Goal: Information Seeking & Learning: Learn about a topic

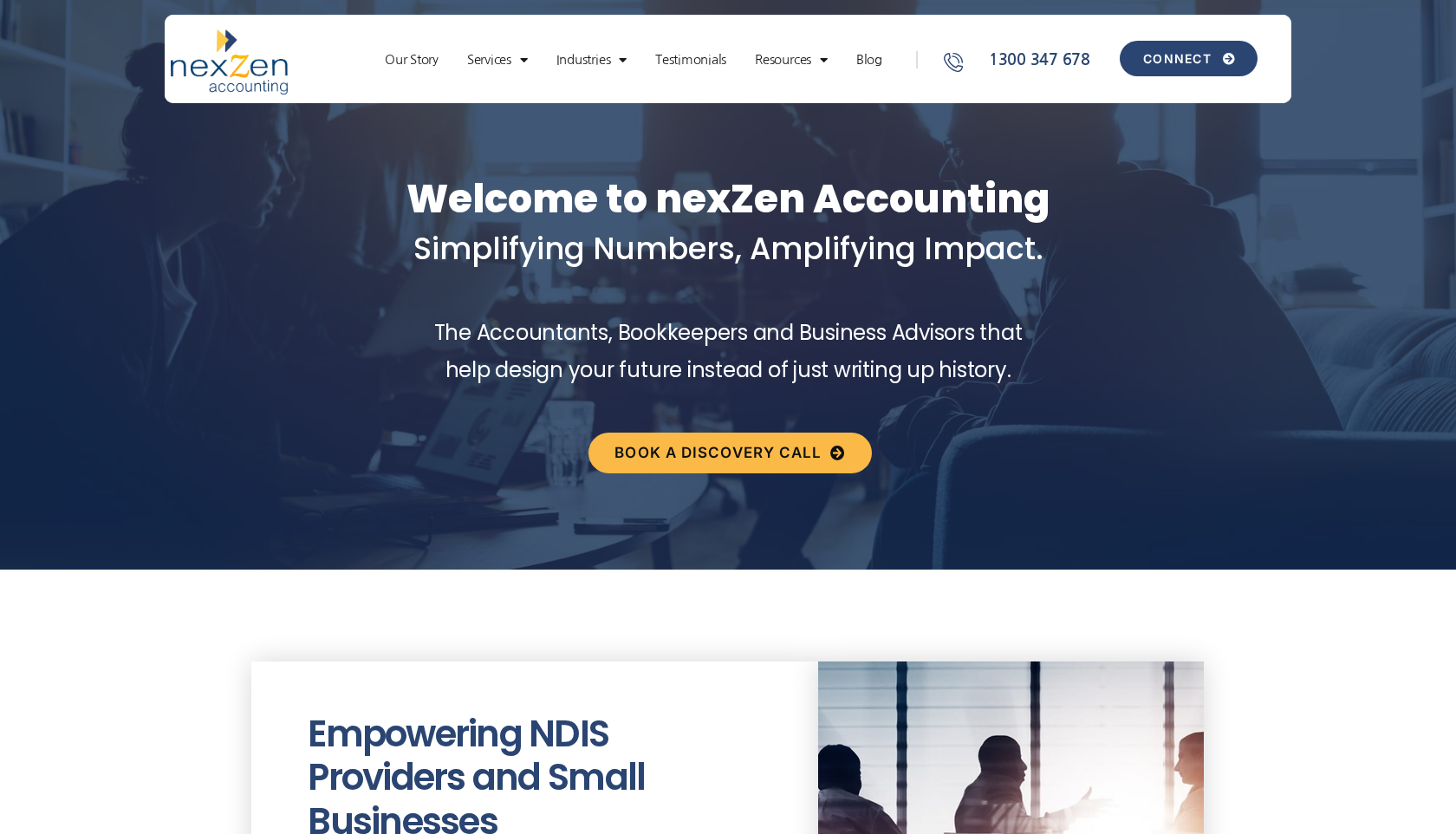
click at [1187, 58] on span "CONNECT" at bounding box center [1176, 59] width 68 height 13
click at [694, 61] on link "Testimonials" at bounding box center [690, 60] width 89 height 17
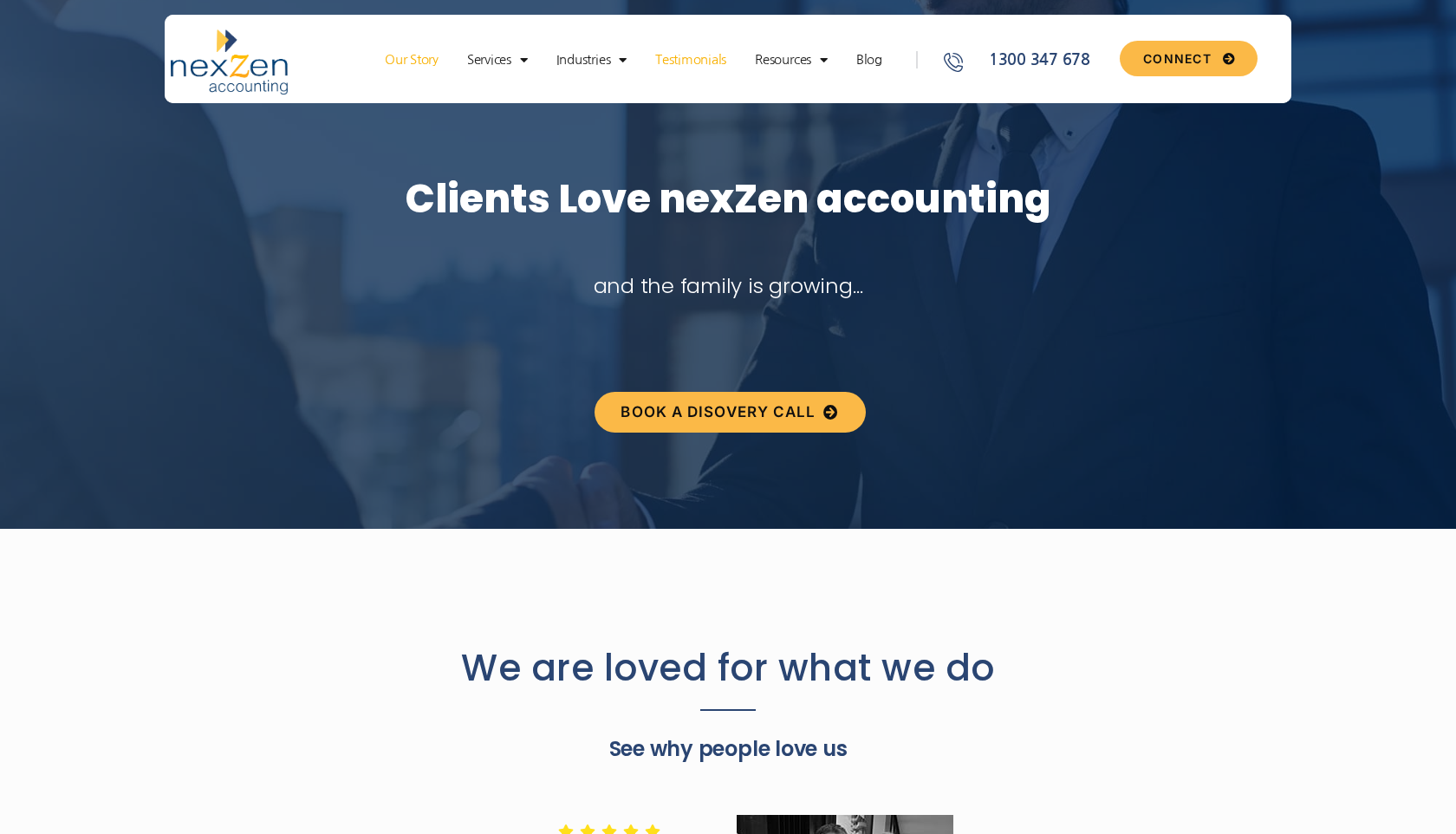
click at [415, 58] on link "Our Story" at bounding box center [412, 60] width 71 height 17
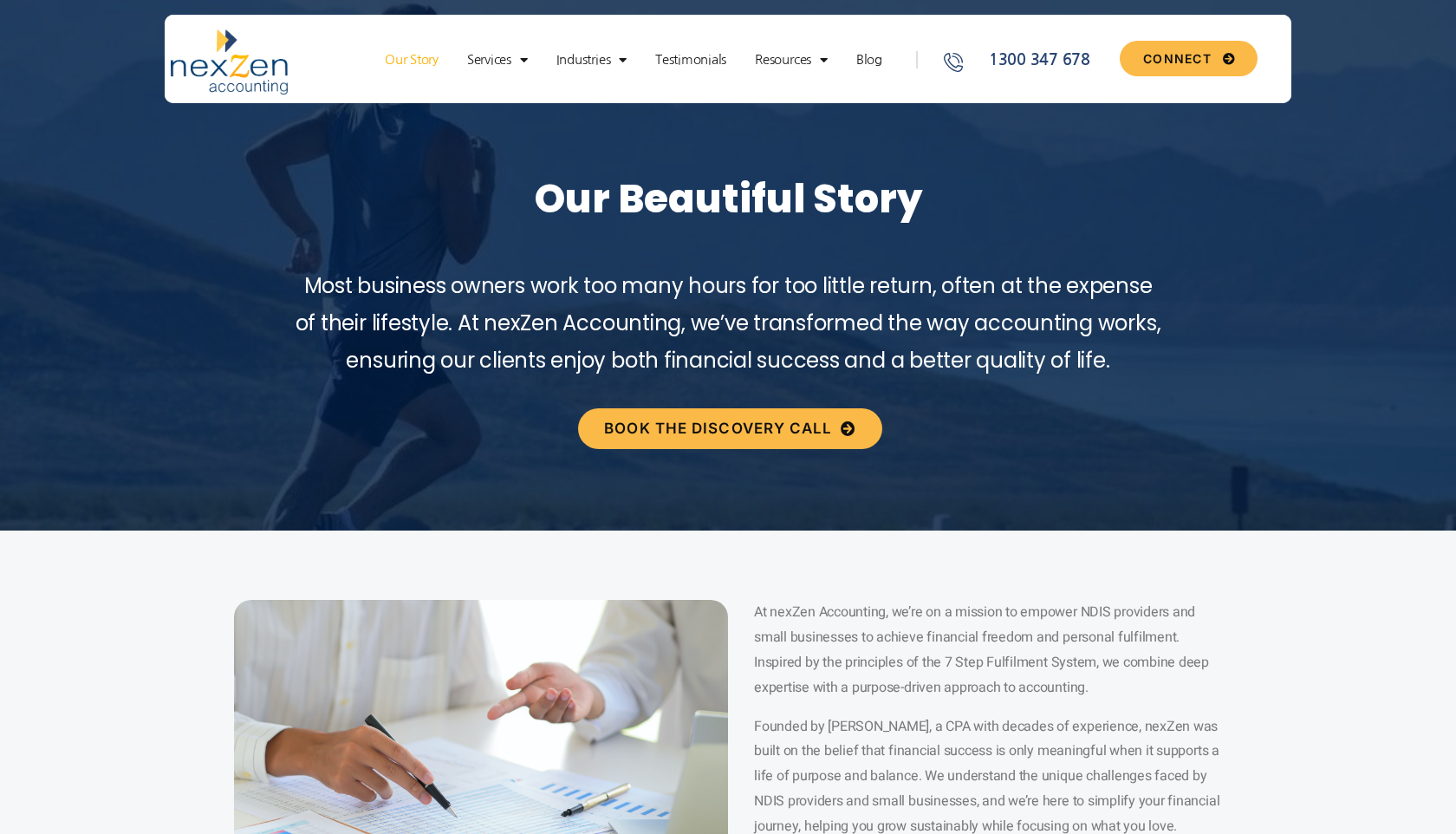
click at [248, 57] on img at bounding box center [229, 63] width 117 height 66
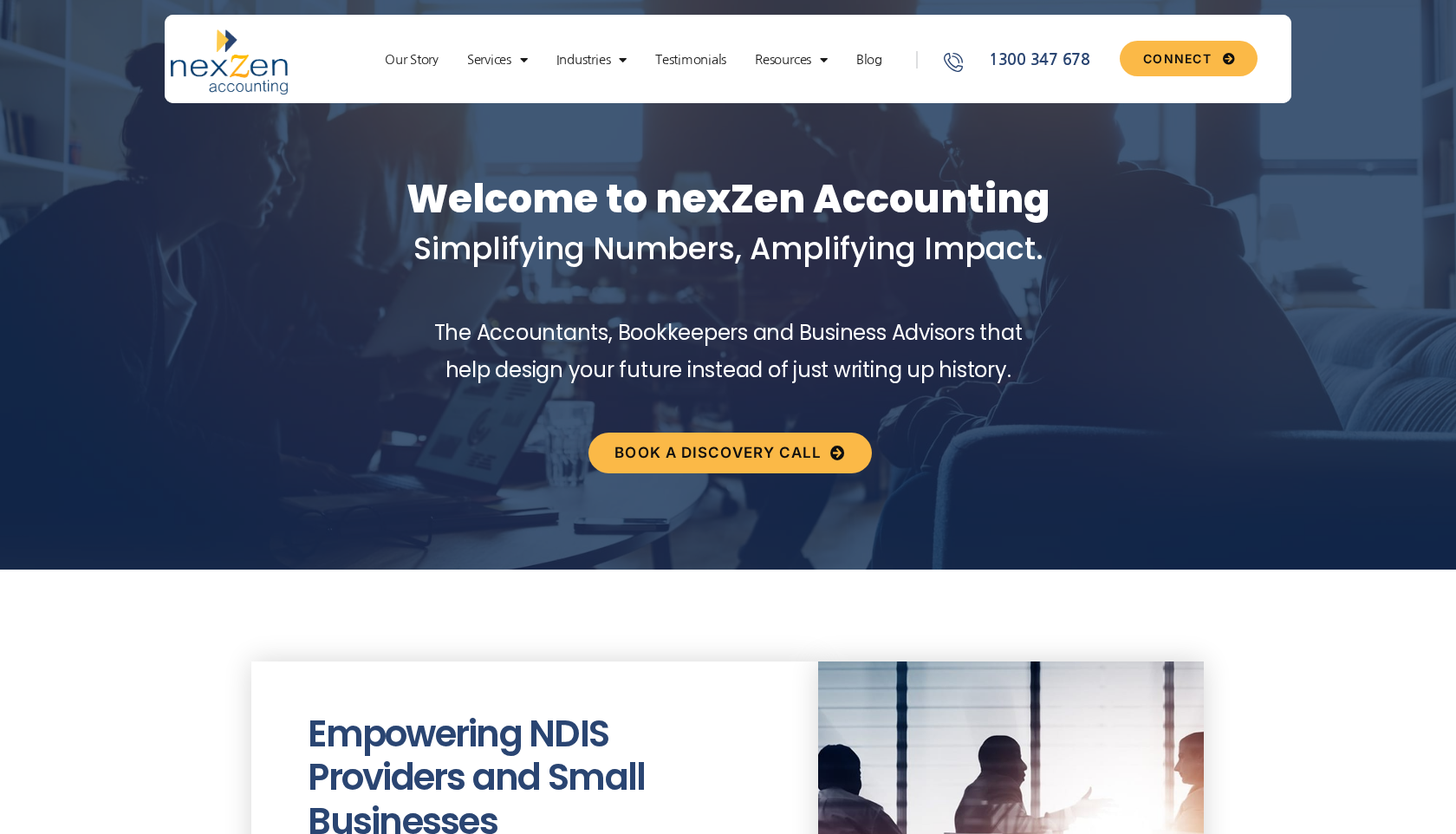
click at [248, 57] on img at bounding box center [229, 63] width 117 height 66
click at [746, 459] on span "Book a discovery call" at bounding box center [717, 452] width 207 height 14
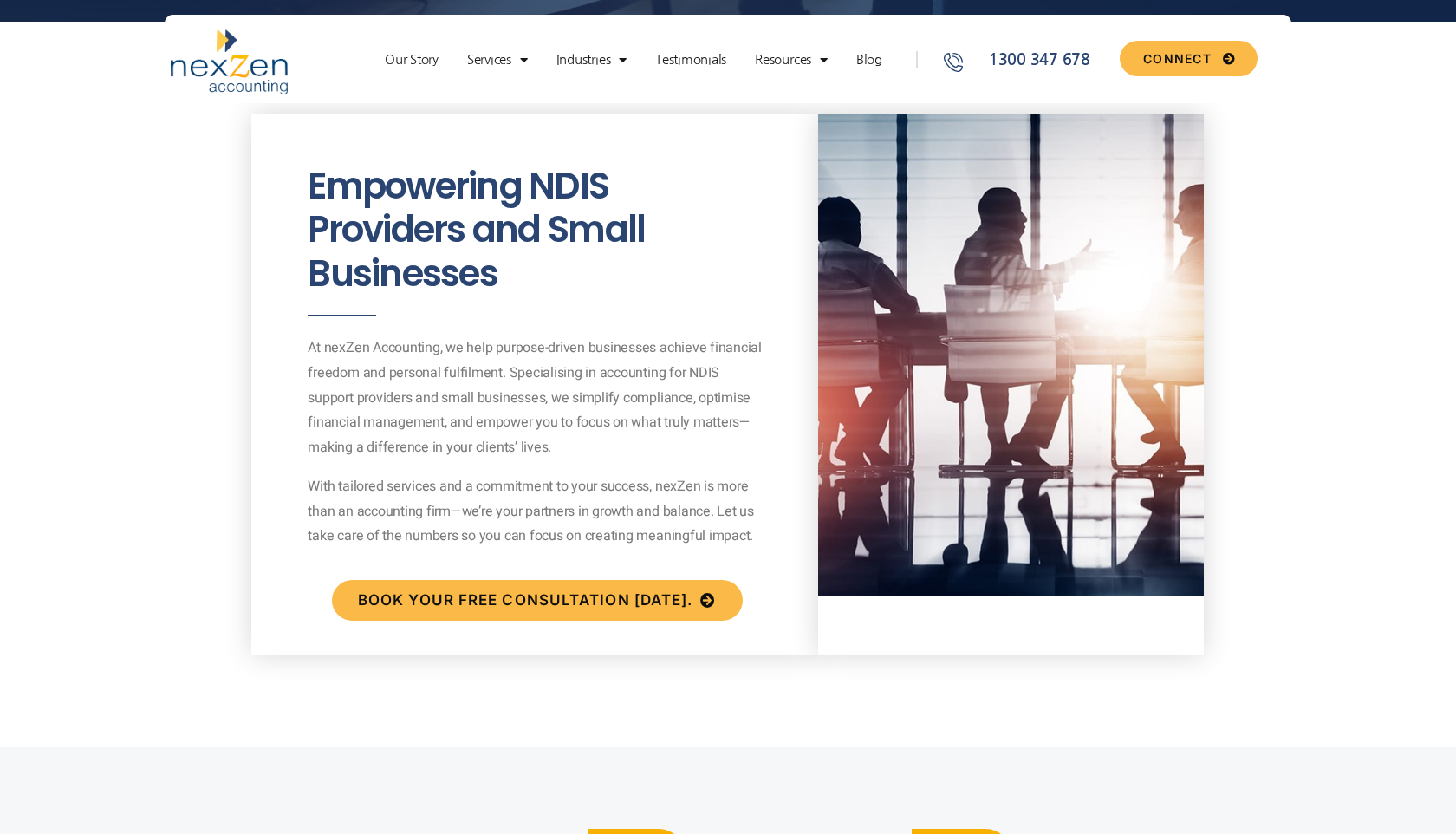
scroll to position [569, 0]
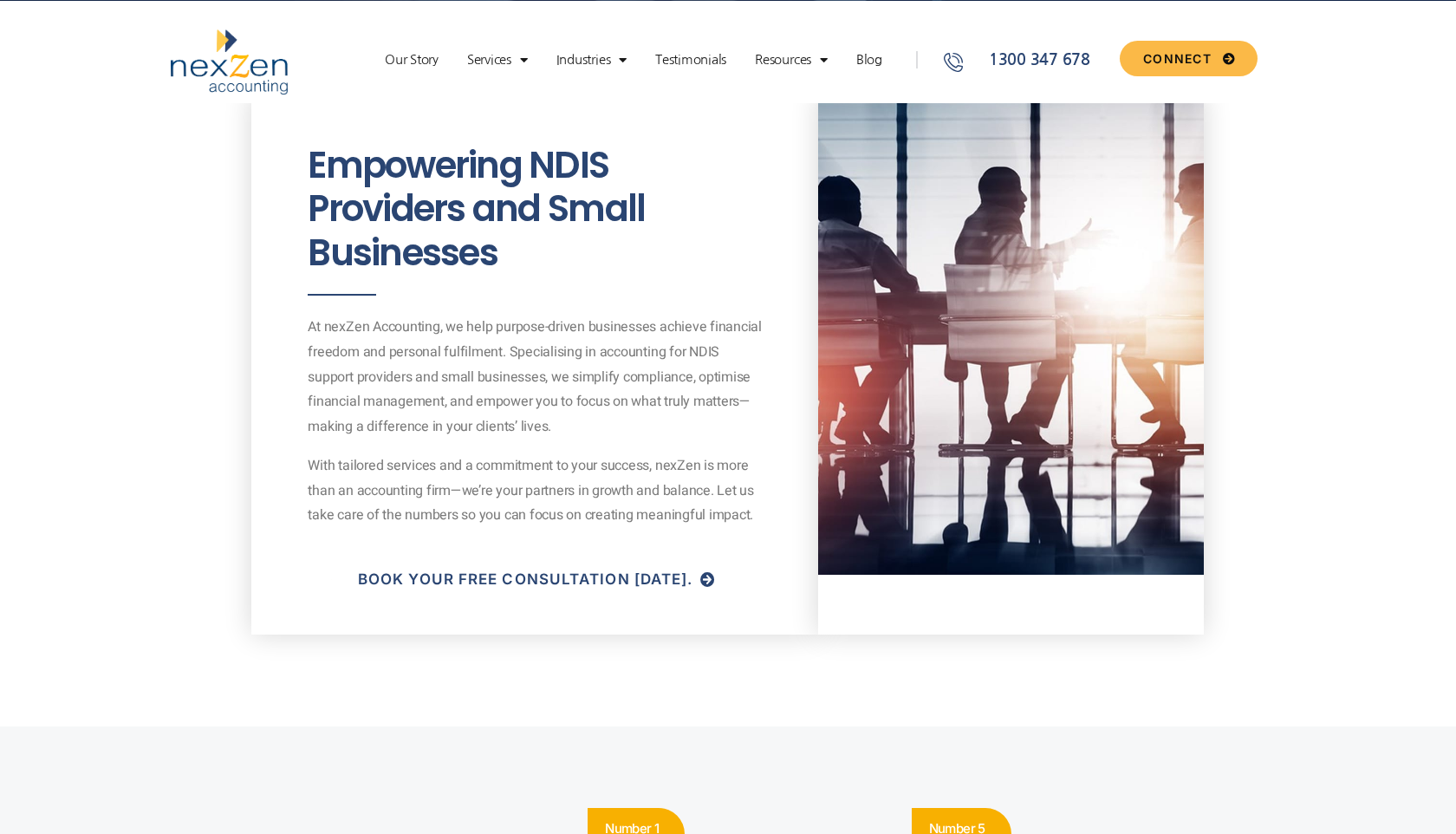
click at [500, 579] on span "Book your free consultation today." at bounding box center [526, 578] width 336 height 14
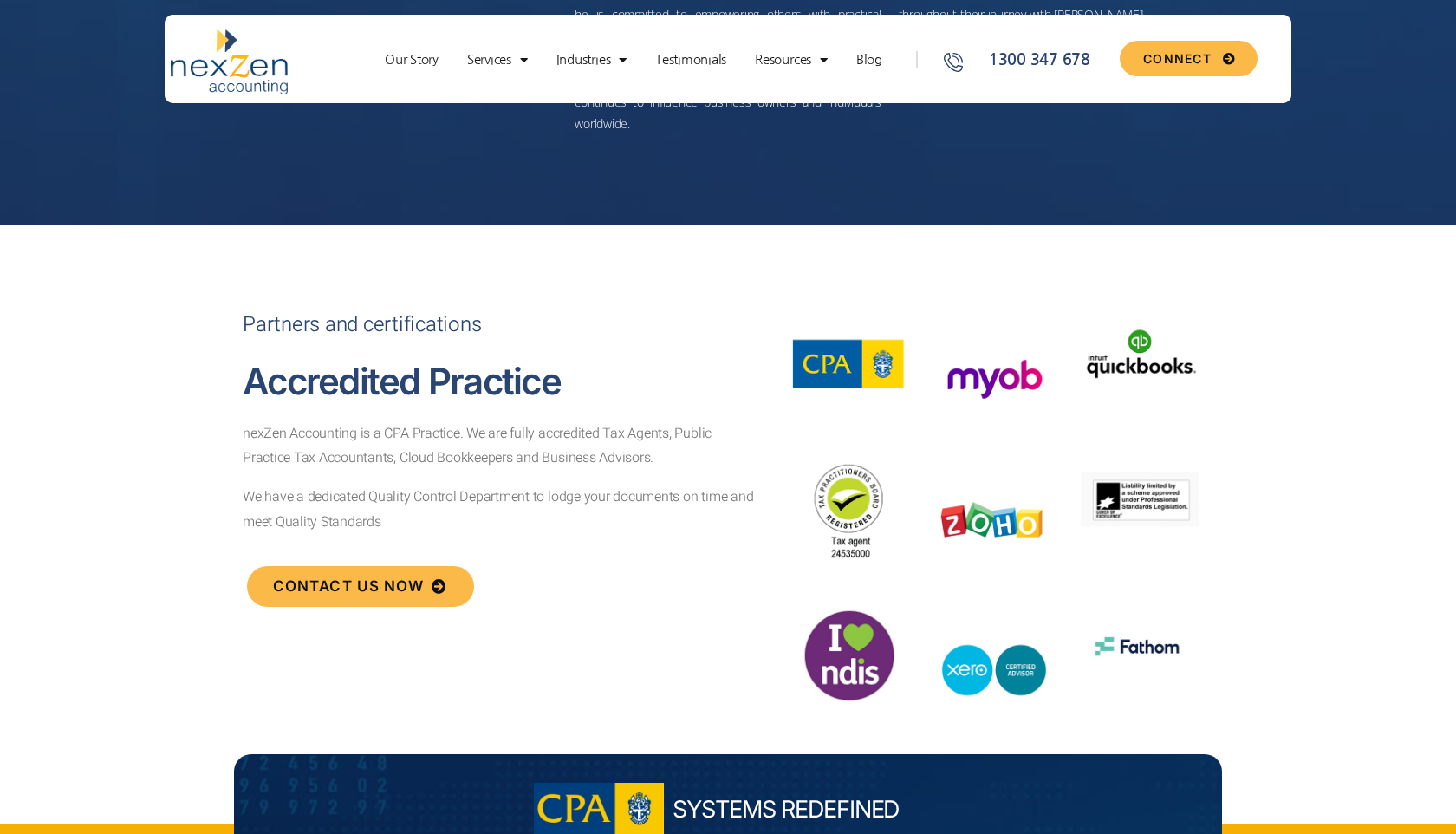
scroll to position [5607, 0]
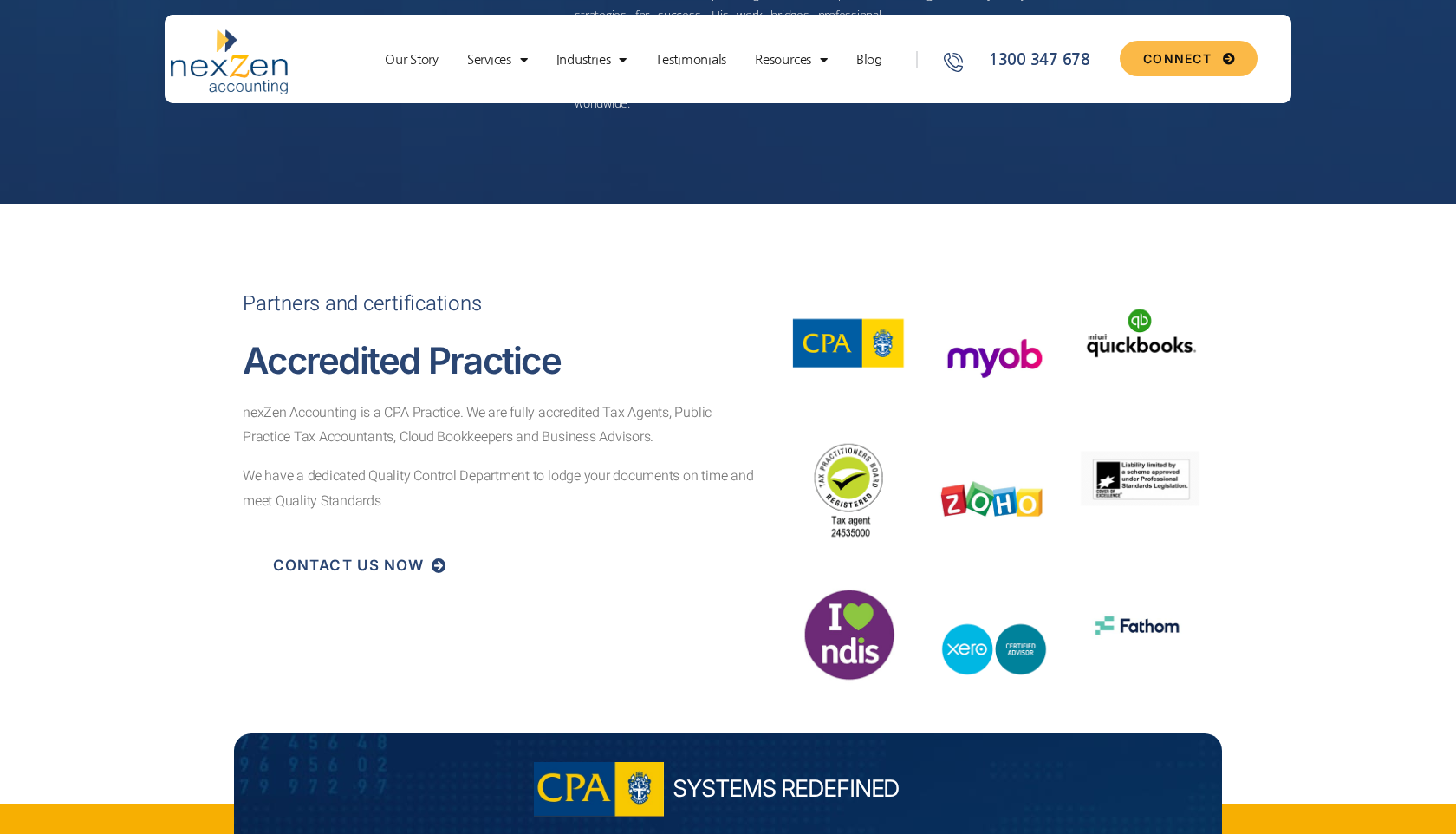
click at [366, 558] on span "CONTACT US NOW" at bounding box center [348, 565] width 150 height 14
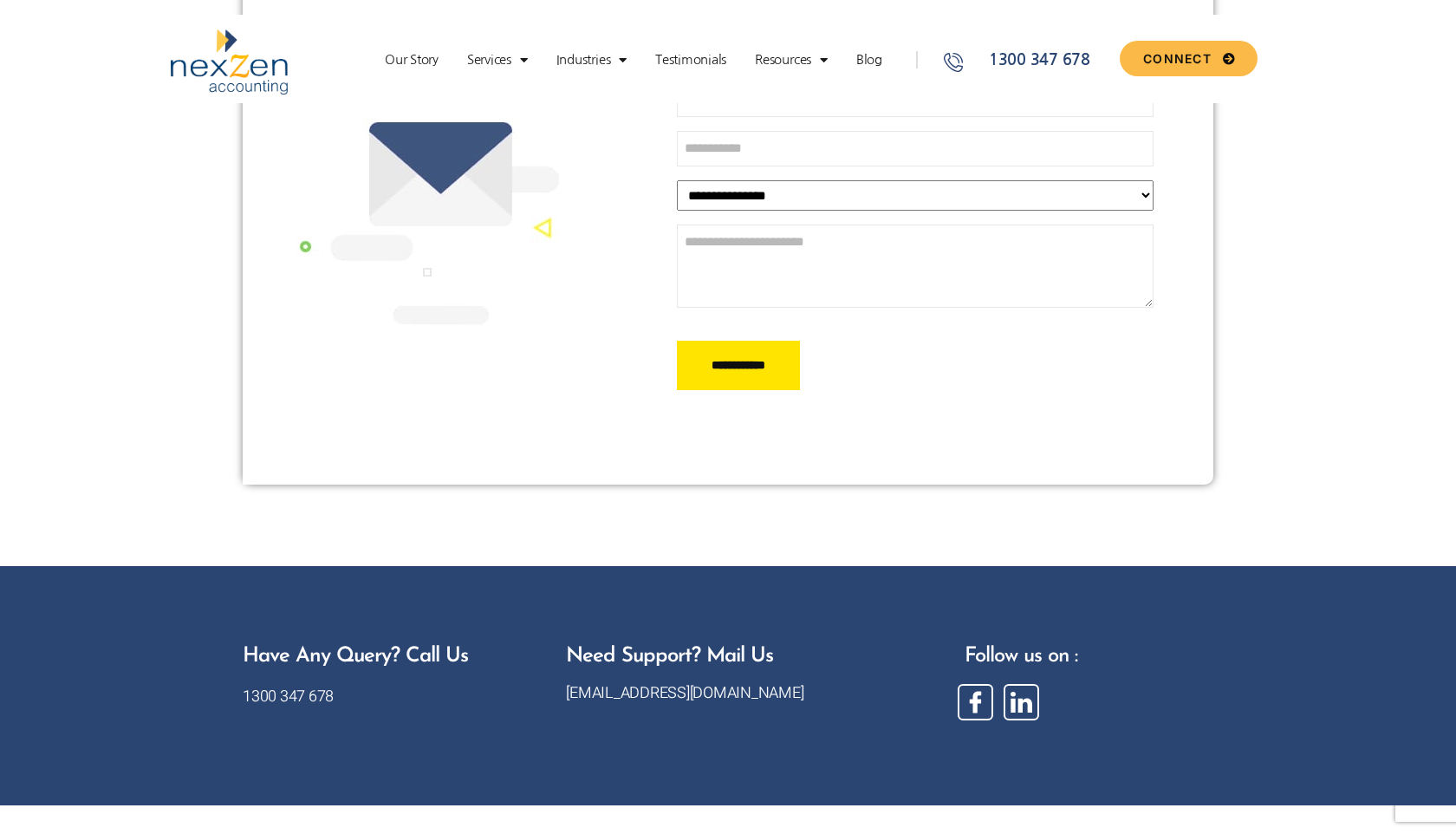
scroll to position [537, 0]
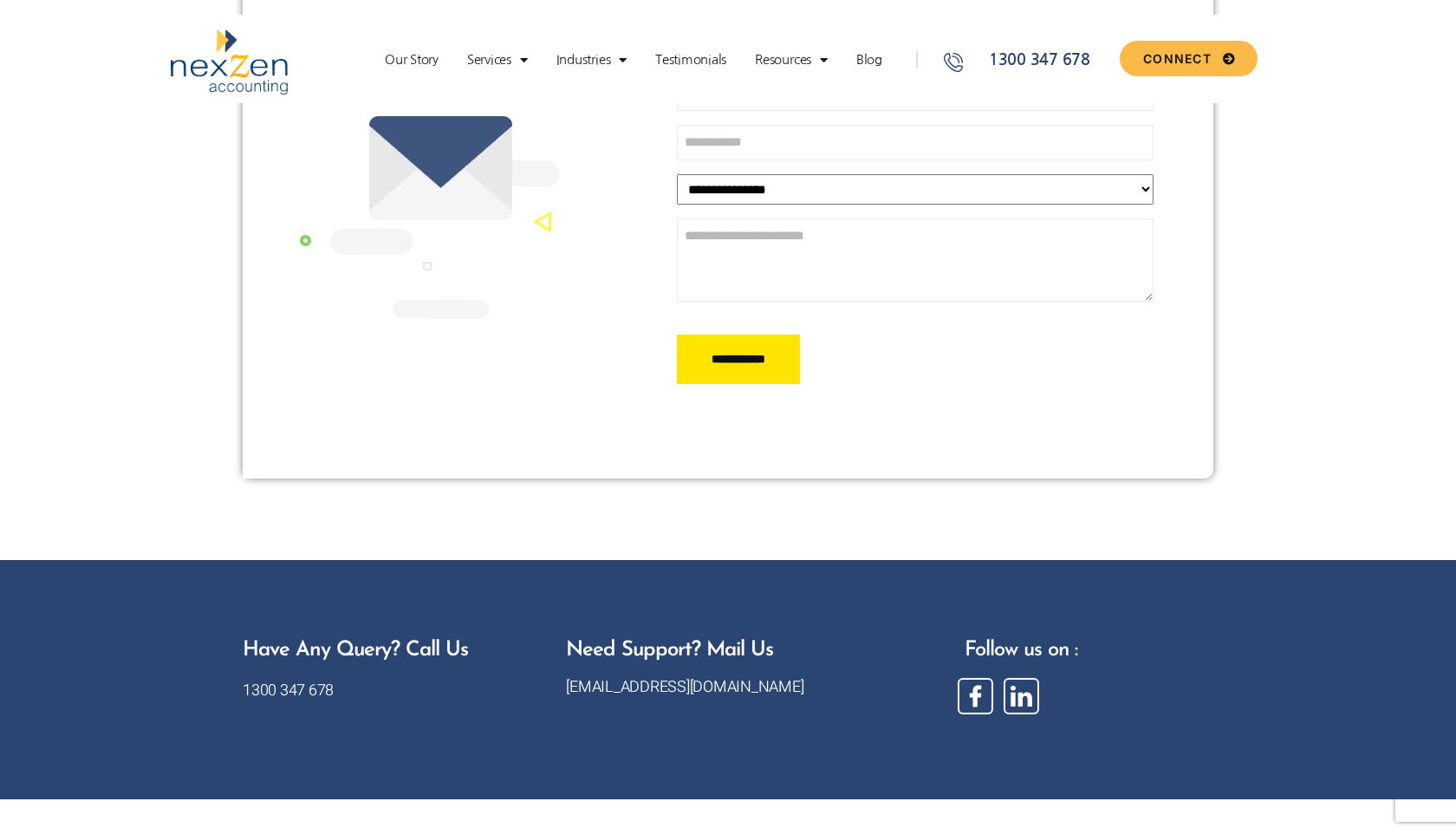
click at [225, 62] on img at bounding box center [229, 63] width 117 height 66
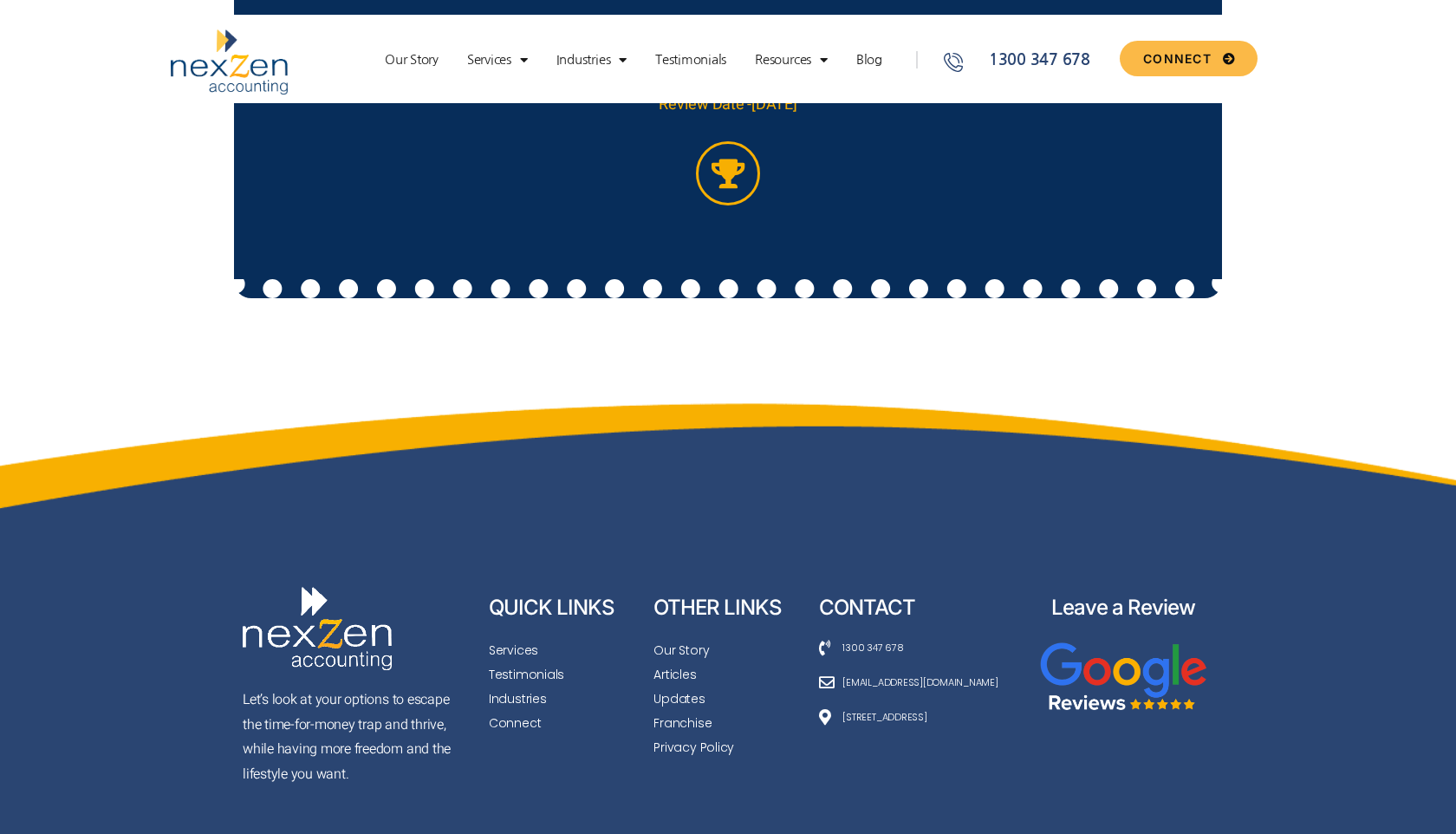
scroll to position [6723, 0]
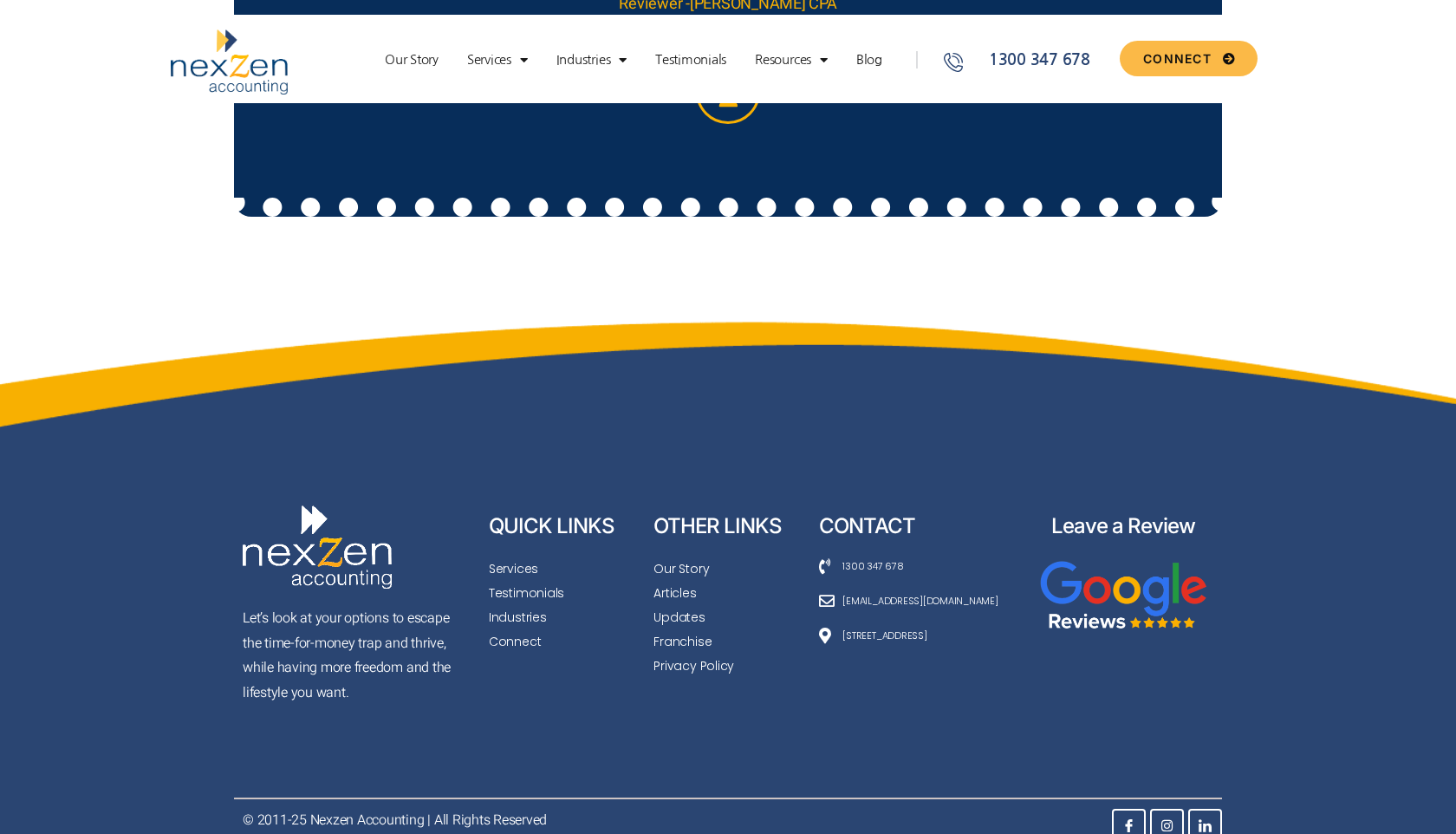
click at [680, 629] on span "Franchise" at bounding box center [683, 640] width 58 height 24
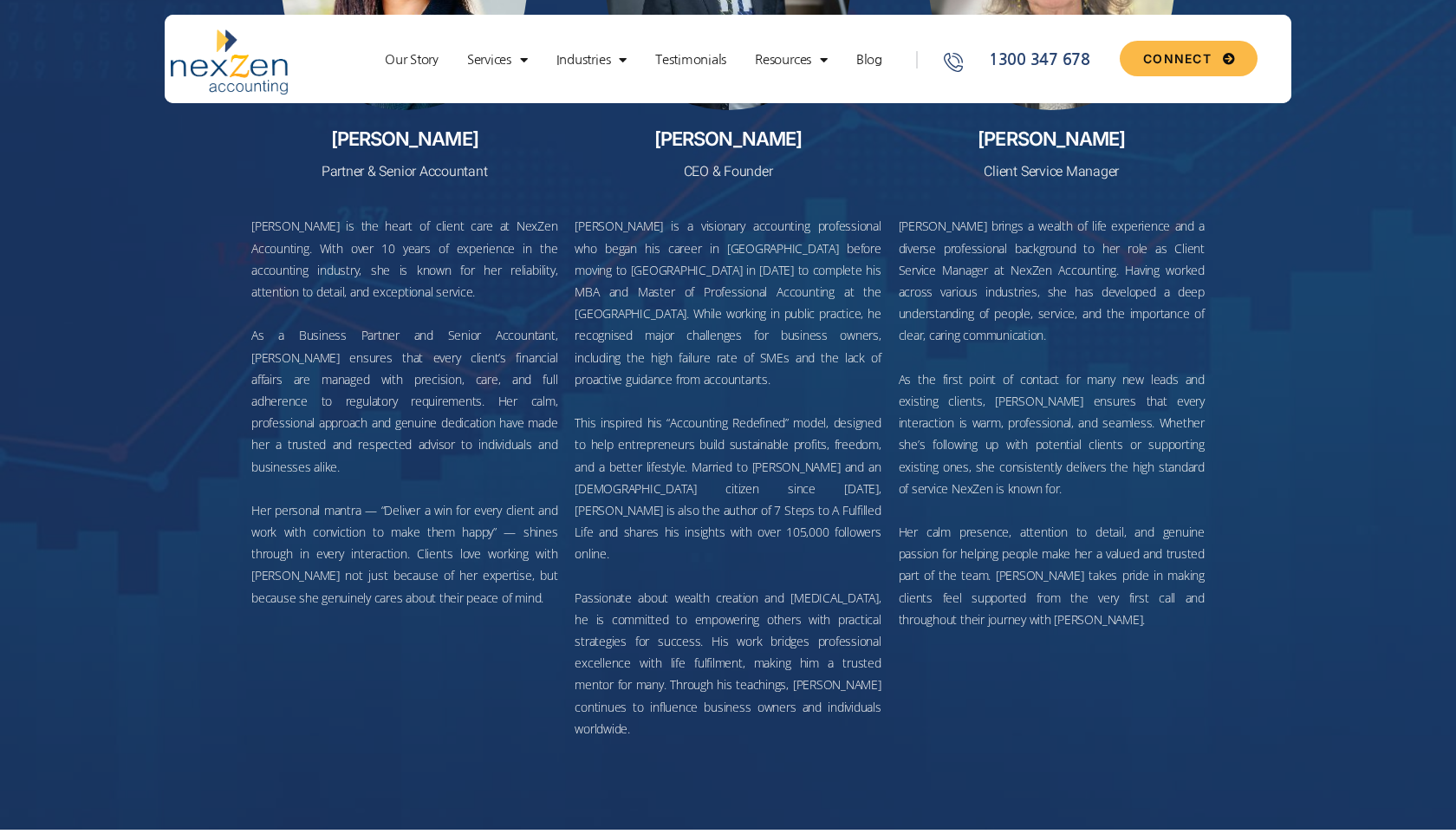
scroll to position [6723, 0]
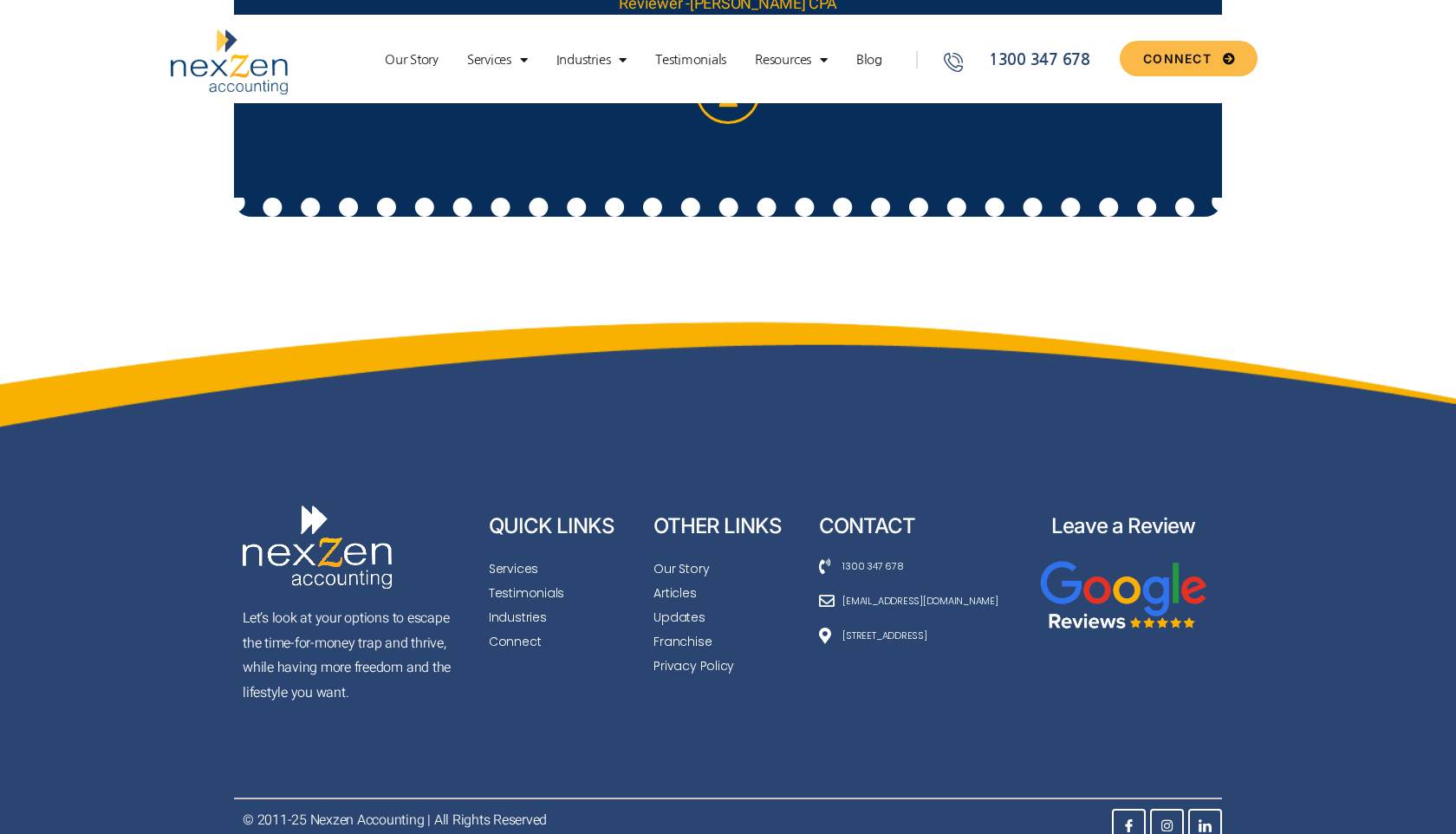
click at [689, 605] on span "Updates" at bounding box center [679, 616] width 51 height 24
click at [520, 556] on span "Services" at bounding box center [513, 568] width 49 height 24
click at [541, 580] on span "Testimonials" at bounding box center [526, 592] width 75 height 24
click at [526, 605] on span "Industries" at bounding box center [518, 616] width 58 height 24
click at [526, 629] on span "Connect" at bounding box center [515, 640] width 52 height 24
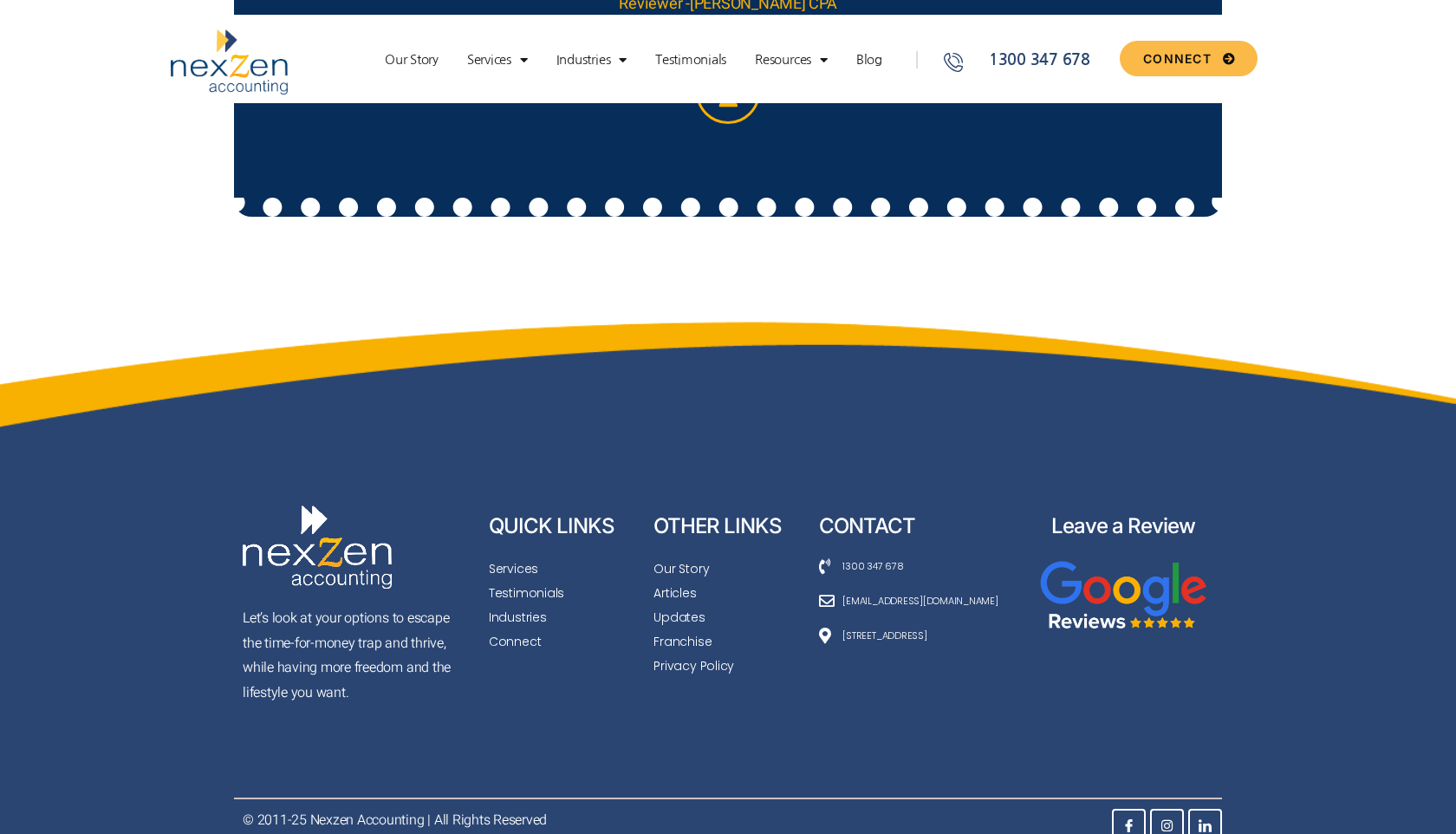
click at [681, 580] on span "Articles" at bounding box center [675, 592] width 42 height 24
click at [688, 605] on span "Updates" at bounding box center [679, 616] width 51 height 24
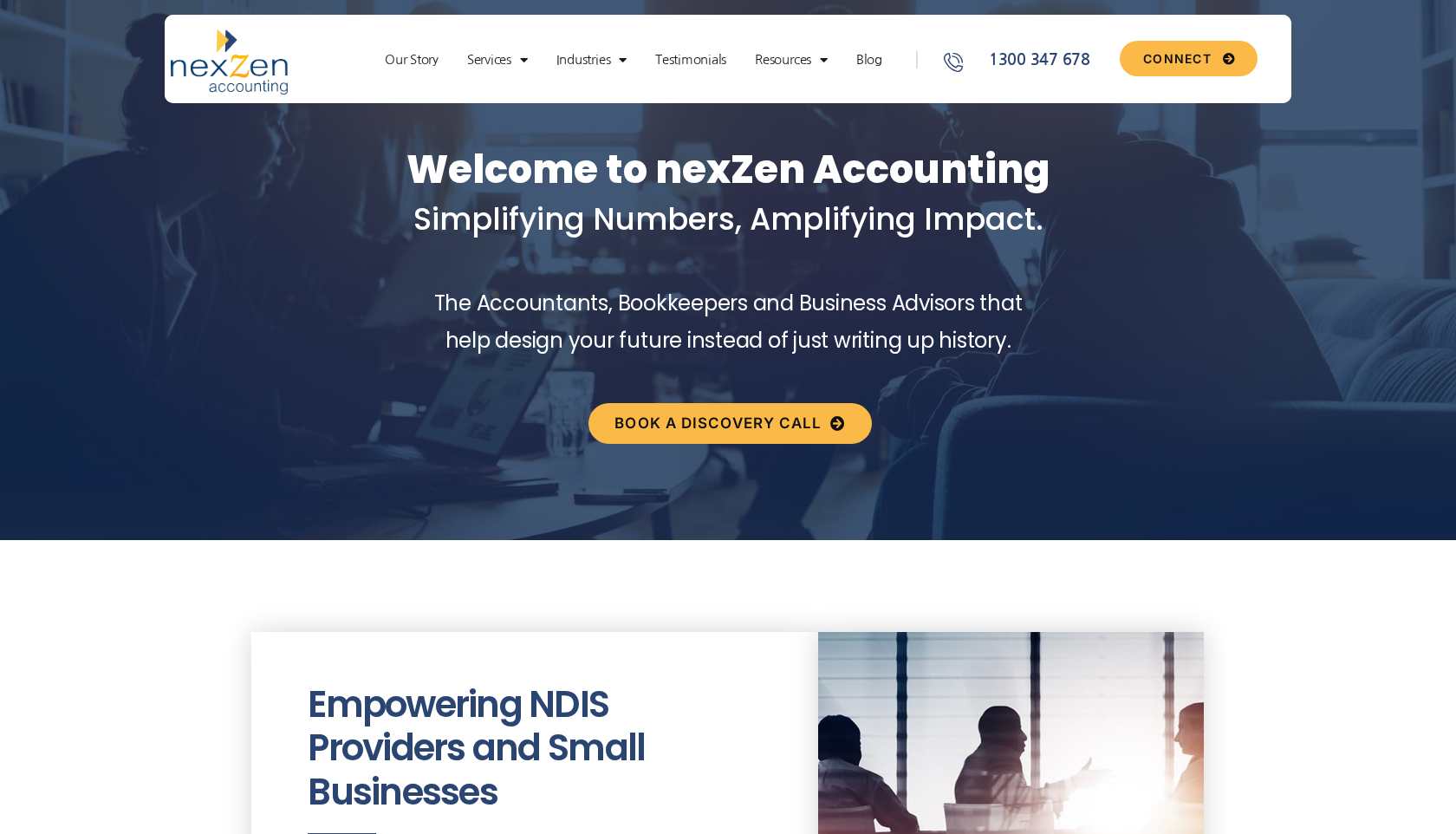
scroll to position [0, 0]
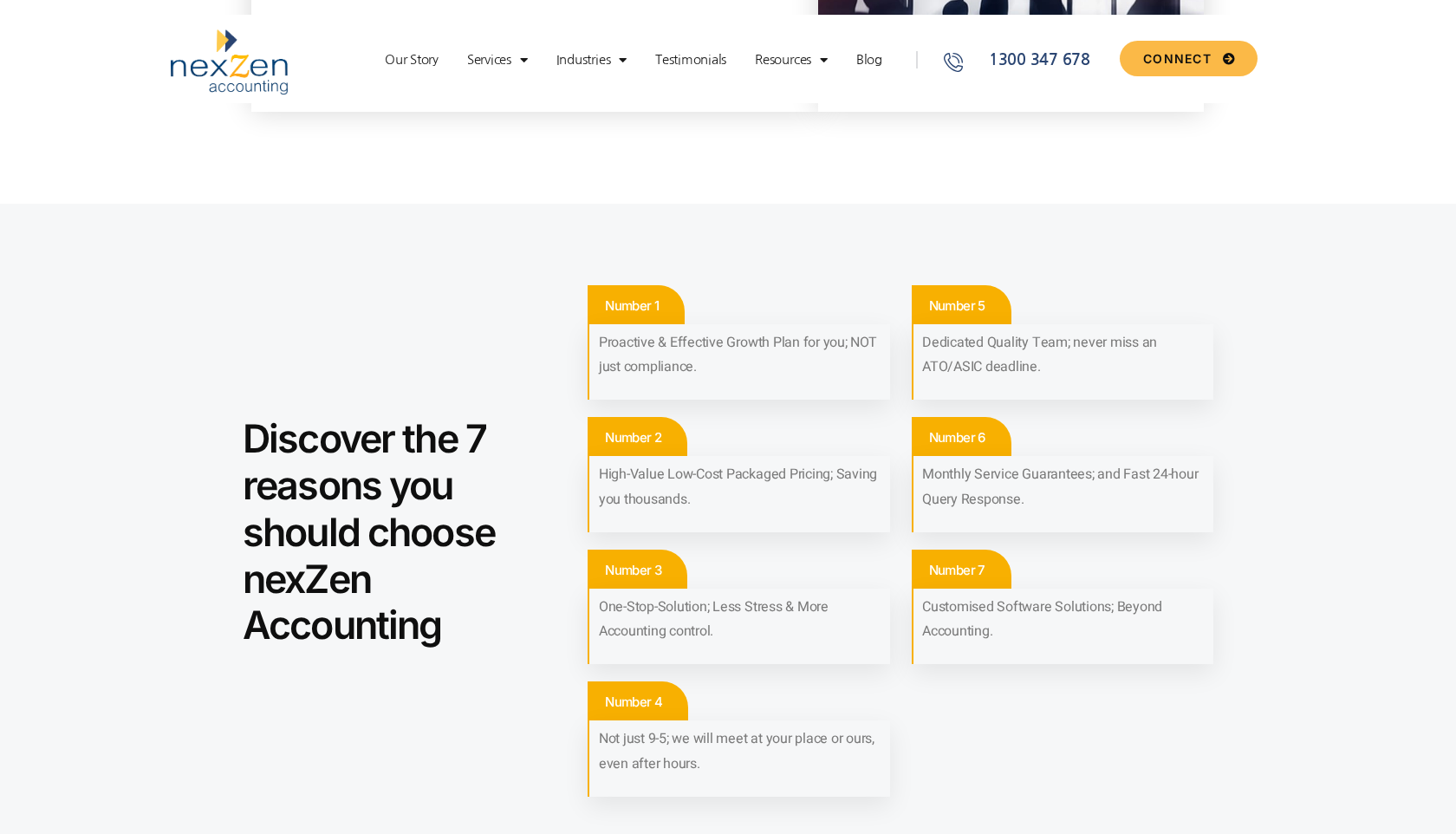
scroll to position [162, 0]
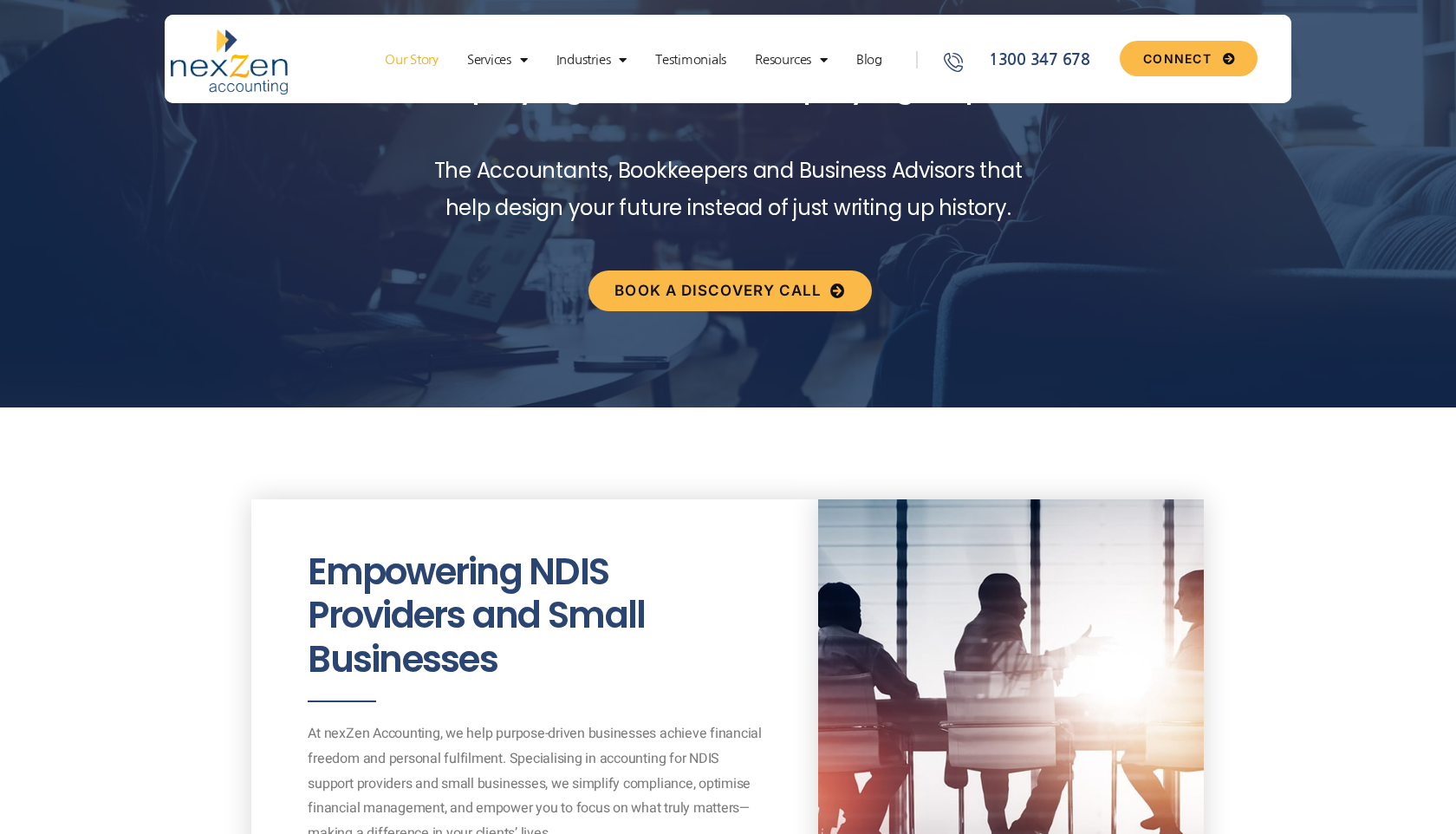
click at [408, 59] on link "Our Story" at bounding box center [412, 60] width 71 height 17
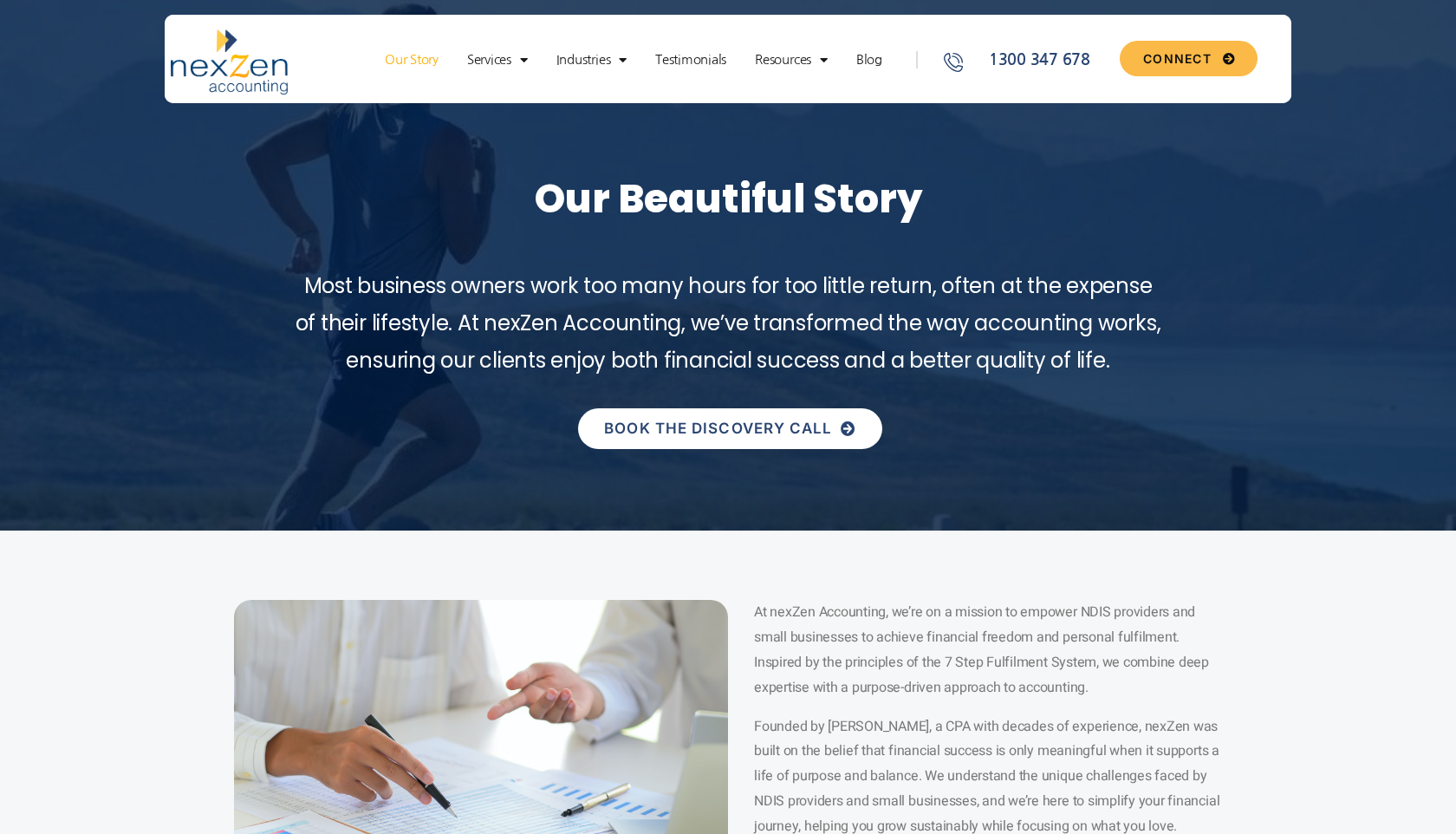
click at [688, 433] on span "BOOK THE DISCOVERY CALL" at bounding box center [717, 428] width 228 height 14
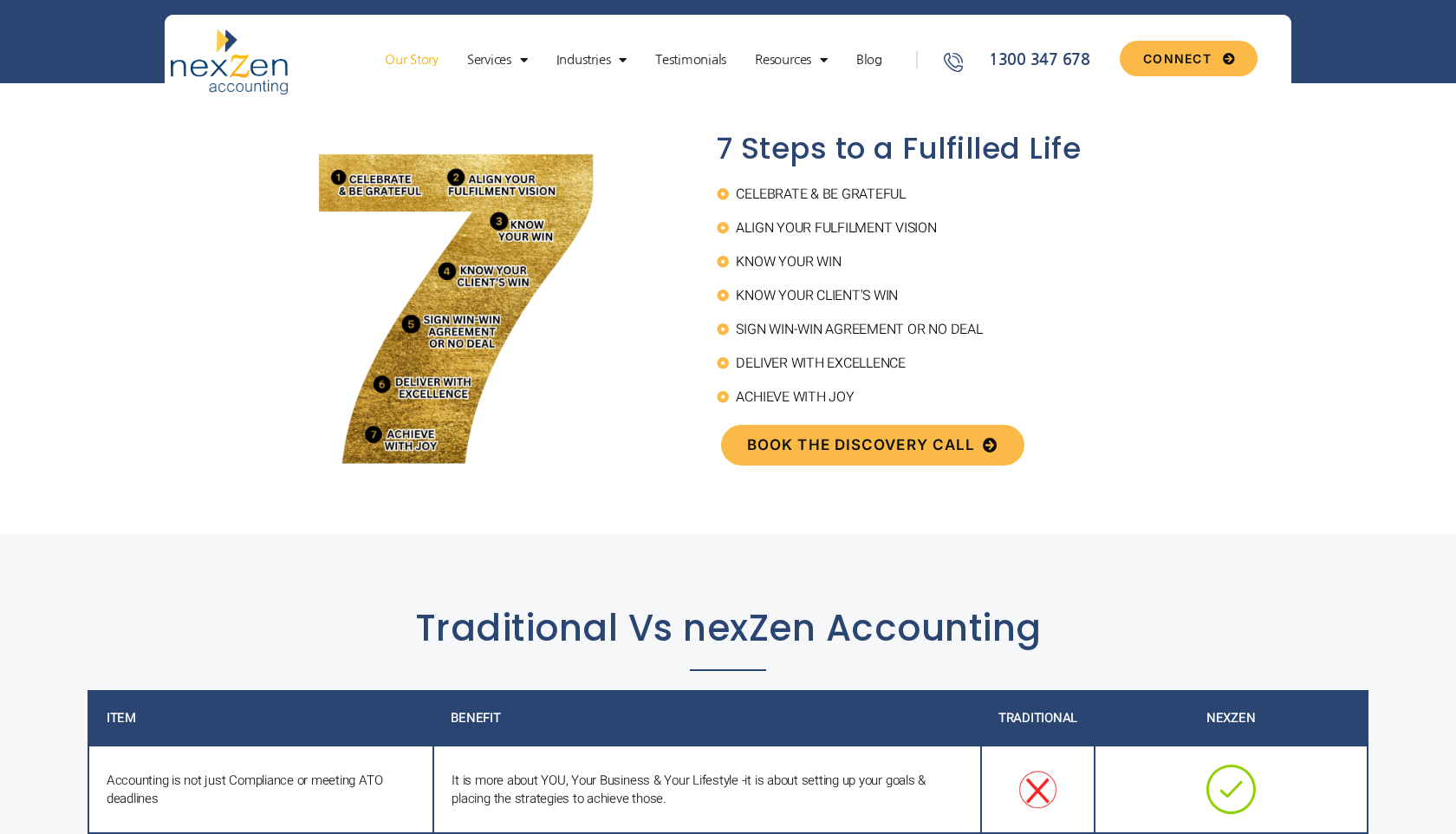
scroll to position [2674, 0]
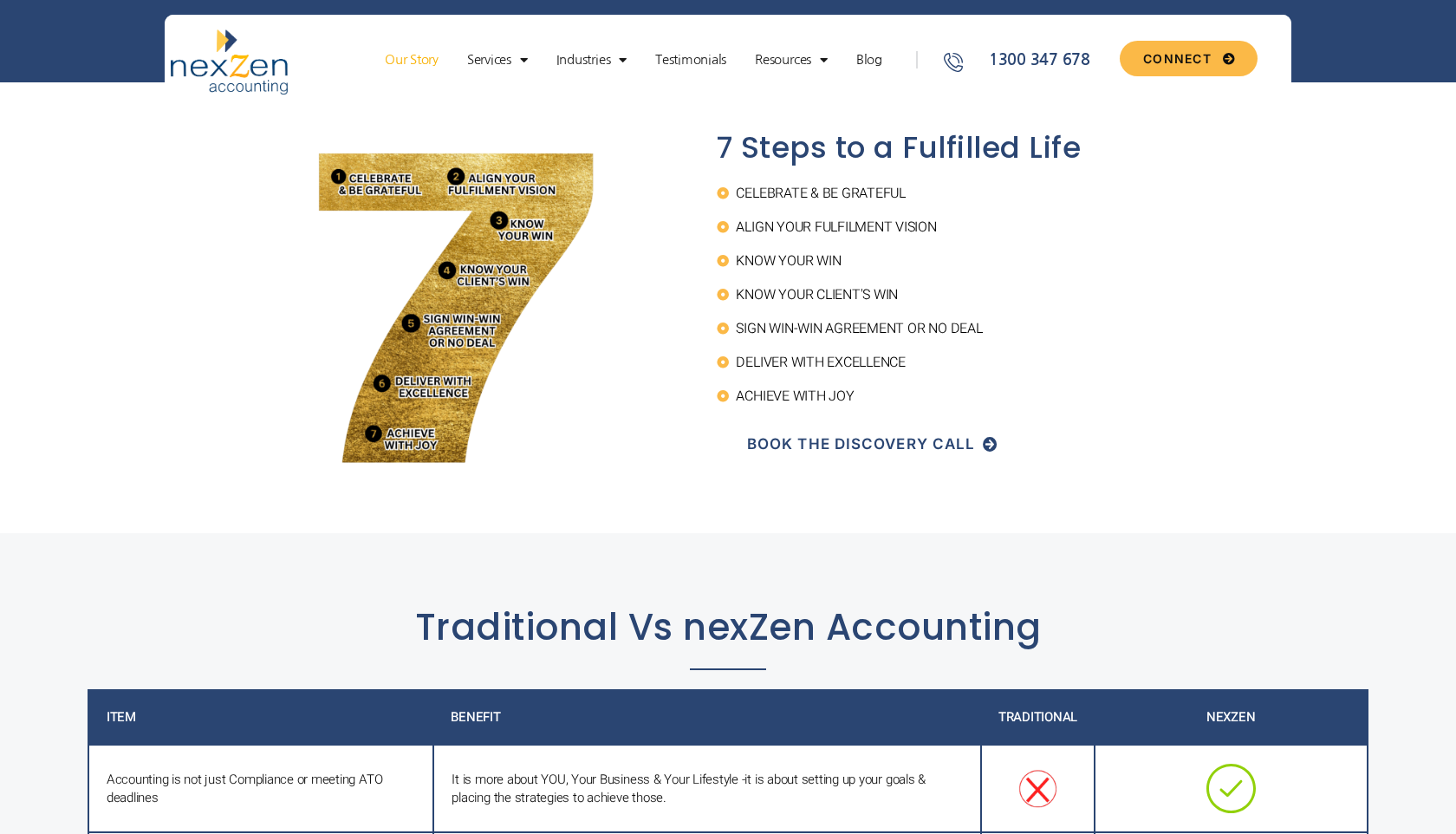
click at [825, 443] on span "BOOK THE DISCOVERY CALL" at bounding box center [861, 444] width 228 height 14
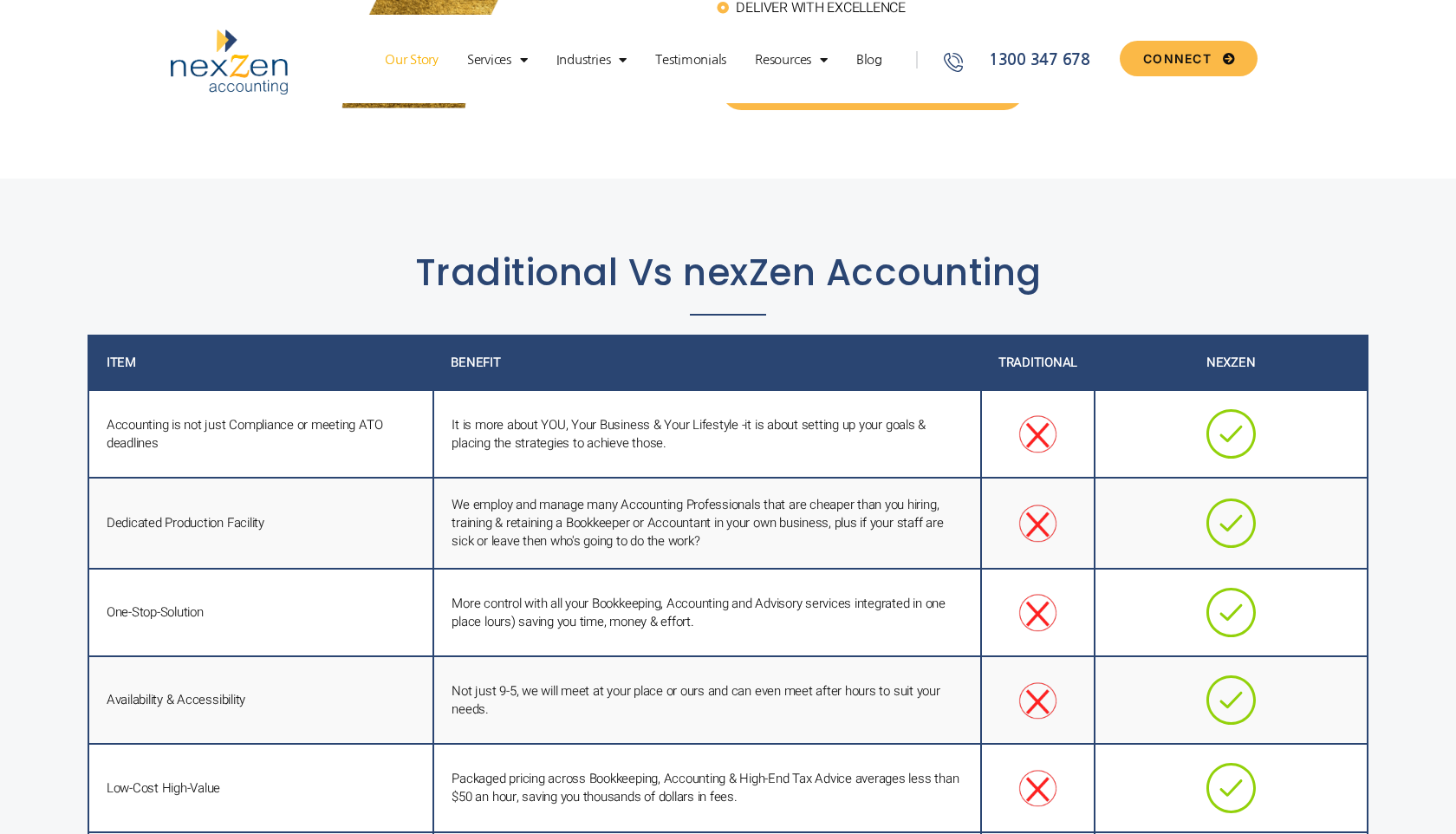
scroll to position [0, 0]
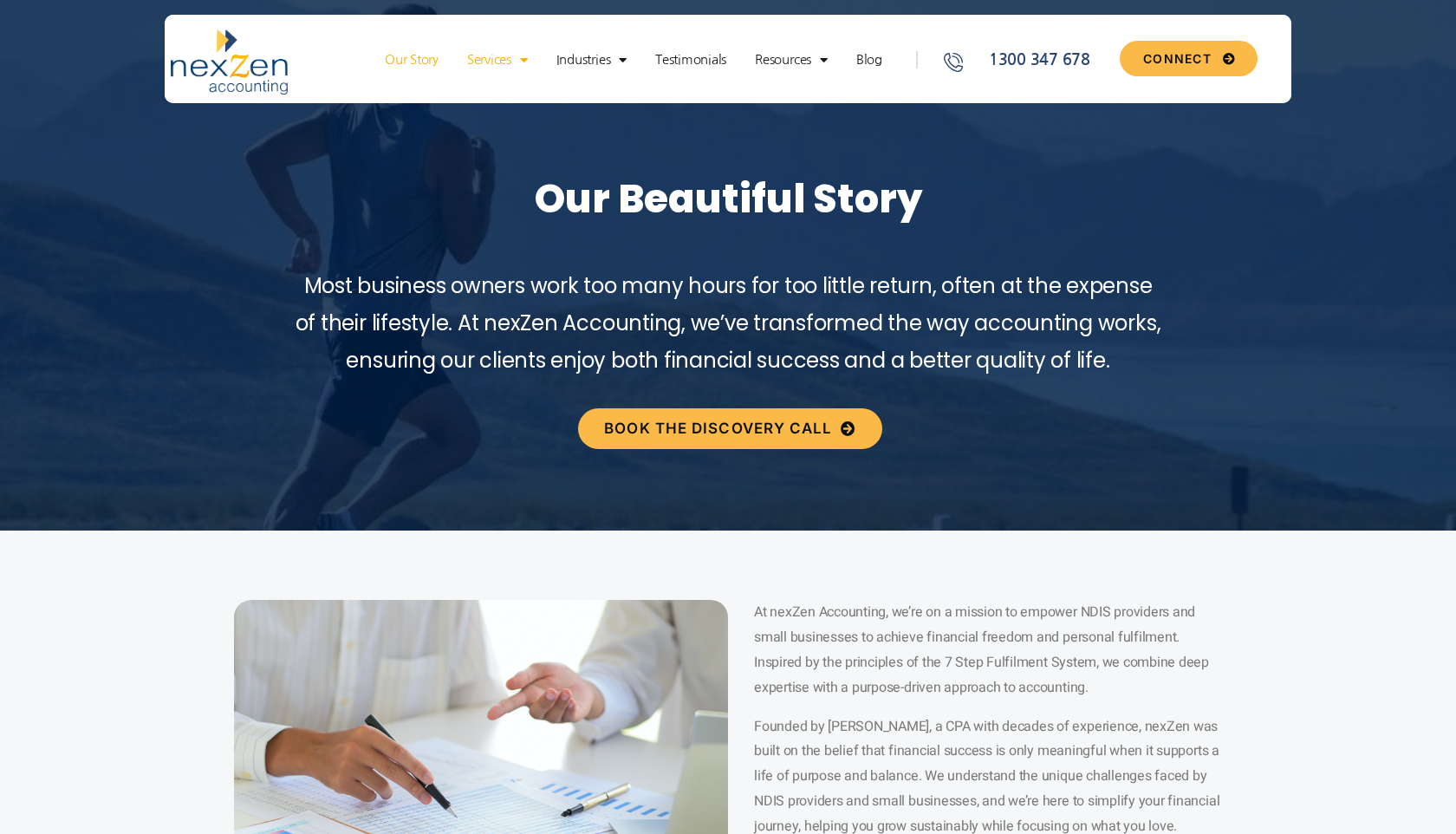
click at [488, 58] on link "Services" at bounding box center [497, 60] width 78 height 17
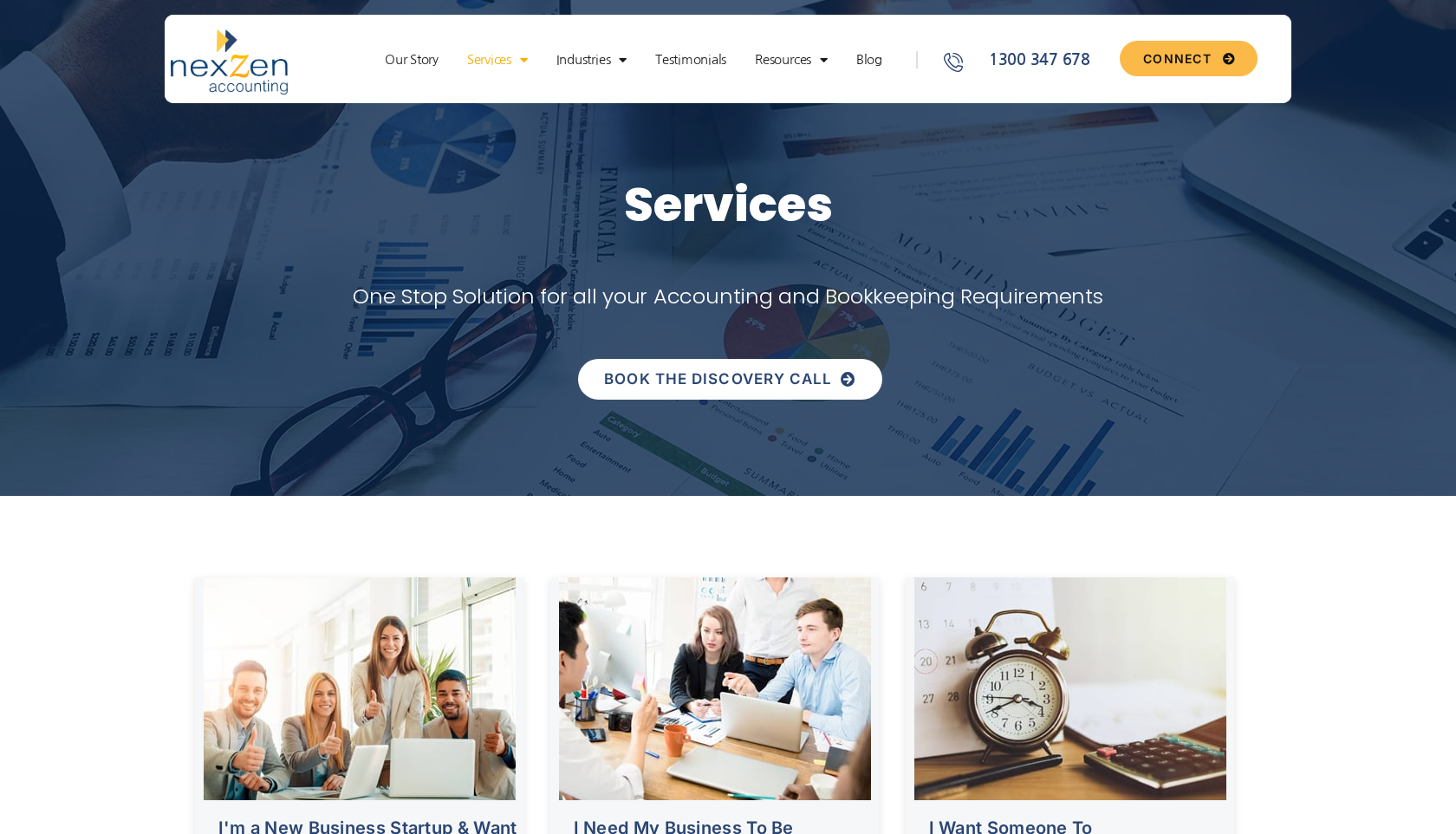
click at [710, 381] on span "BOOK THE DISCOVERY CALL" at bounding box center [717, 379] width 228 height 14
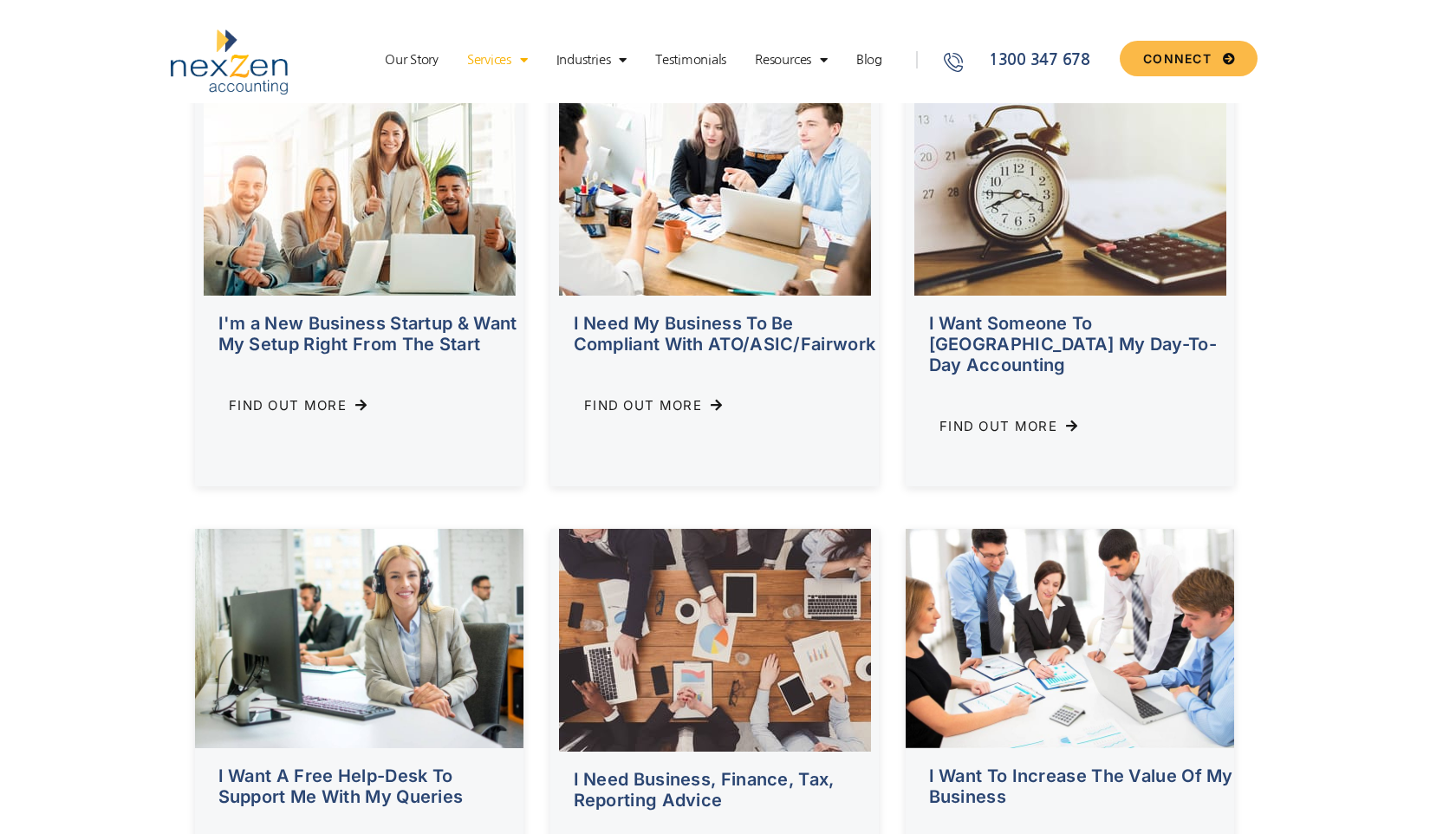
scroll to position [514, 0]
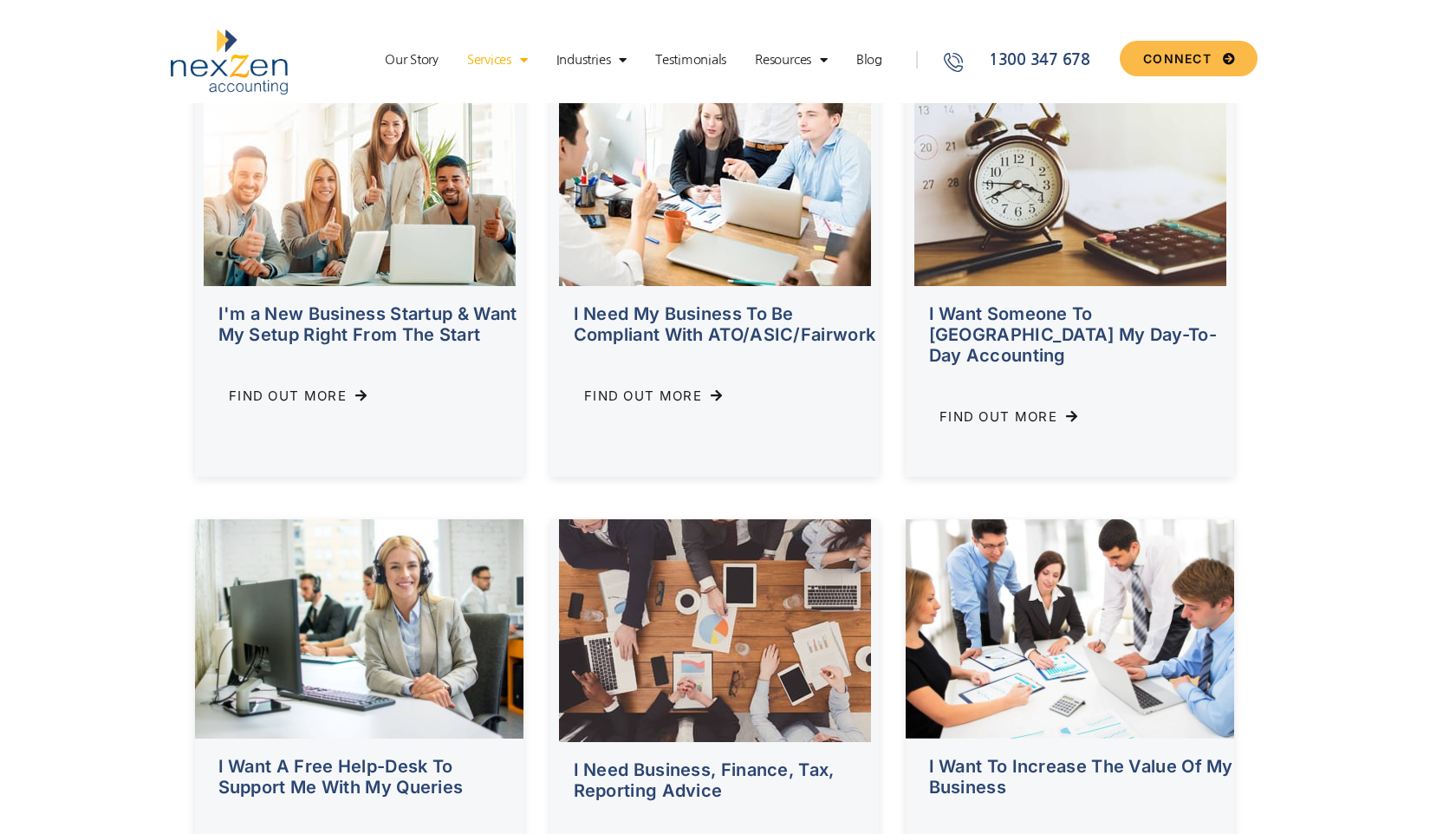
click at [300, 390] on span "Find Out More" at bounding box center [287, 395] width 118 height 13
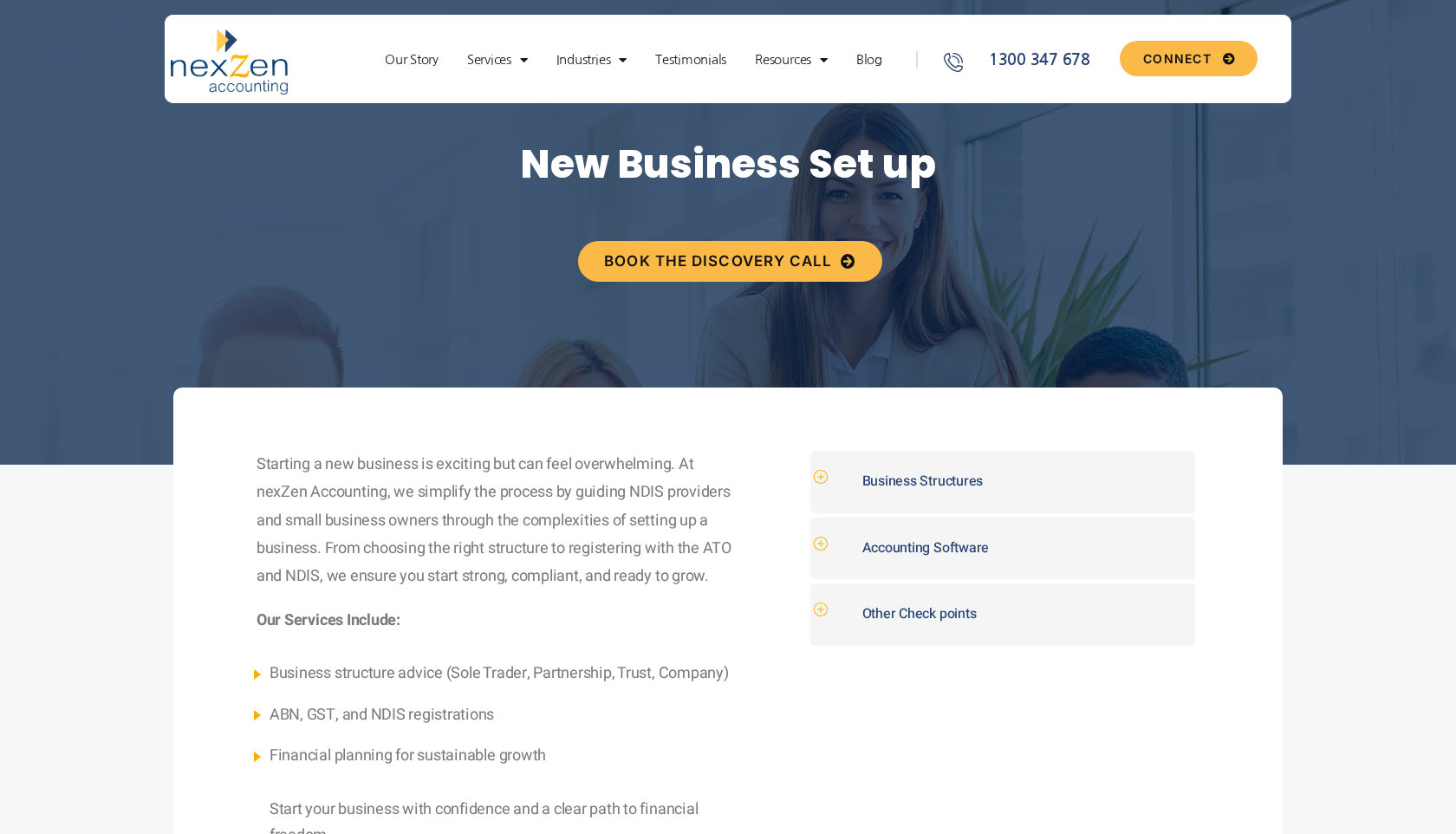
scroll to position [40, 0]
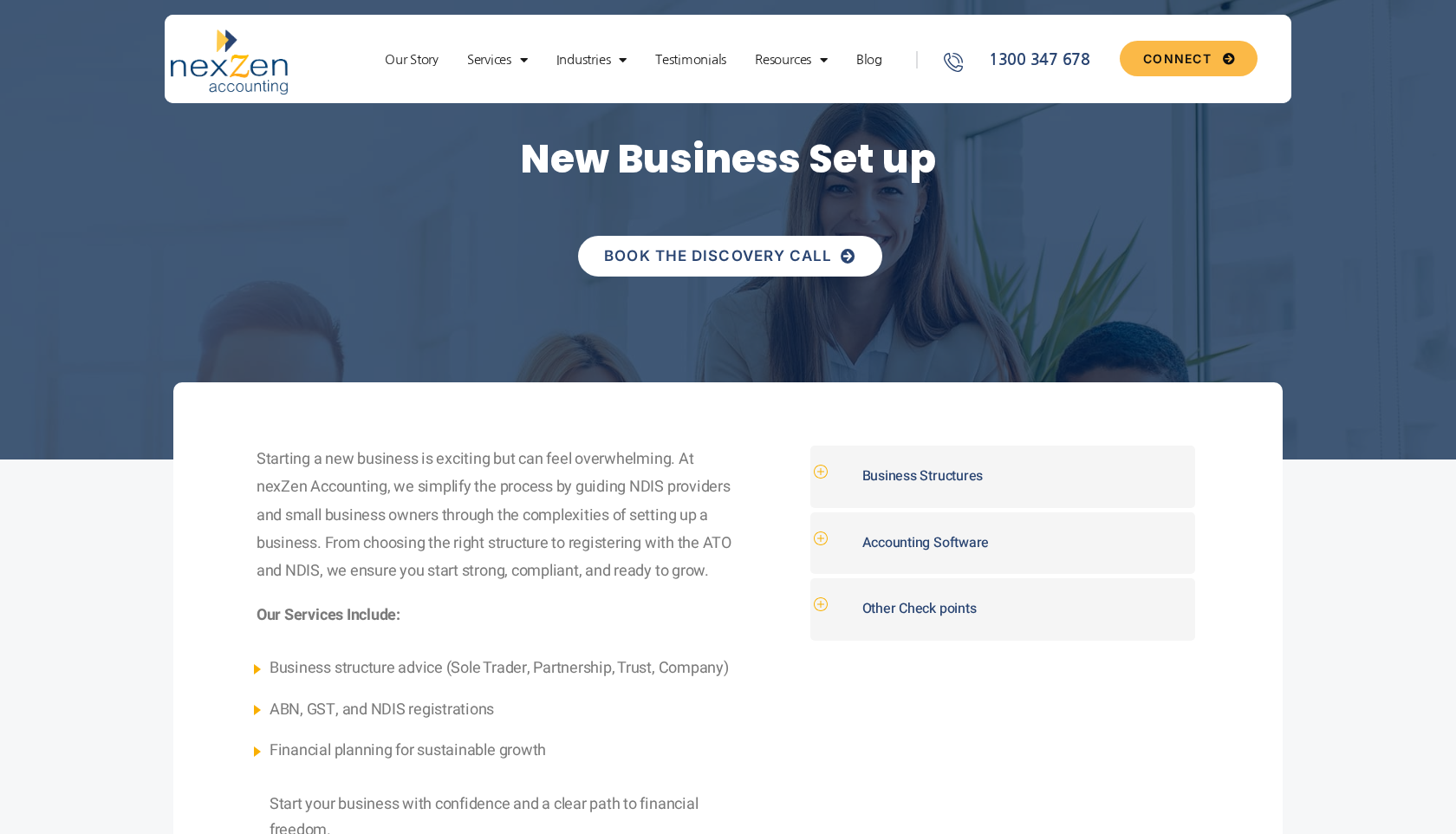
click at [687, 254] on span "BOOK THE DISCOVERY CALL" at bounding box center [717, 256] width 228 height 14
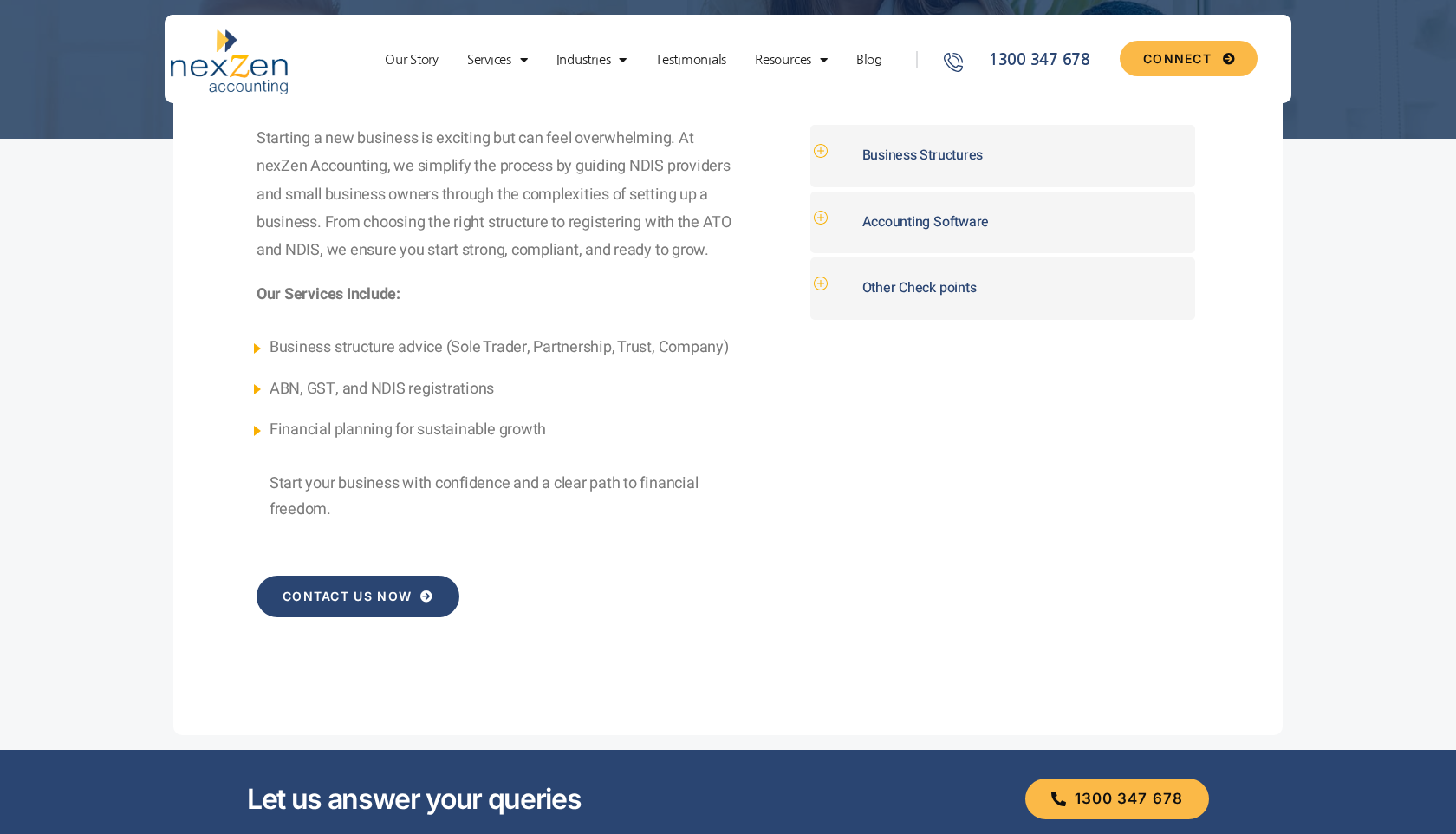
scroll to position [454, 0]
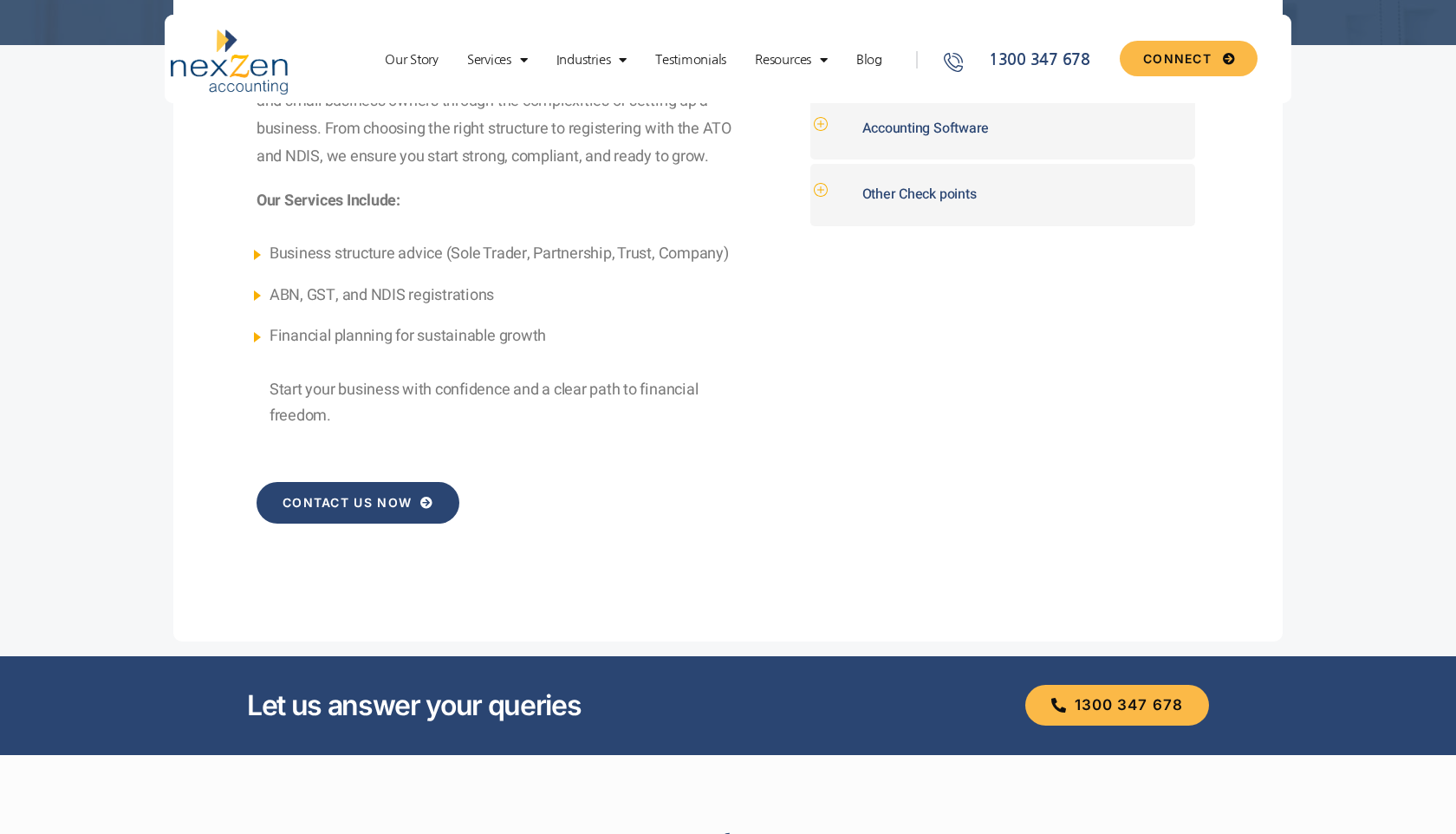
click at [322, 511] on link "CONTACT US NOW" at bounding box center [358, 502] width 203 height 41
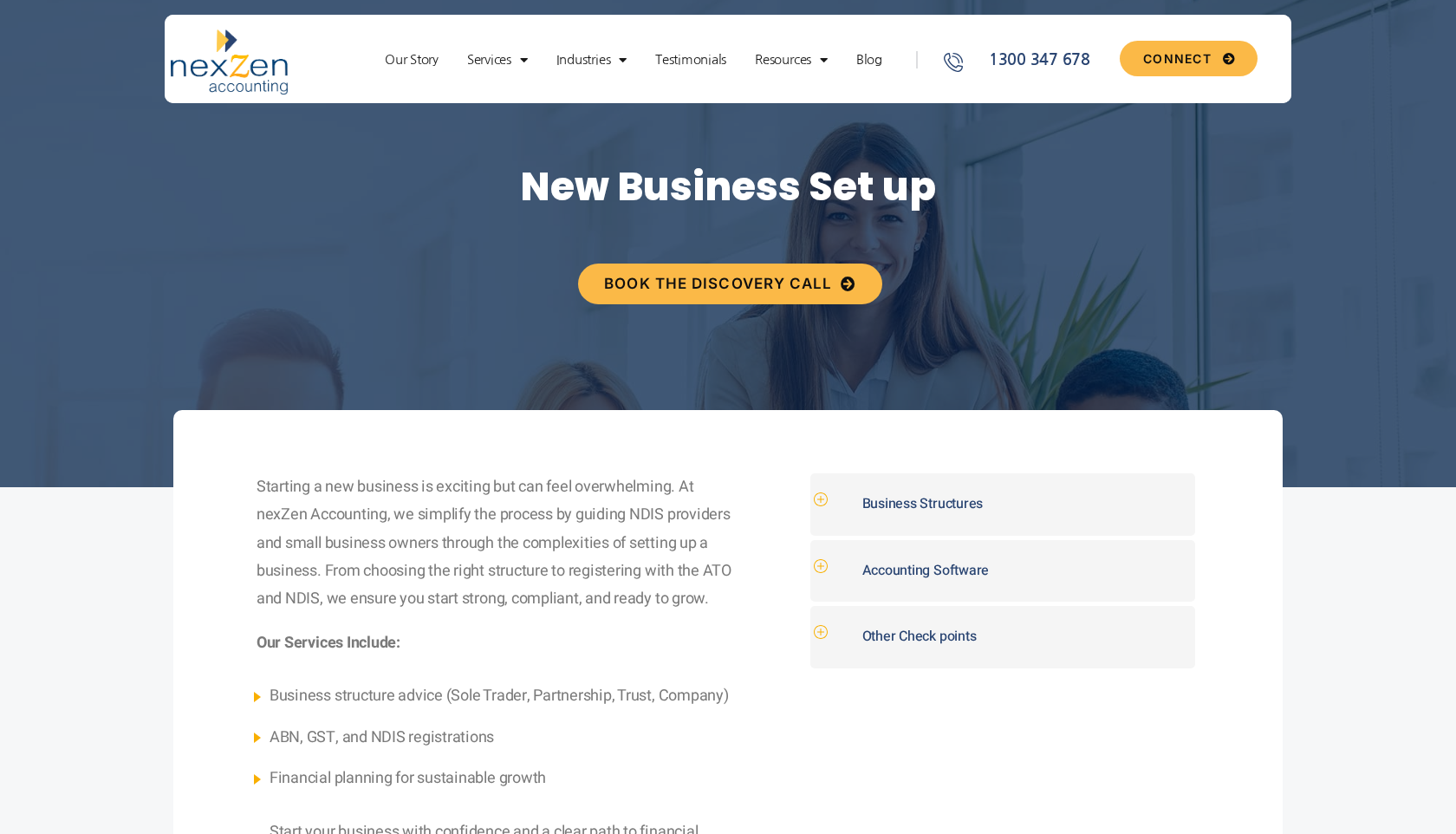
scroll to position [0, 0]
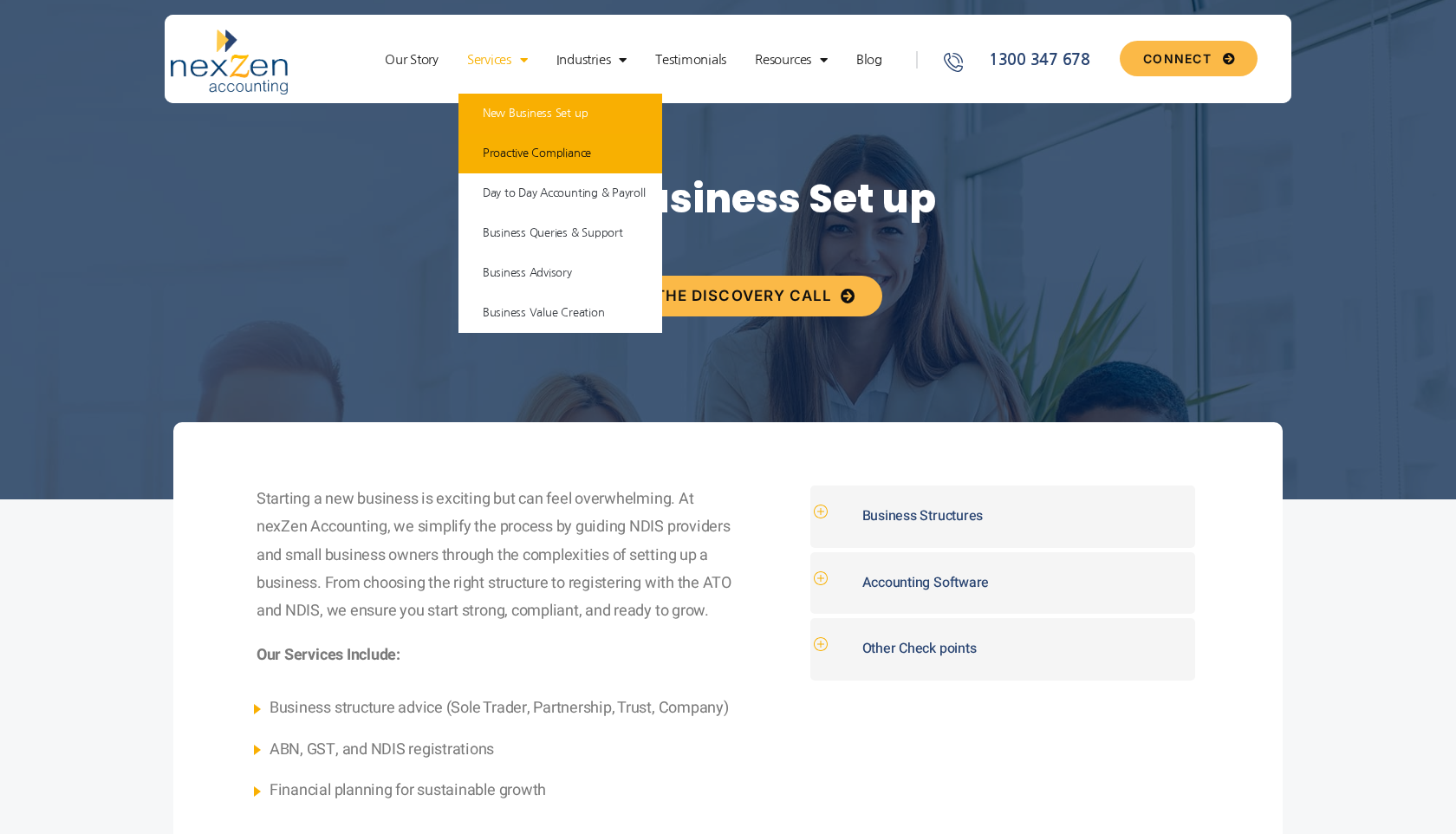
click at [546, 150] on link "Proactive Compliance" at bounding box center [560, 152] width 204 height 40
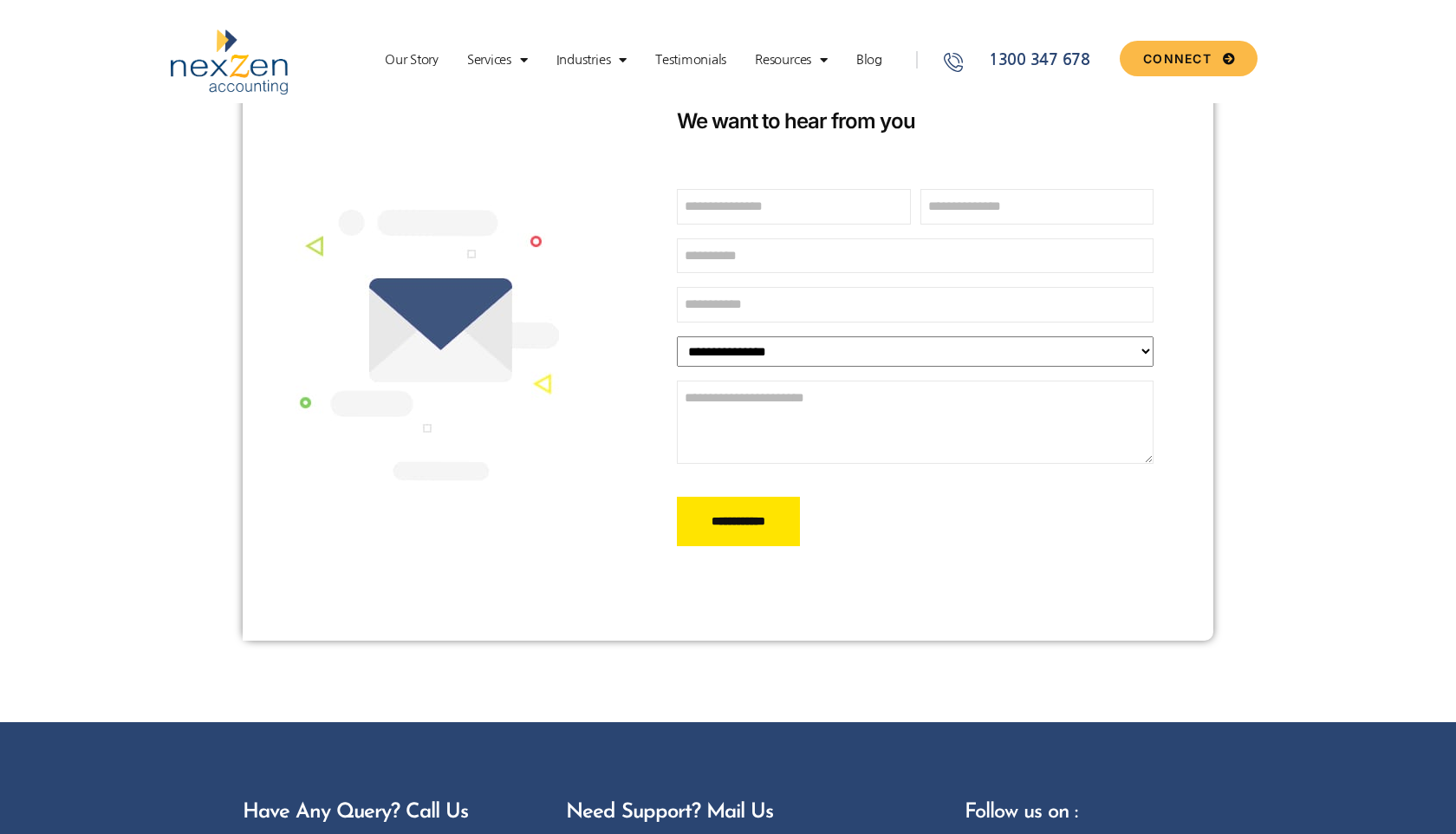
scroll to position [425, 0]
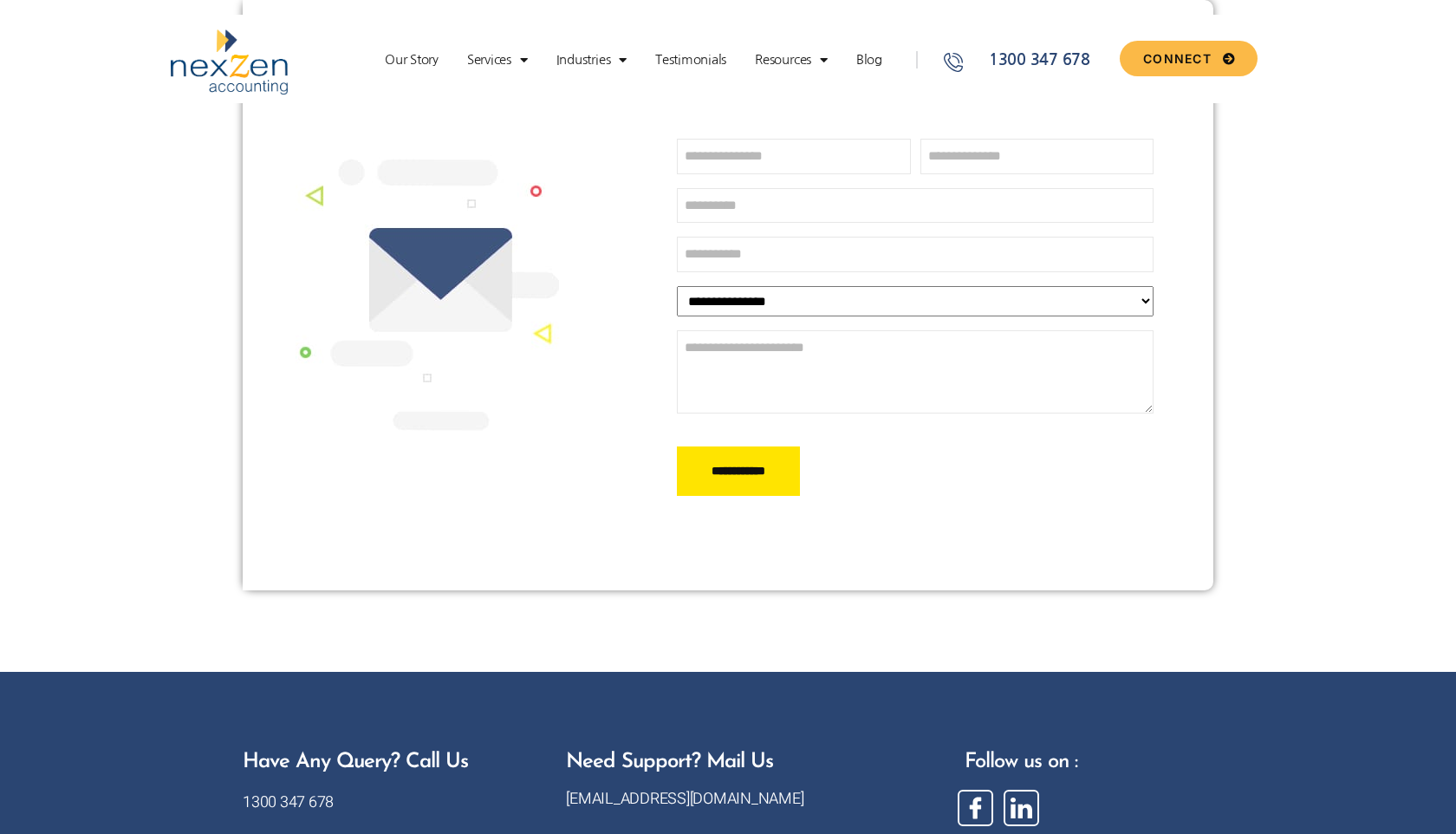
click at [966, 299] on select "**********" at bounding box center [915, 301] width 476 height 30
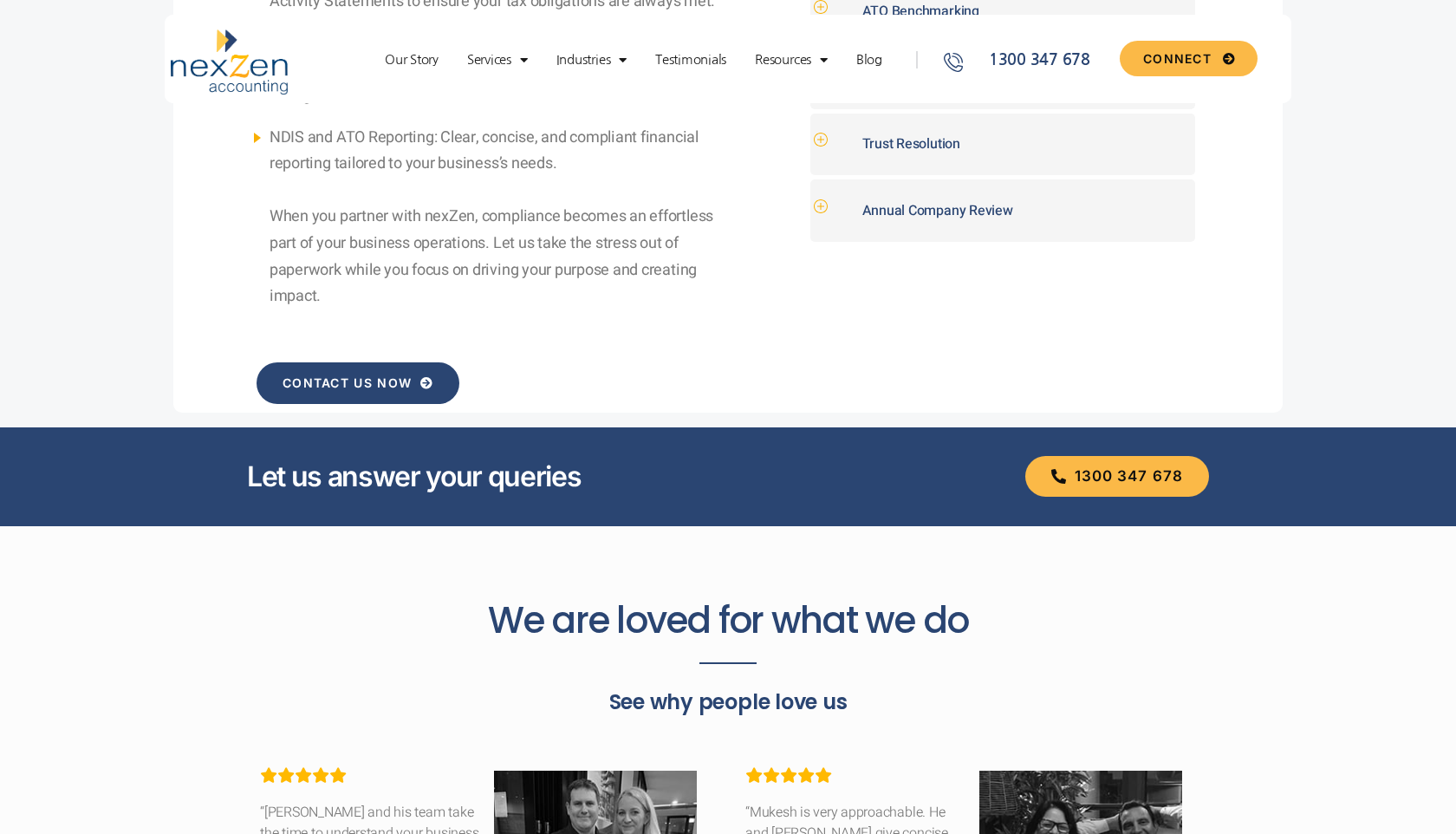
scroll to position [1038, 0]
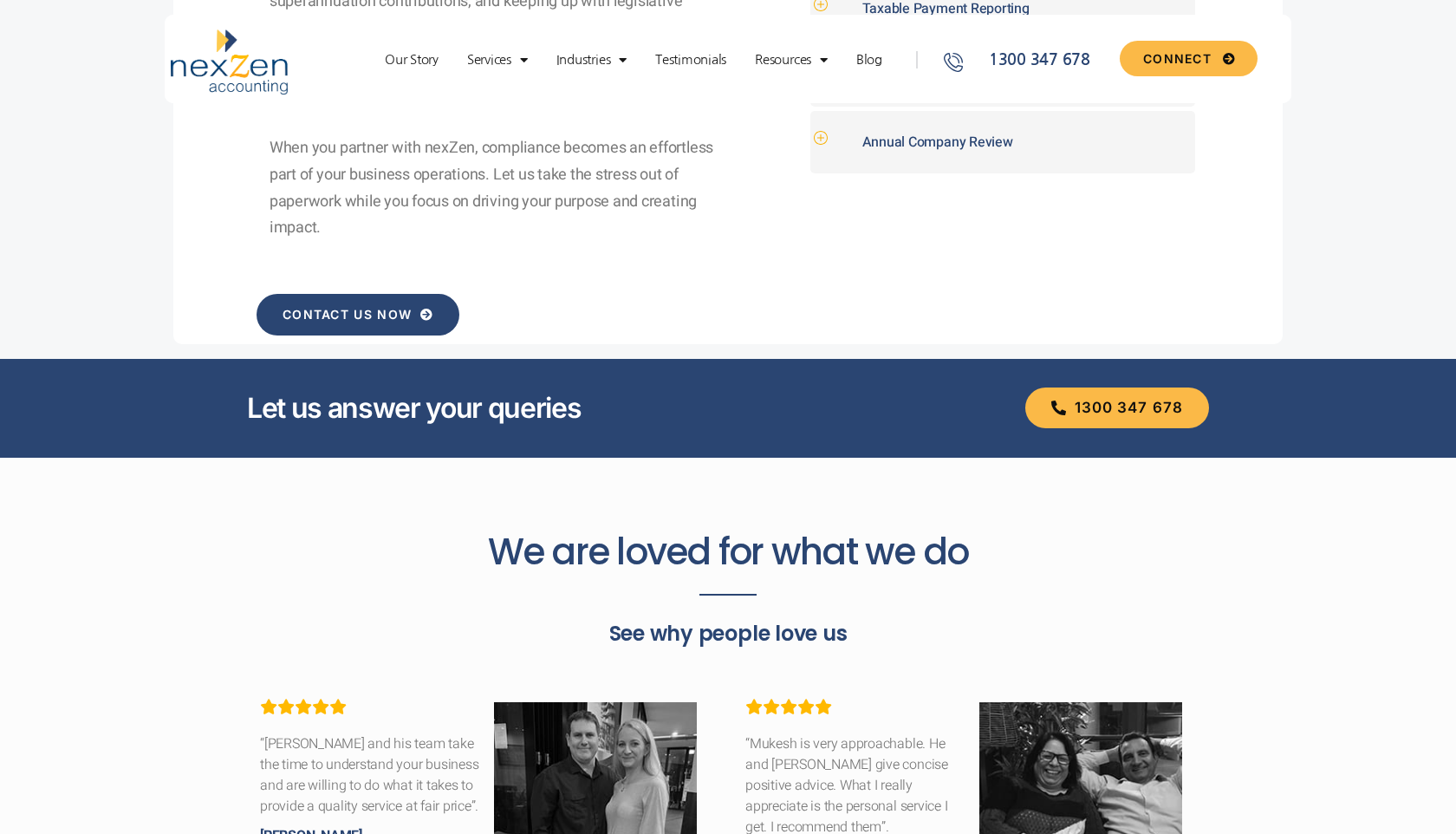
click at [337, 310] on span "CONTACT US NOW" at bounding box center [347, 314] width 129 height 13
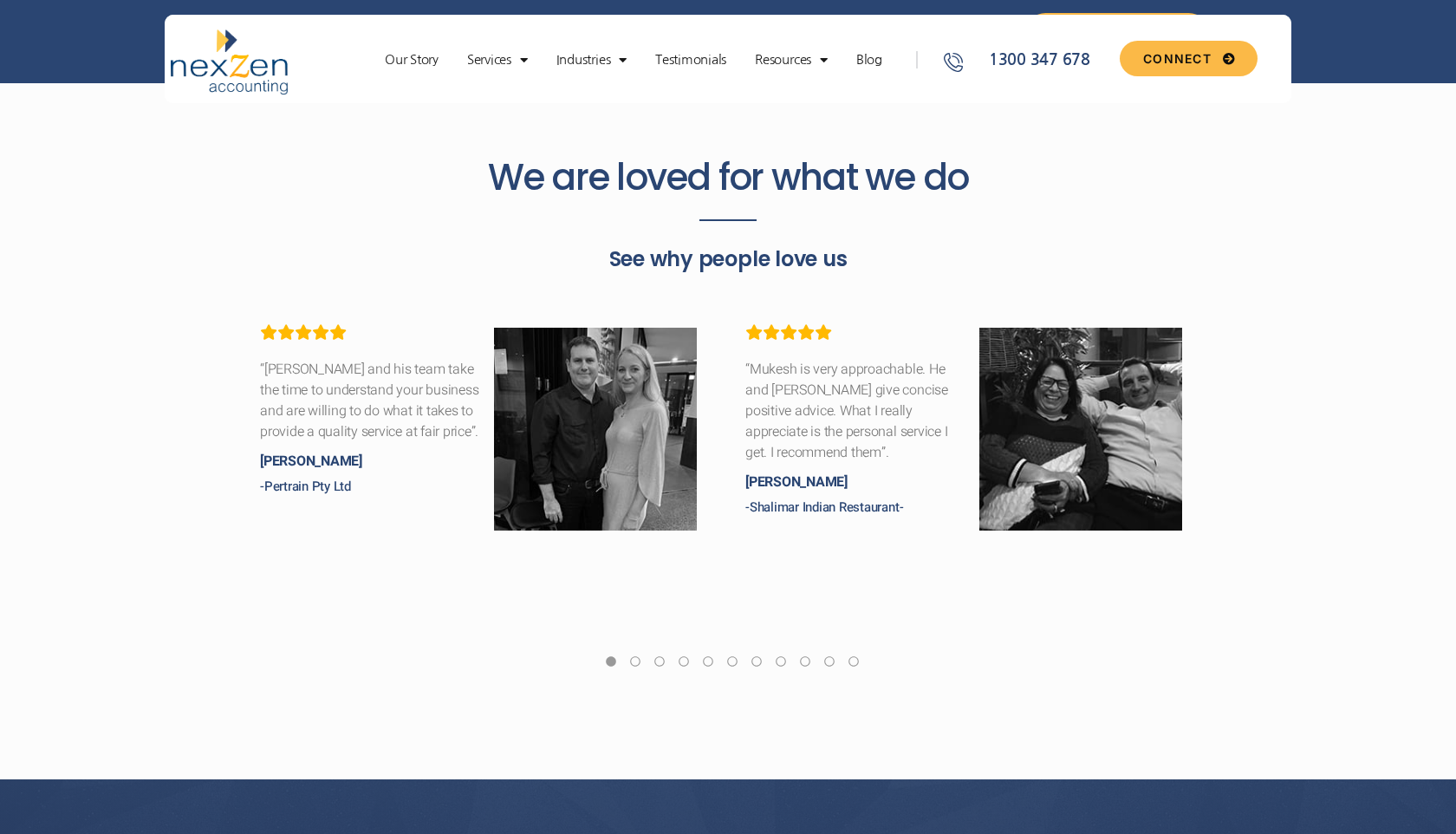
scroll to position [1093, 0]
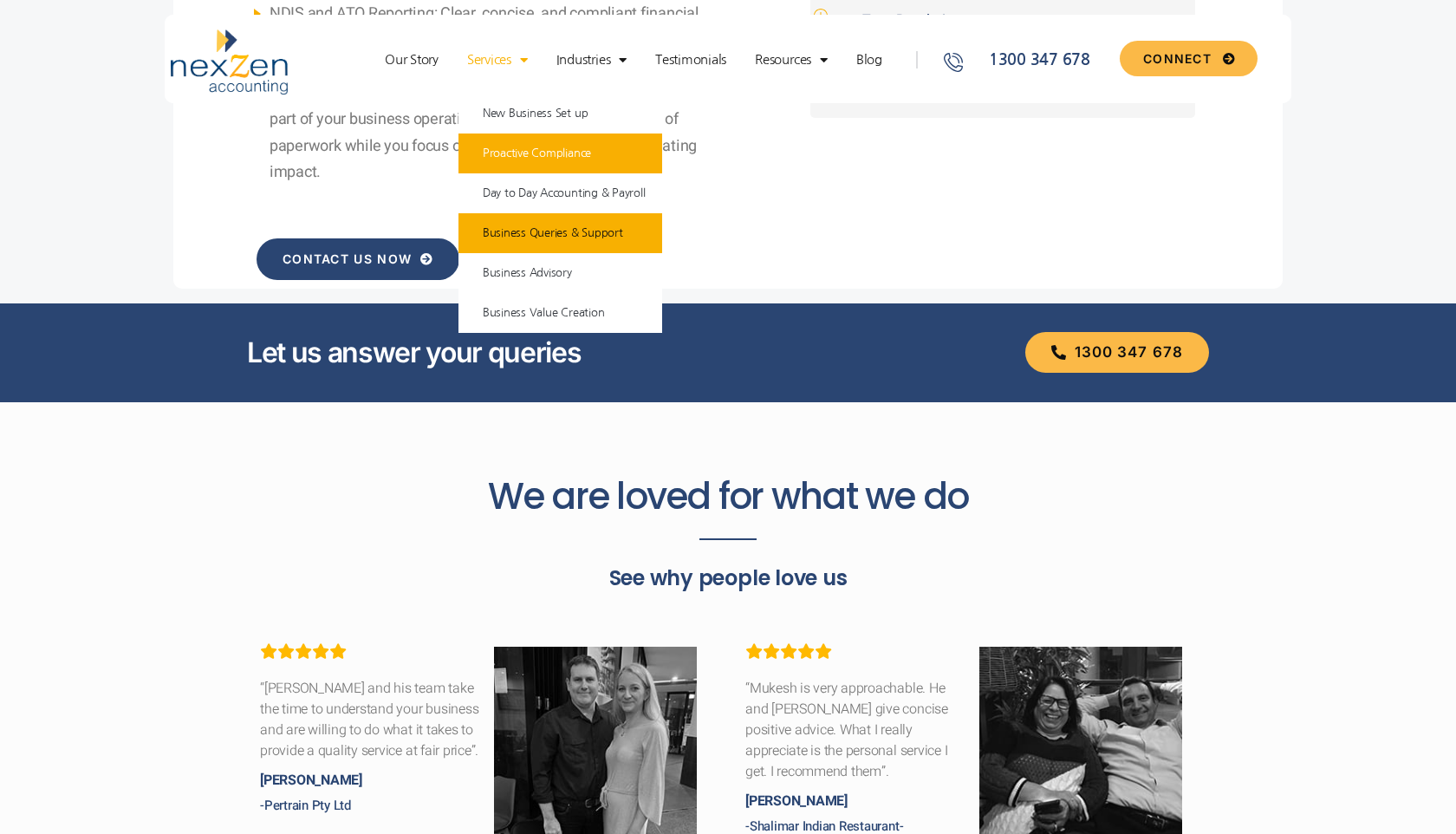
click at [543, 240] on link "Business Queries & Support" at bounding box center [560, 232] width 204 height 40
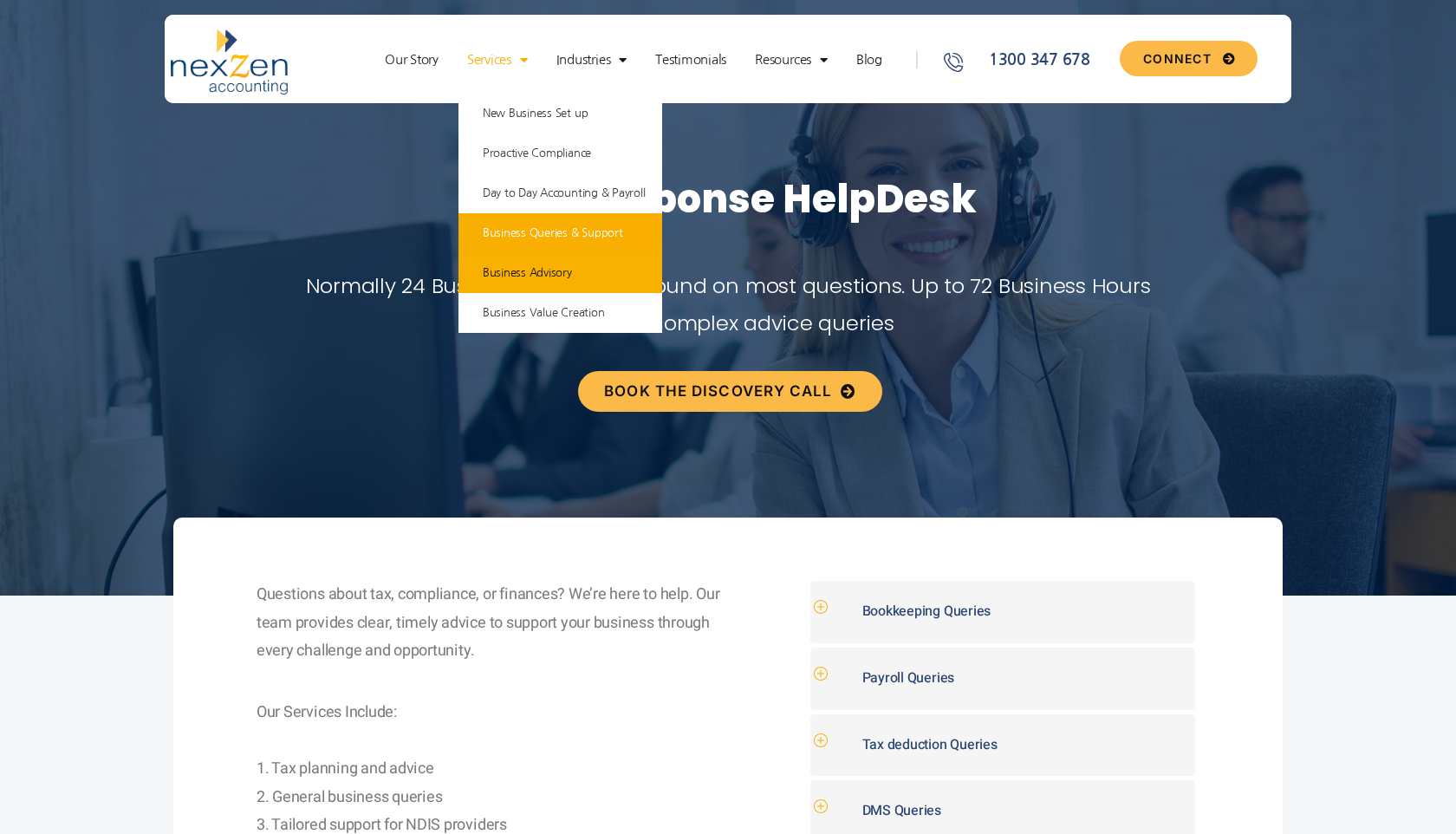
click at [524, 276] on link "Business Advisory" at bounding box center [560, 272] width 204 height 40
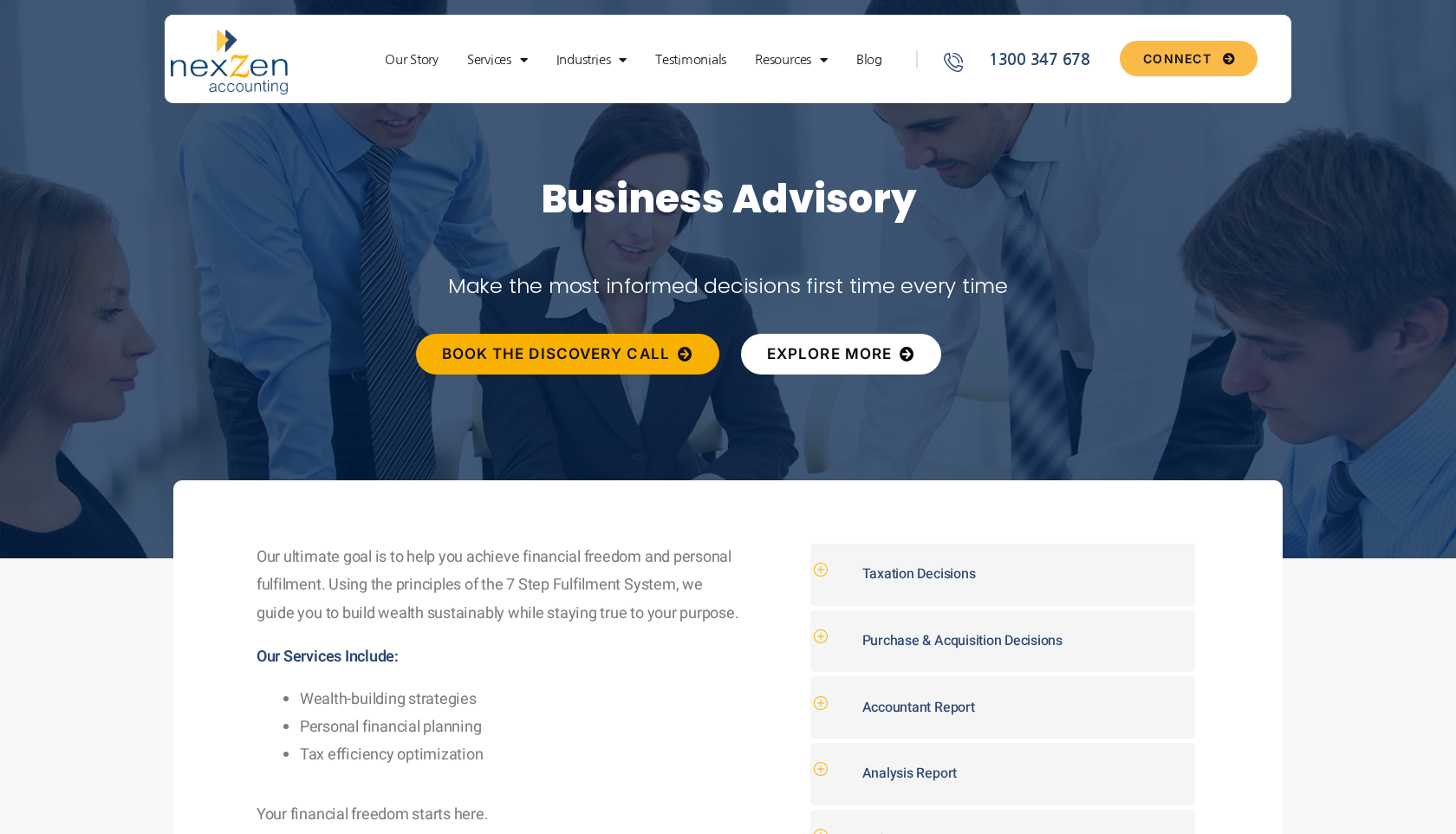
click at [849, 357] on span "EXPLORE MORE" at bounding box center [828, 353] width 124 height 14
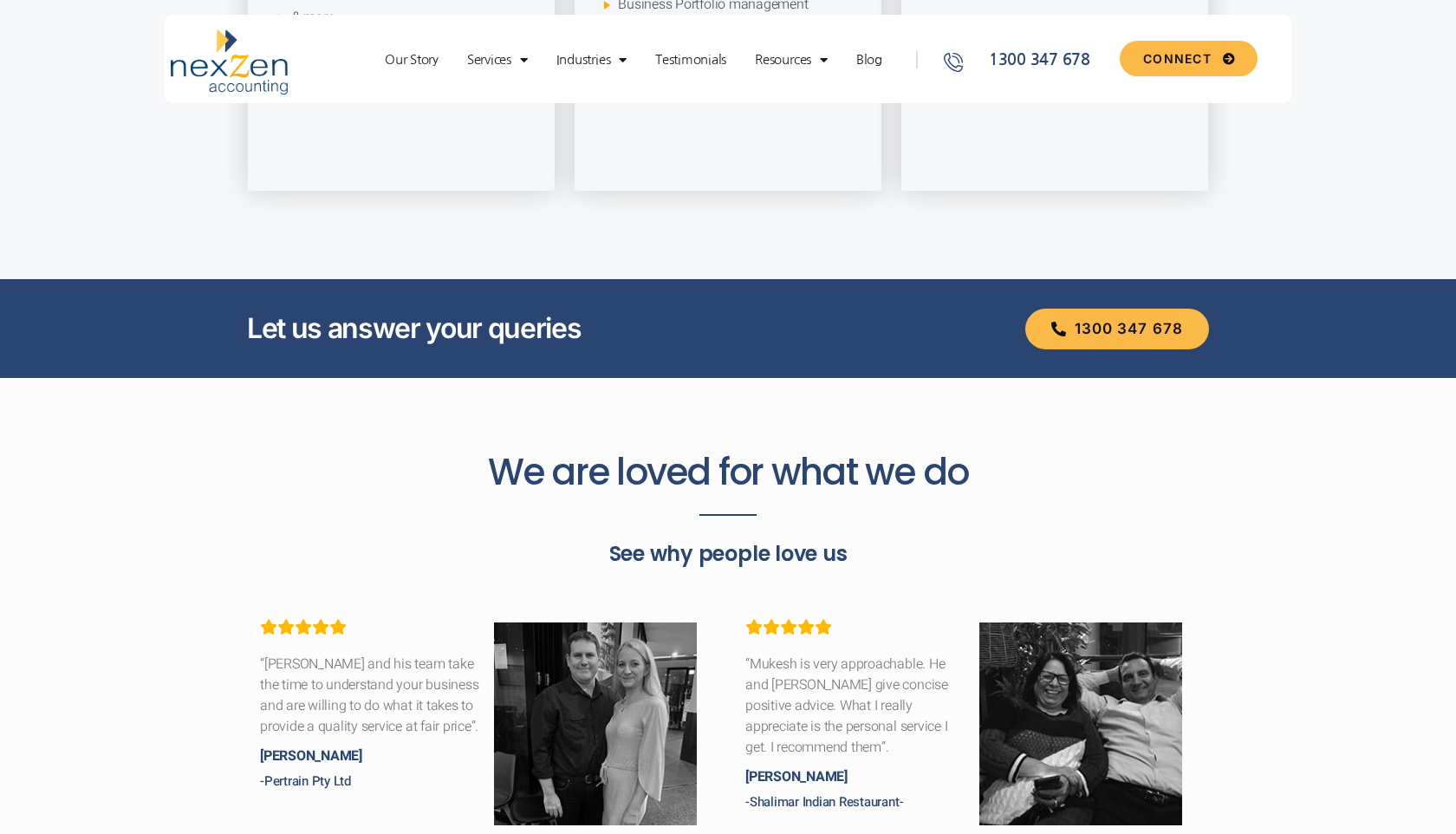
scroll to position [2259, 0]
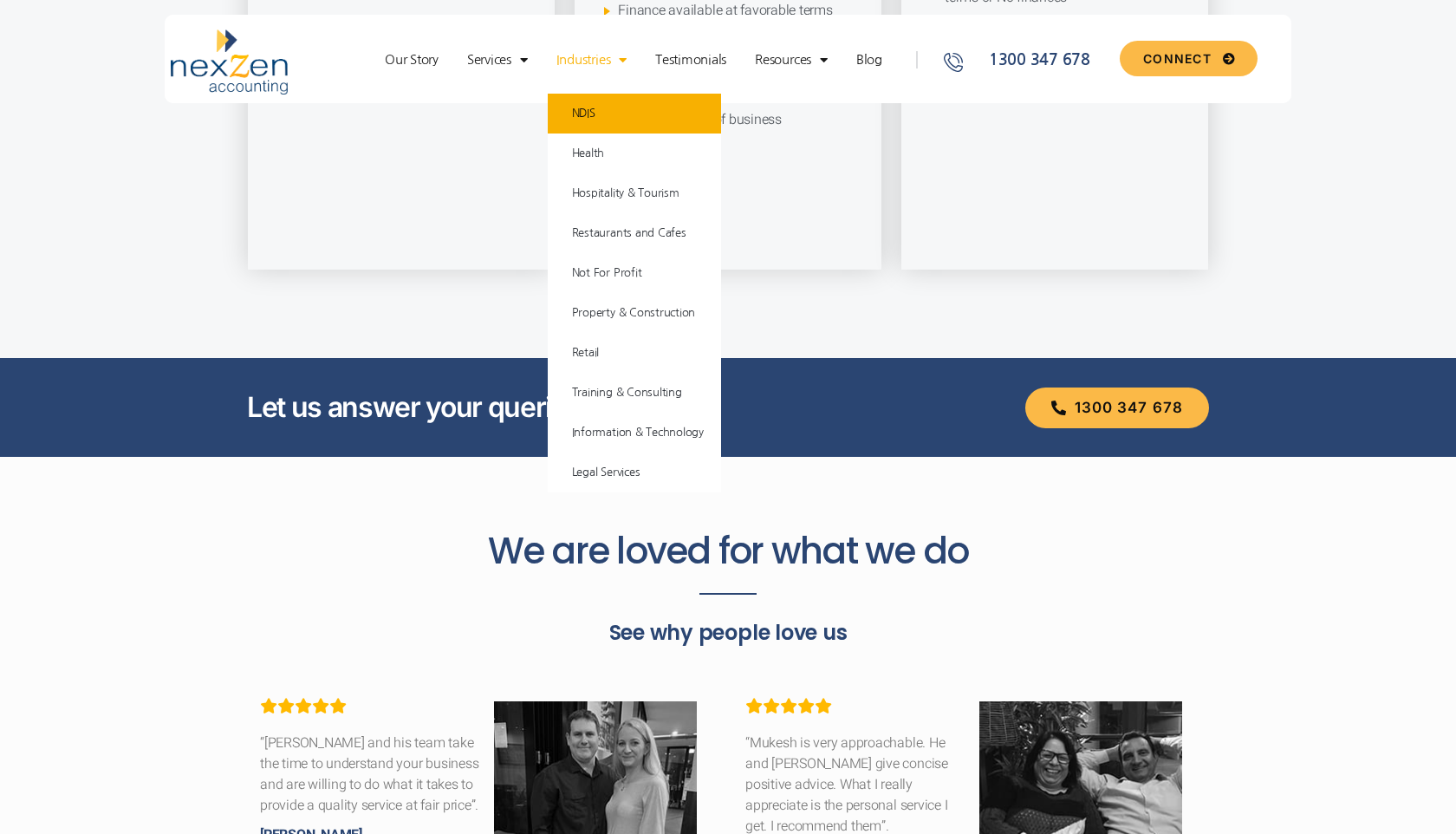
click at [595, 115] on link "NDIS" at bounding box center [634, 113] width 174 height 40
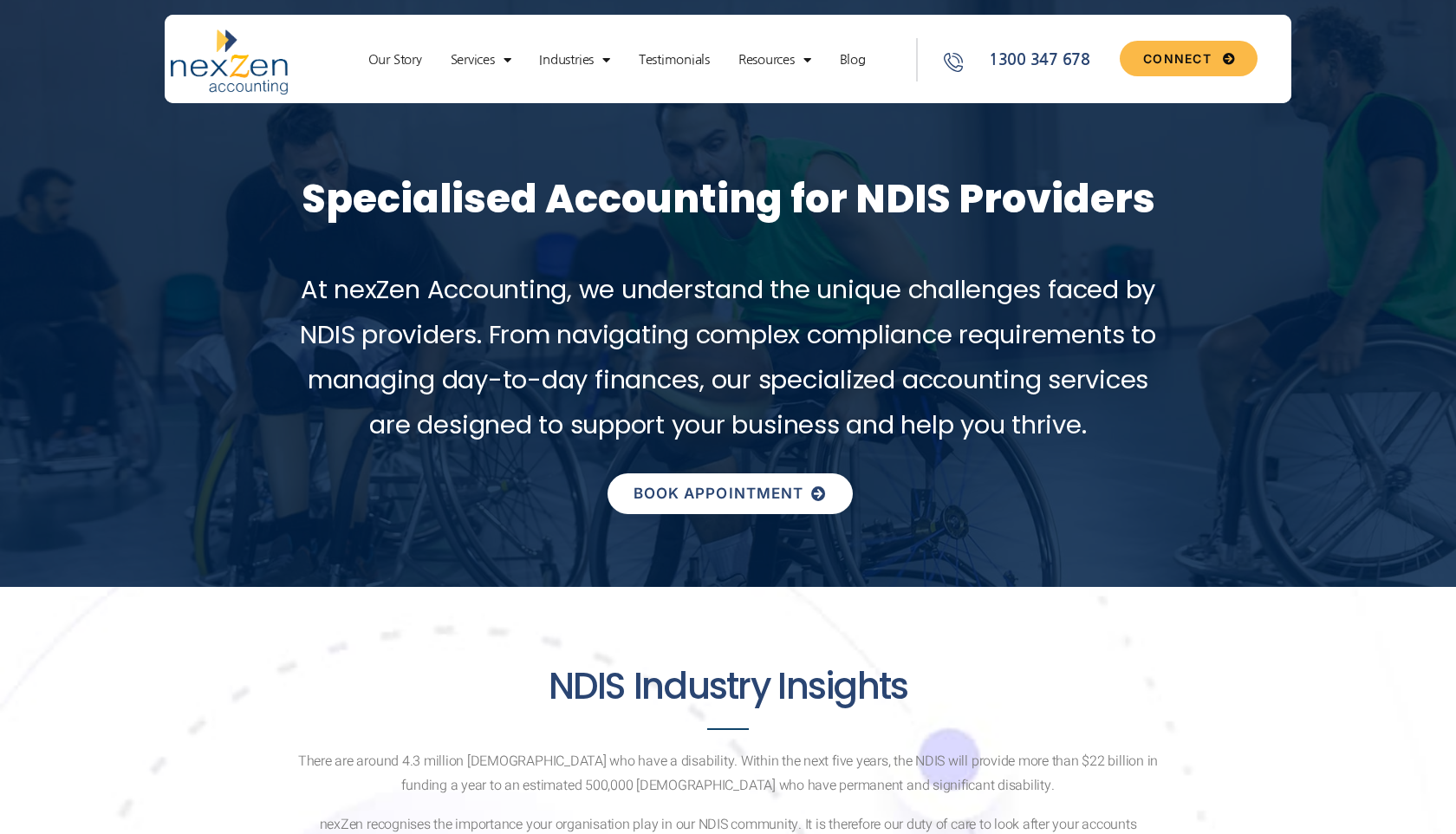
click at [741, 500] on span "BOOK APPOINTMENT" at bounding box center [718, 493] width 171 height 14
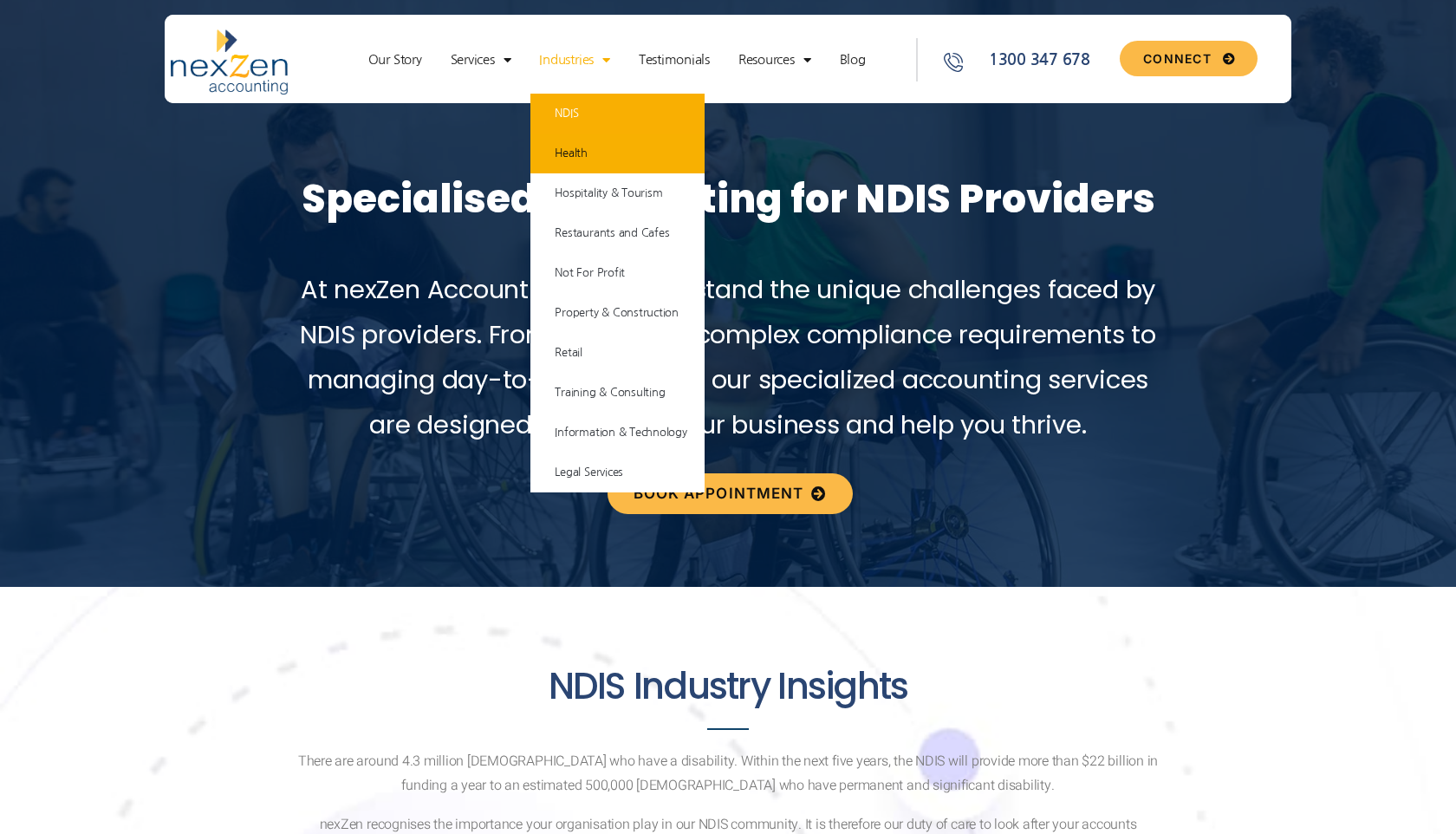
click at [578, 148] on link "Health" at bounding box center [617, 152] width 174 height 40
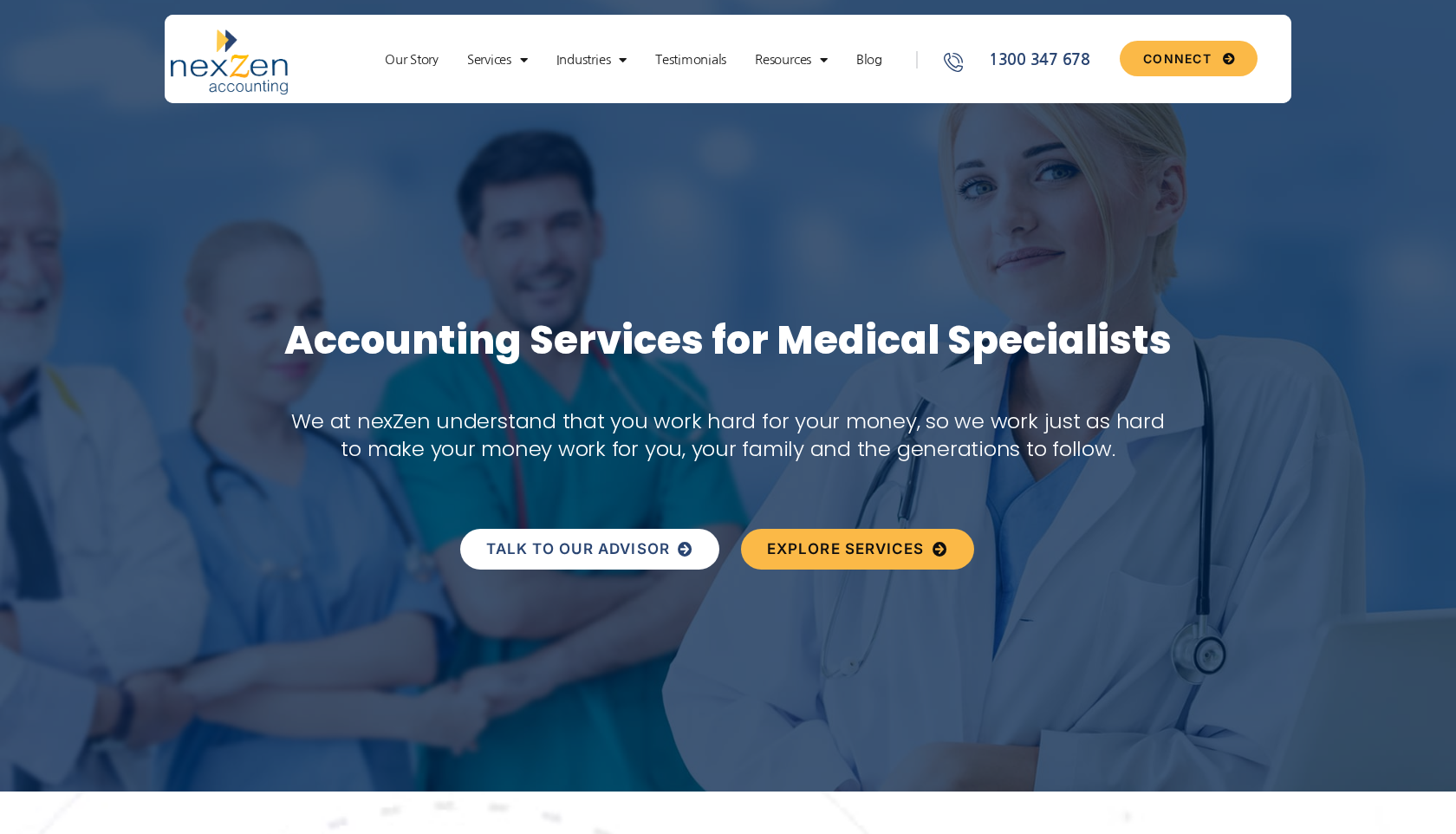
click at [606, 552] on span "TALK TO OUR ADVISOR" at bounding box center [578, 549] width 184 height 14
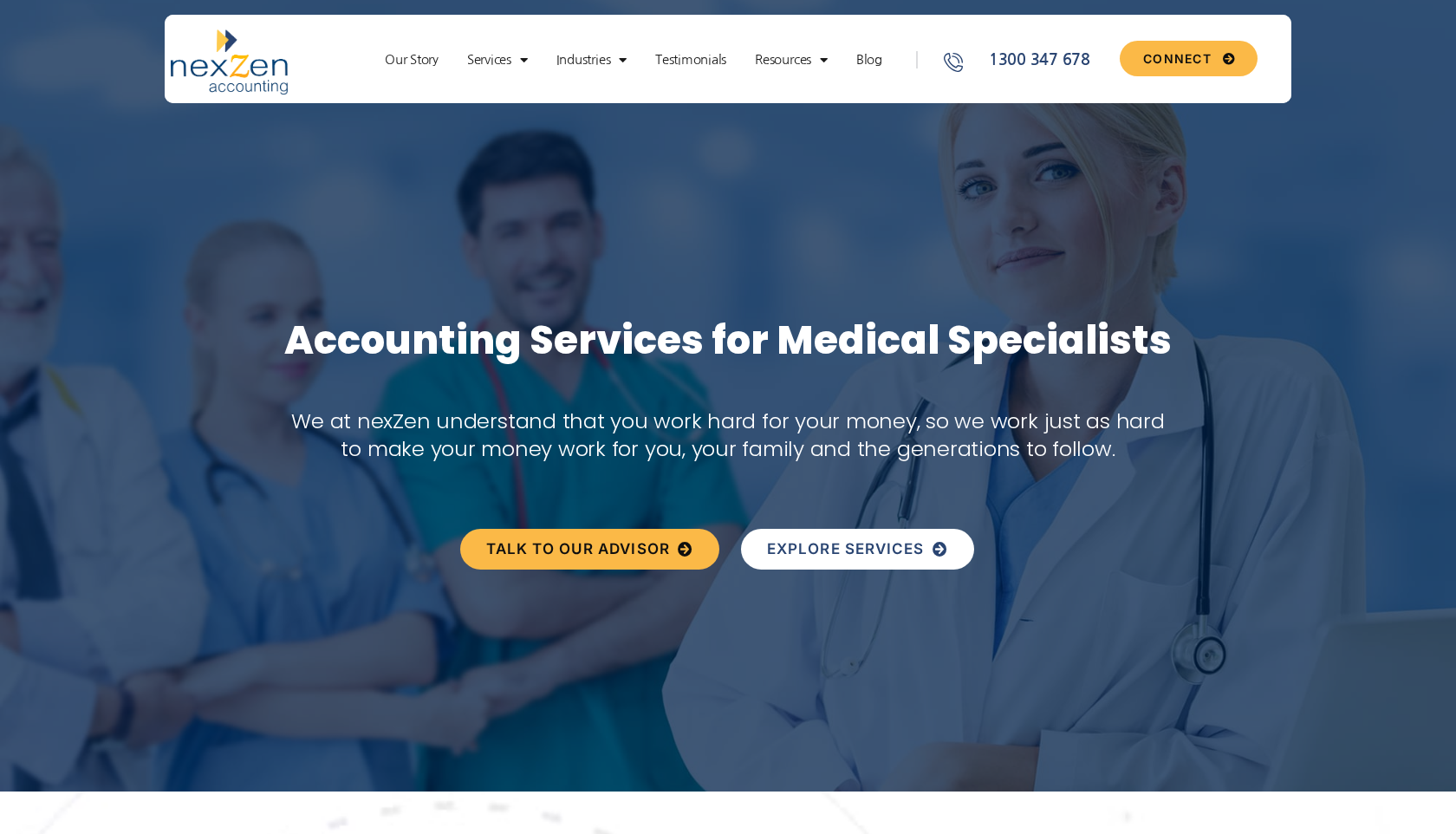
click at [879, 549] on span "EXPLORE SERVICES" at bounding box center [846, 549] width 158 height 14
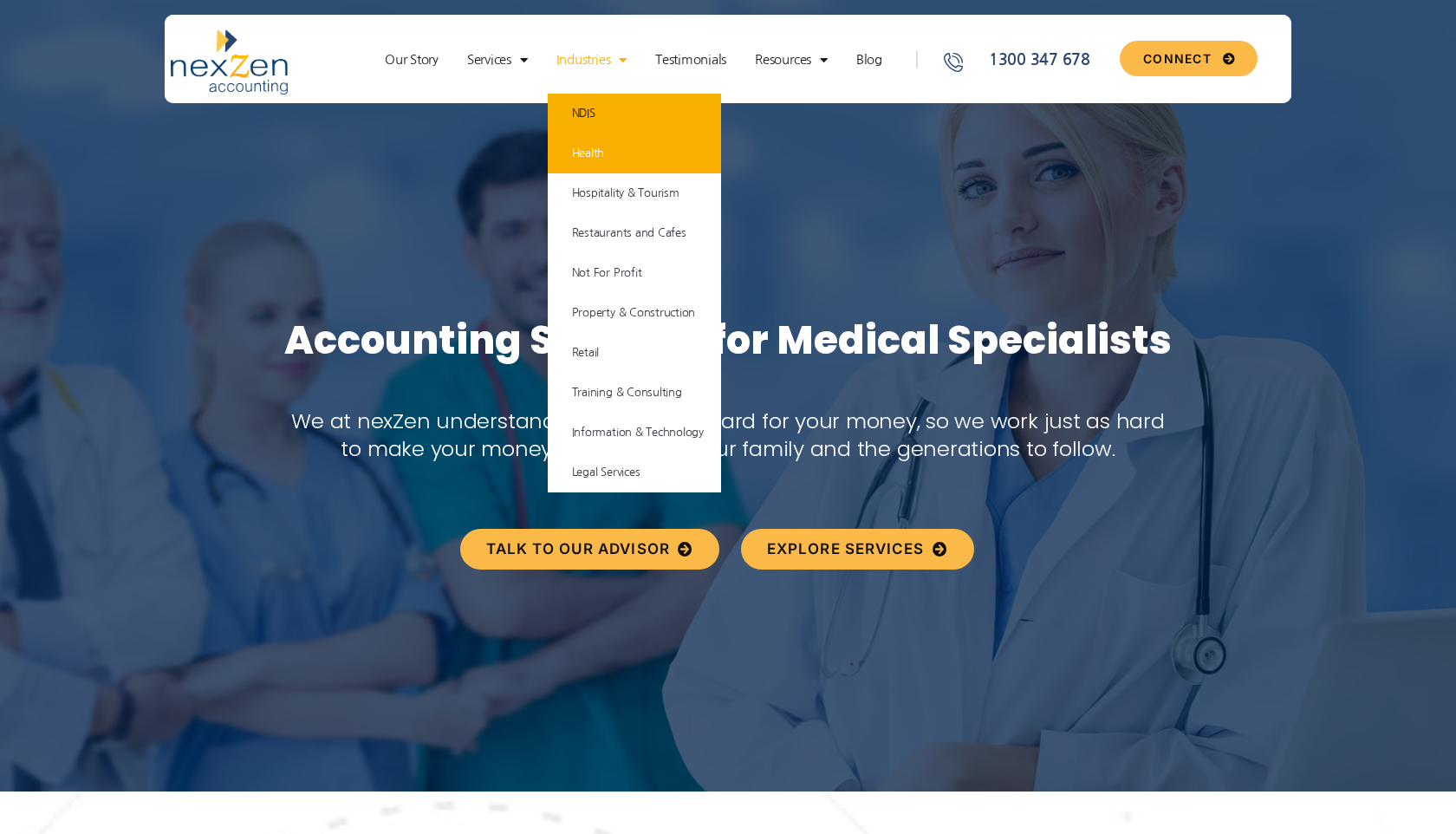
click at [610, 107] on link "NDIS" at bounding box center [634, 113] width 174 height 40
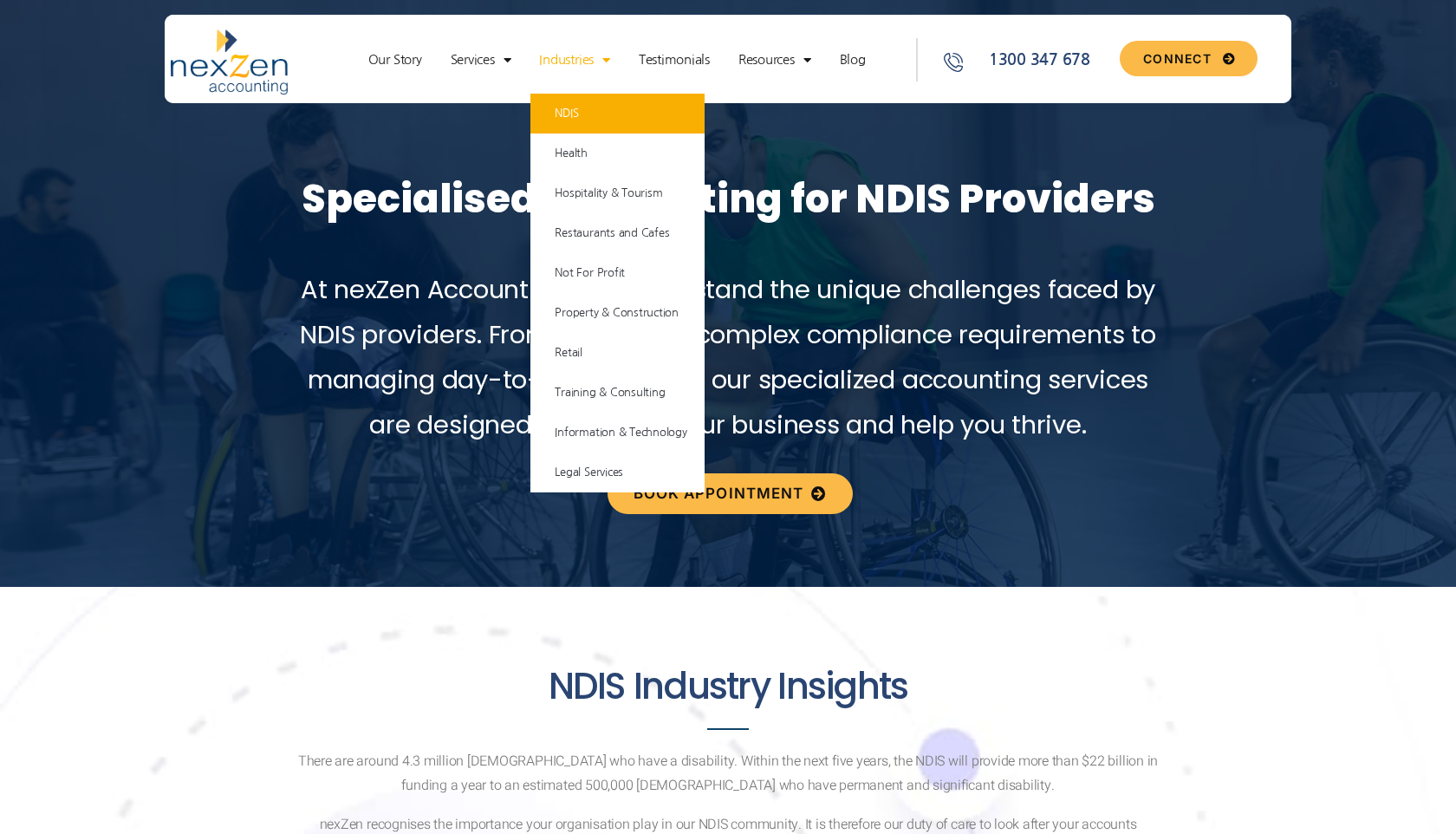
click at [606, 60] on span "Menu" at bounding box center [602, 60] width 16 height 30
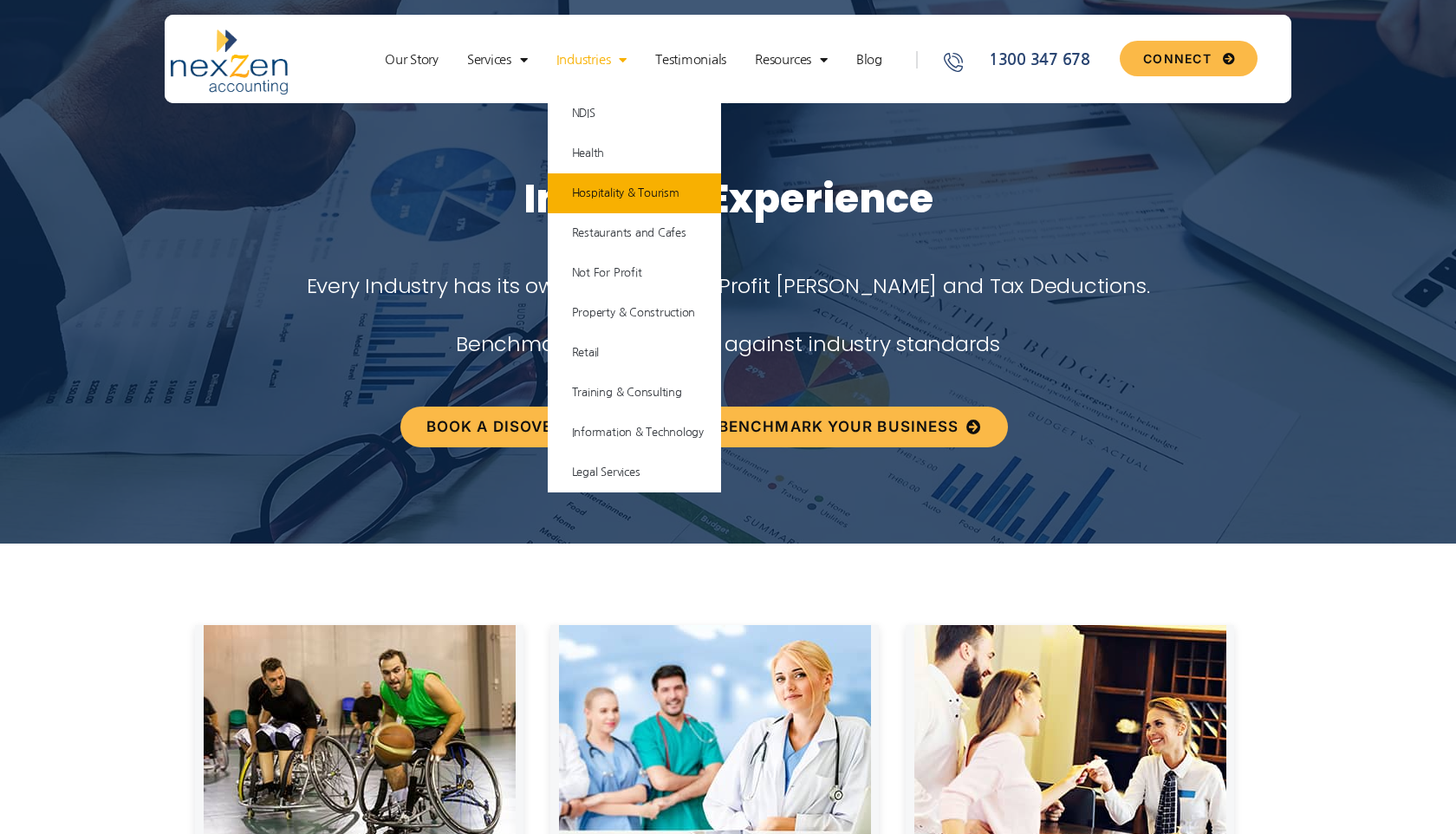
click at [609, 191] on link "Hospitality & Tourism" at bounding box center [634, 193] width 174 height 40
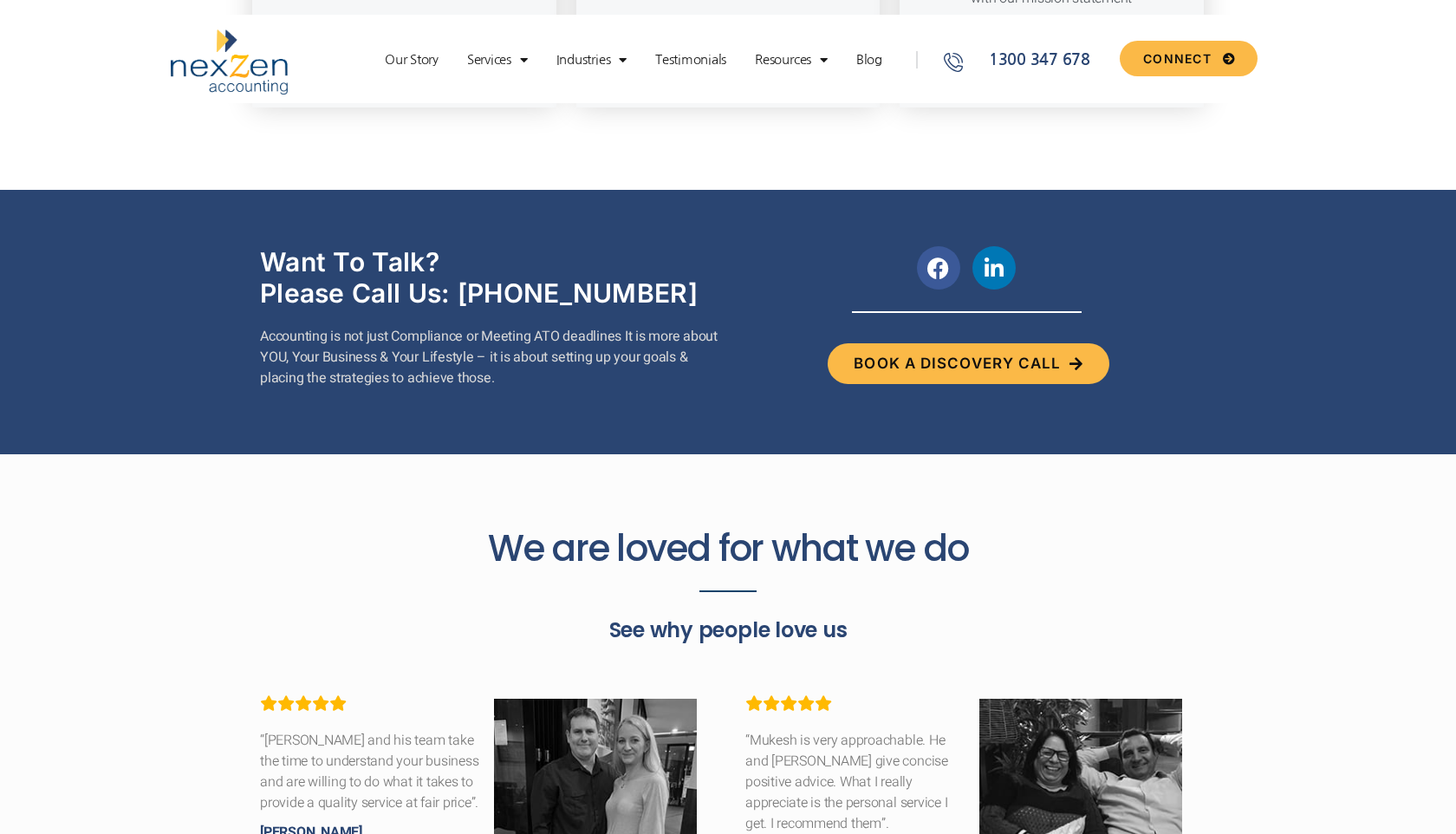
scroll to position [2976, 0]
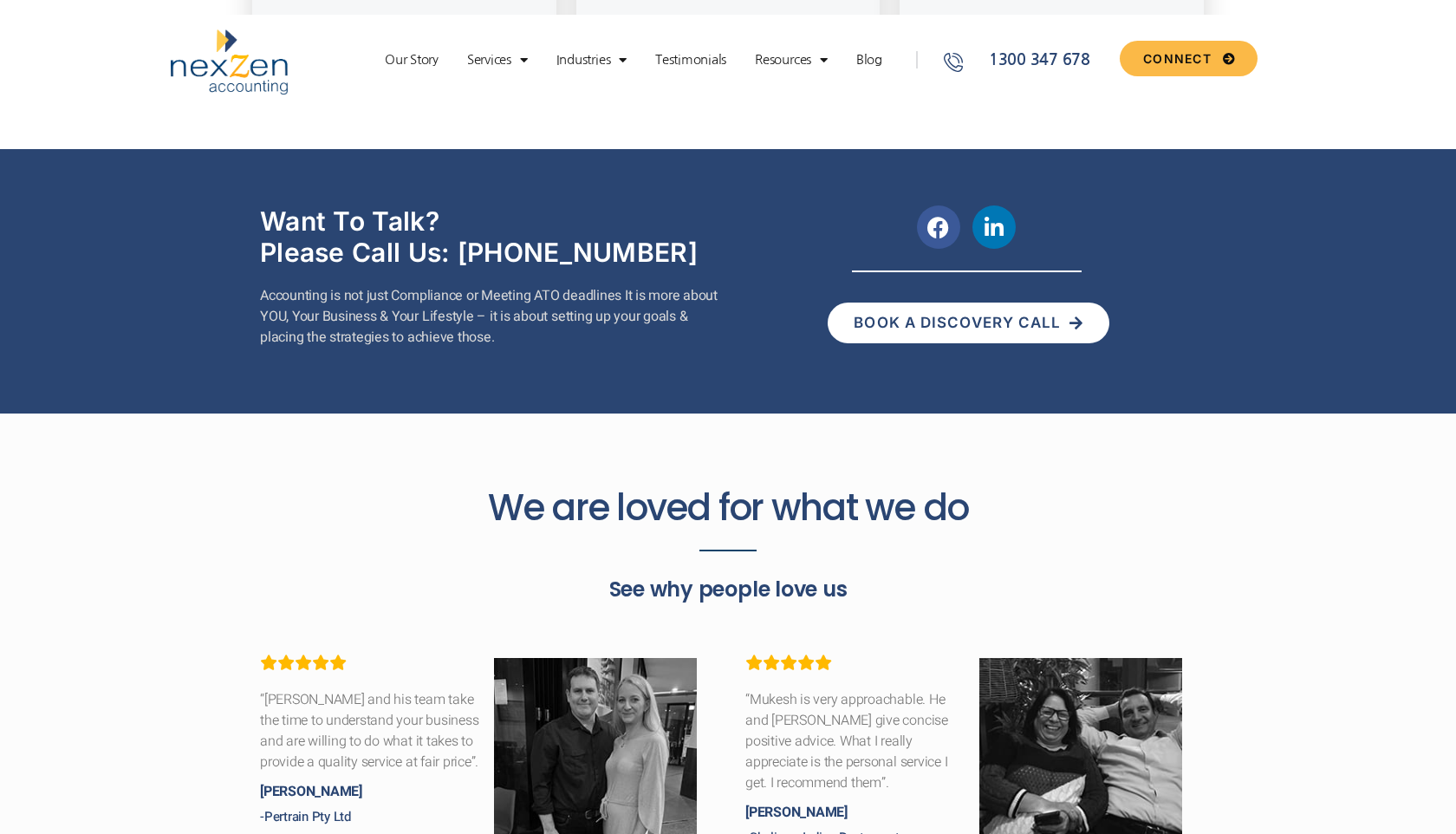
click at [992, 328] on span "Book A Discovery Call" at bounding box center [957, 322] width 207 height 14
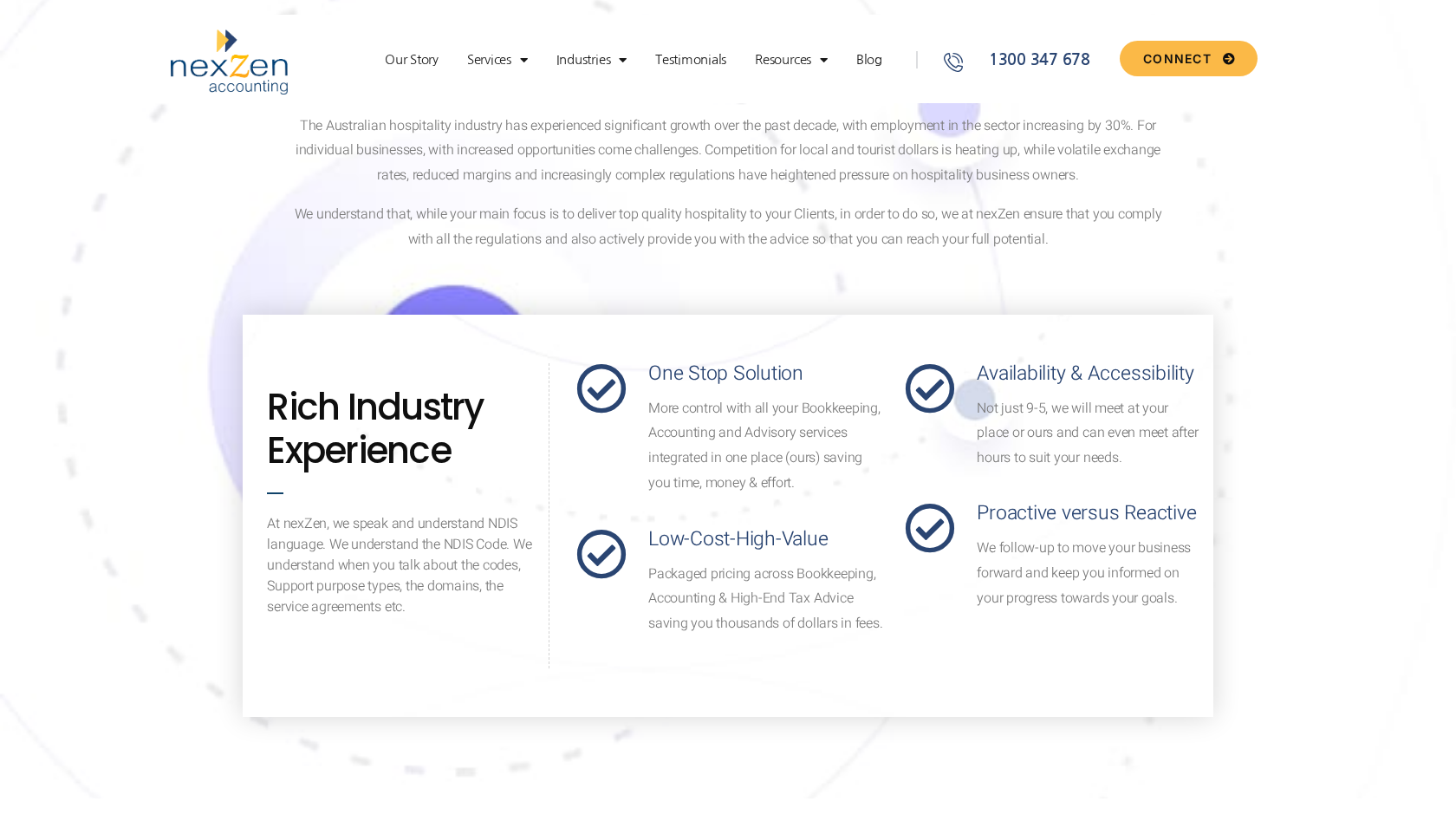
scroll to position [0, 0]
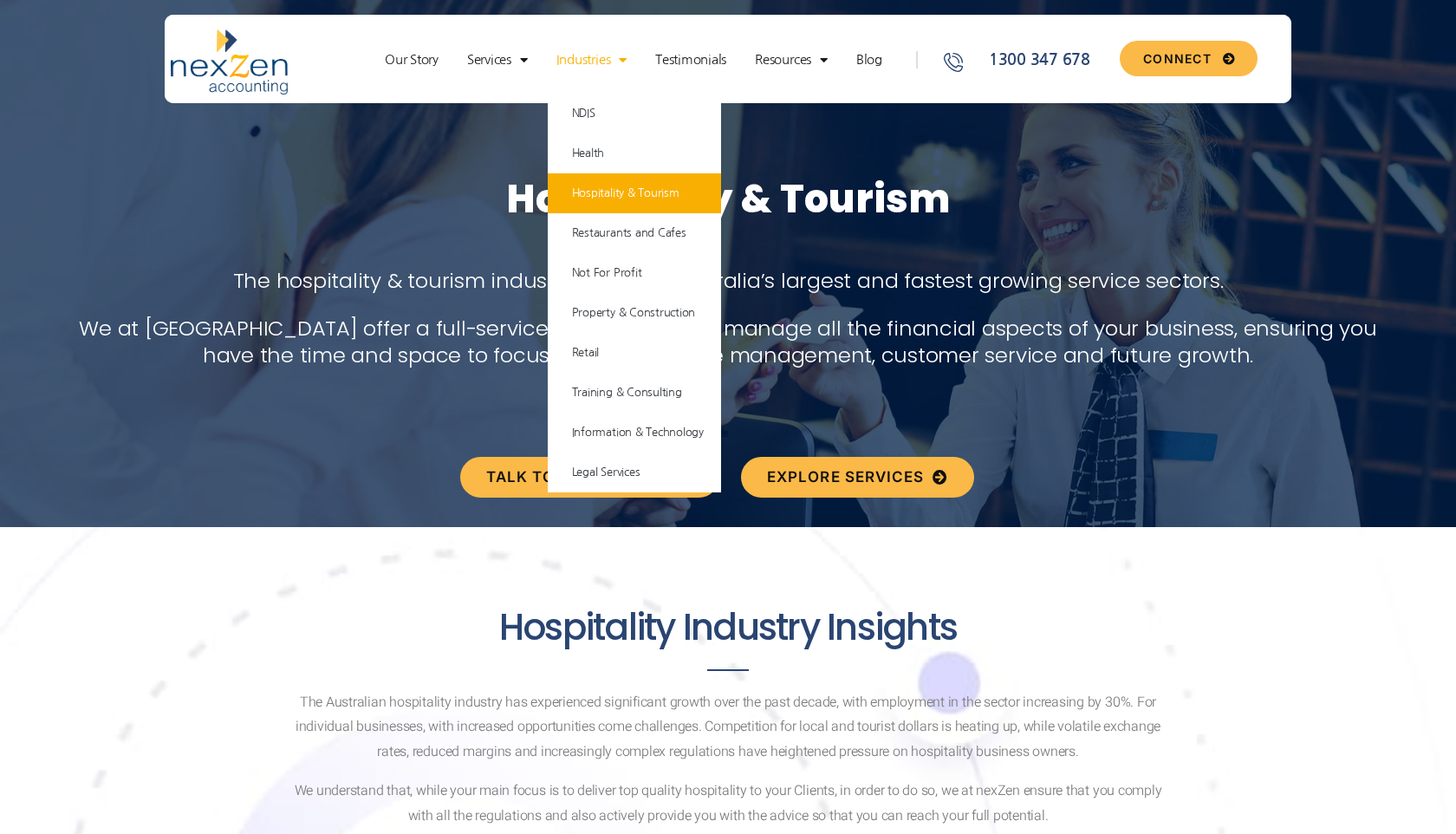
click at [627, 61] on span "Menu" at bounding box center [618, 60] width 16 height 30
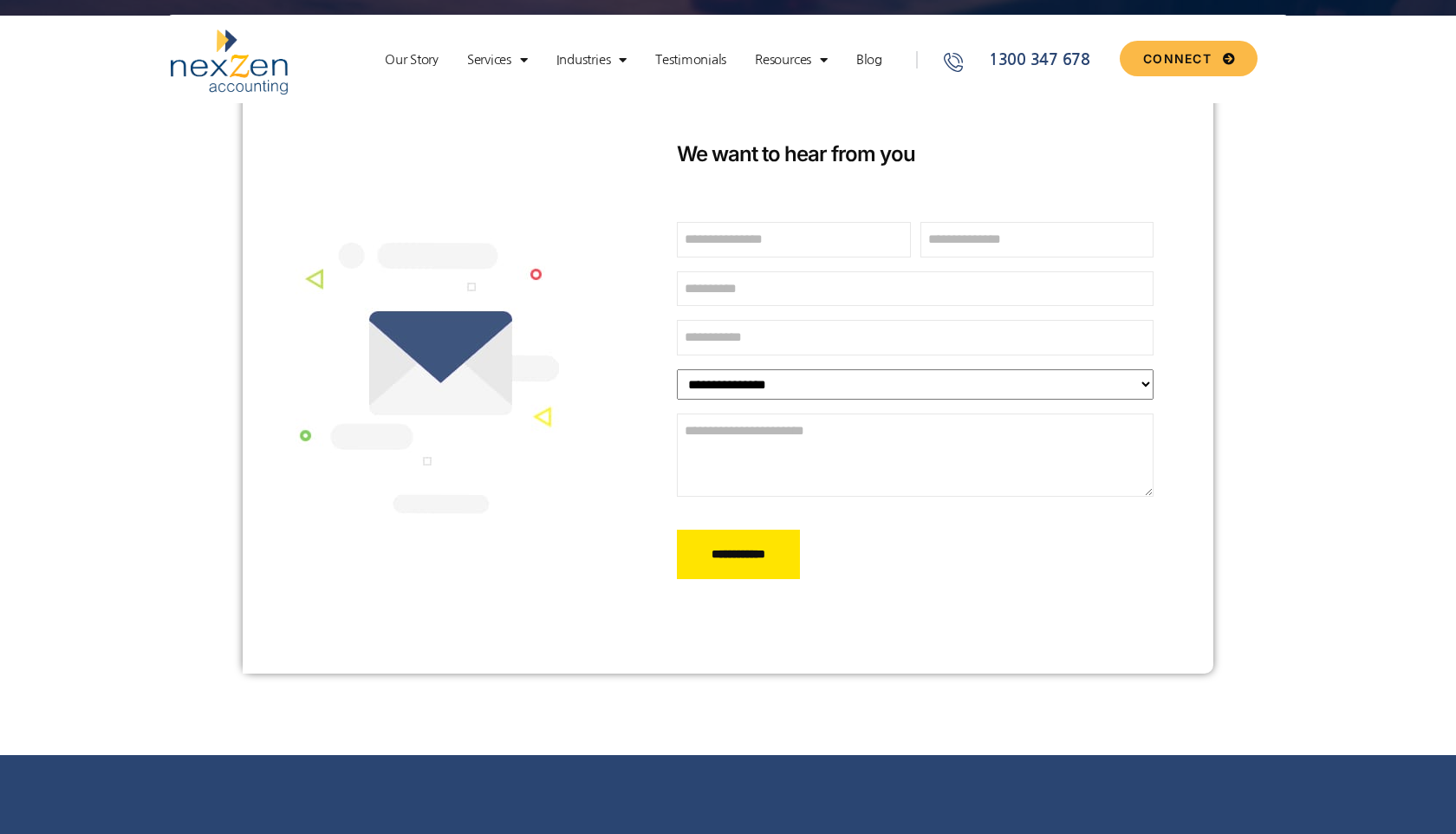
scroll to position [360, 0]
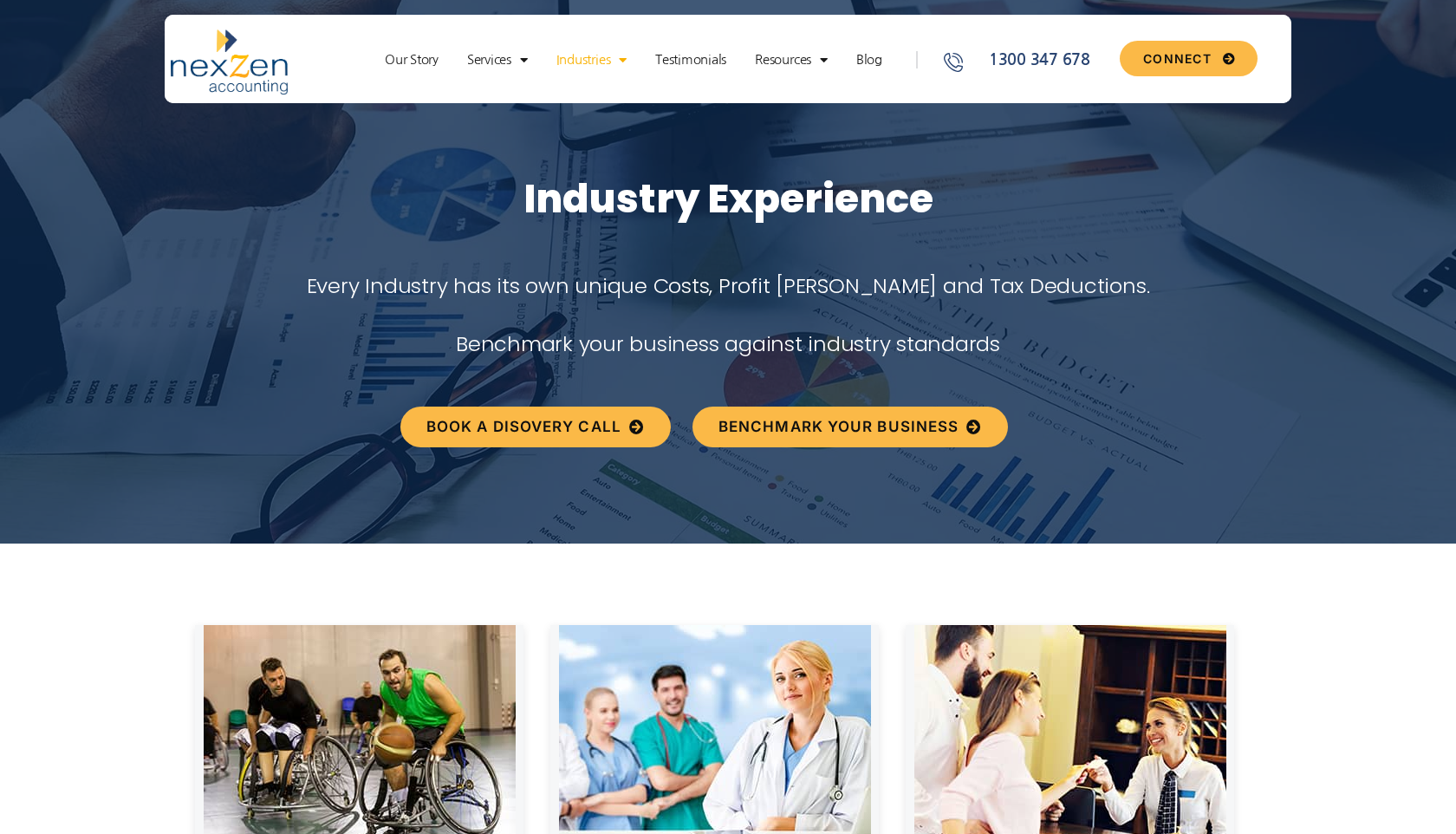
click at [627, 61] on span "Menu" at bounding box center [618, 60] width 16 height 30
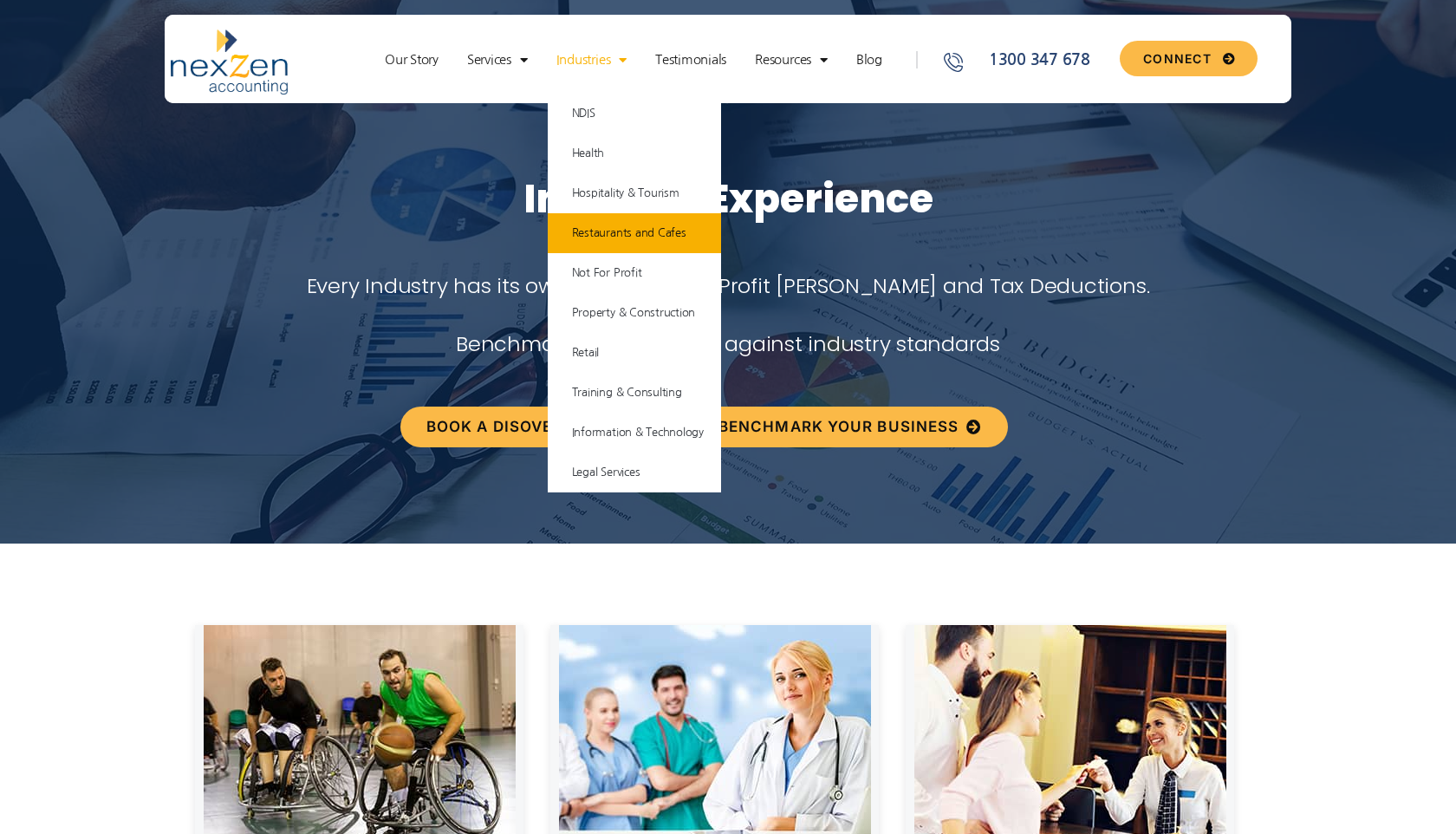
click at [620, 237] on link "Restaurants and Cafes" at bounding box center [634, 232] width 174 height 40
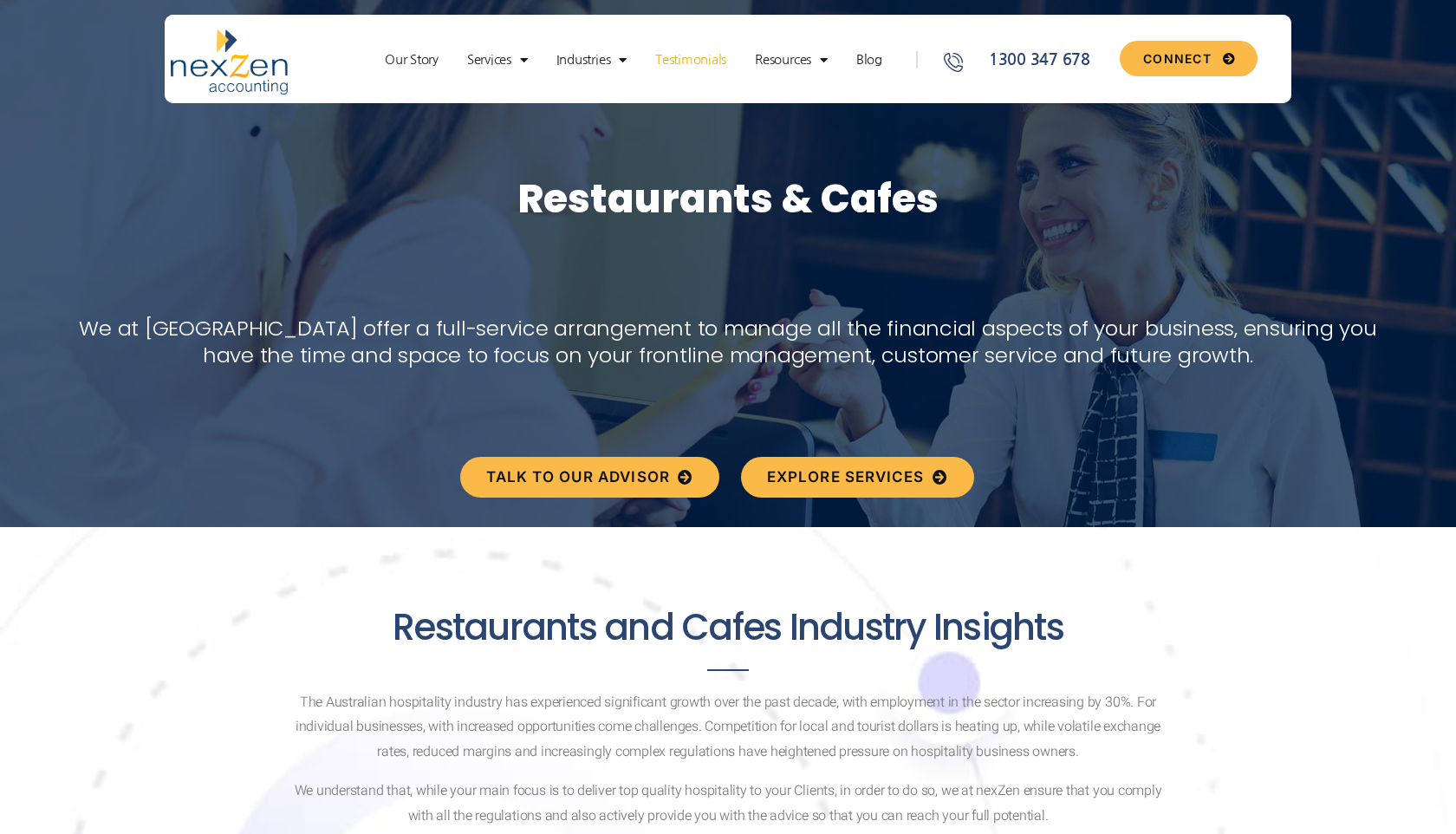
click at [696, 63] on link "Testimonials" at bounding box center [690, 60] width 89 height 17
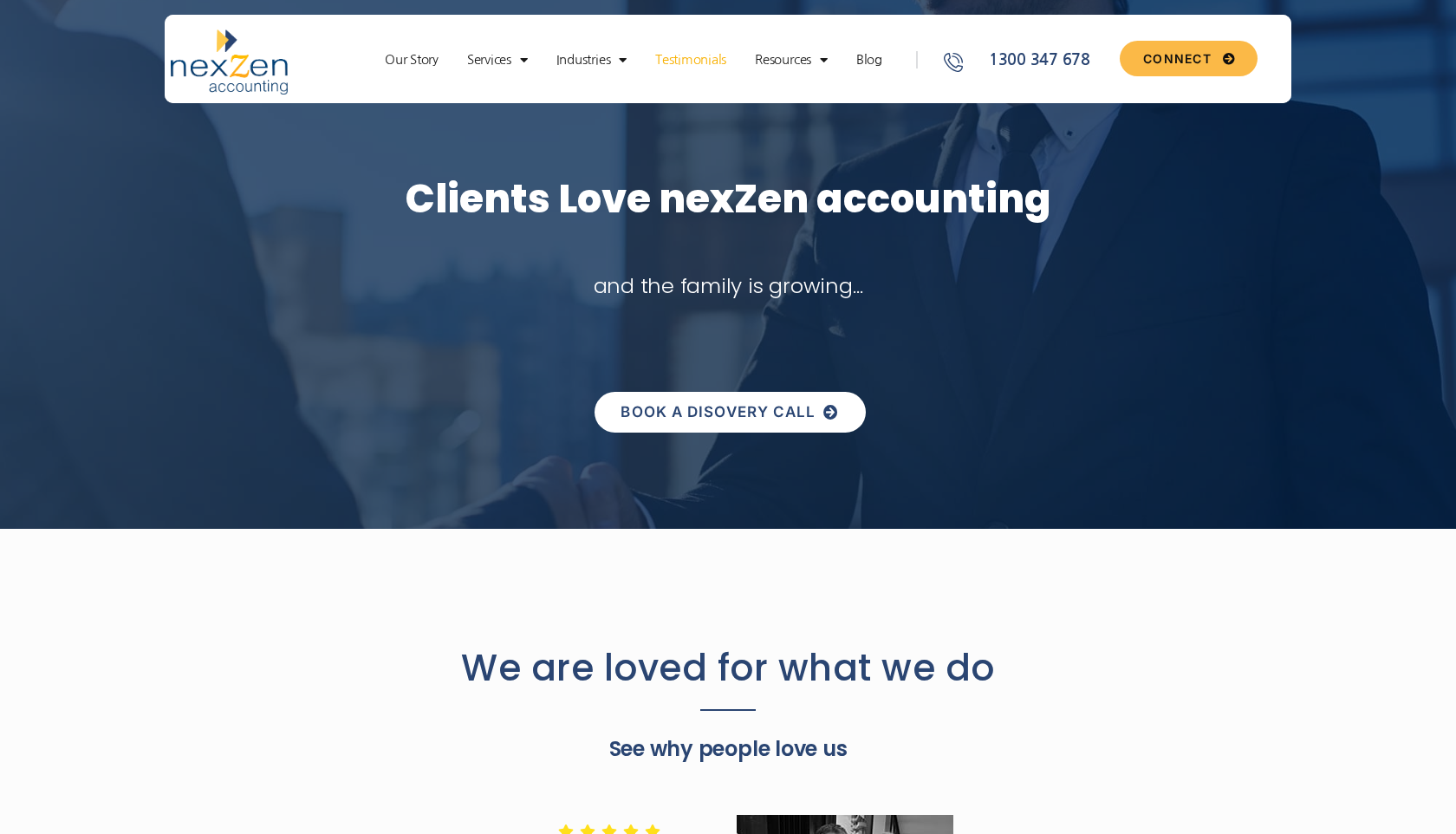
click at [697, 406] on span "BOOK A DISOVERY CALL" at bounding box center [717, 412] width 195 height 14
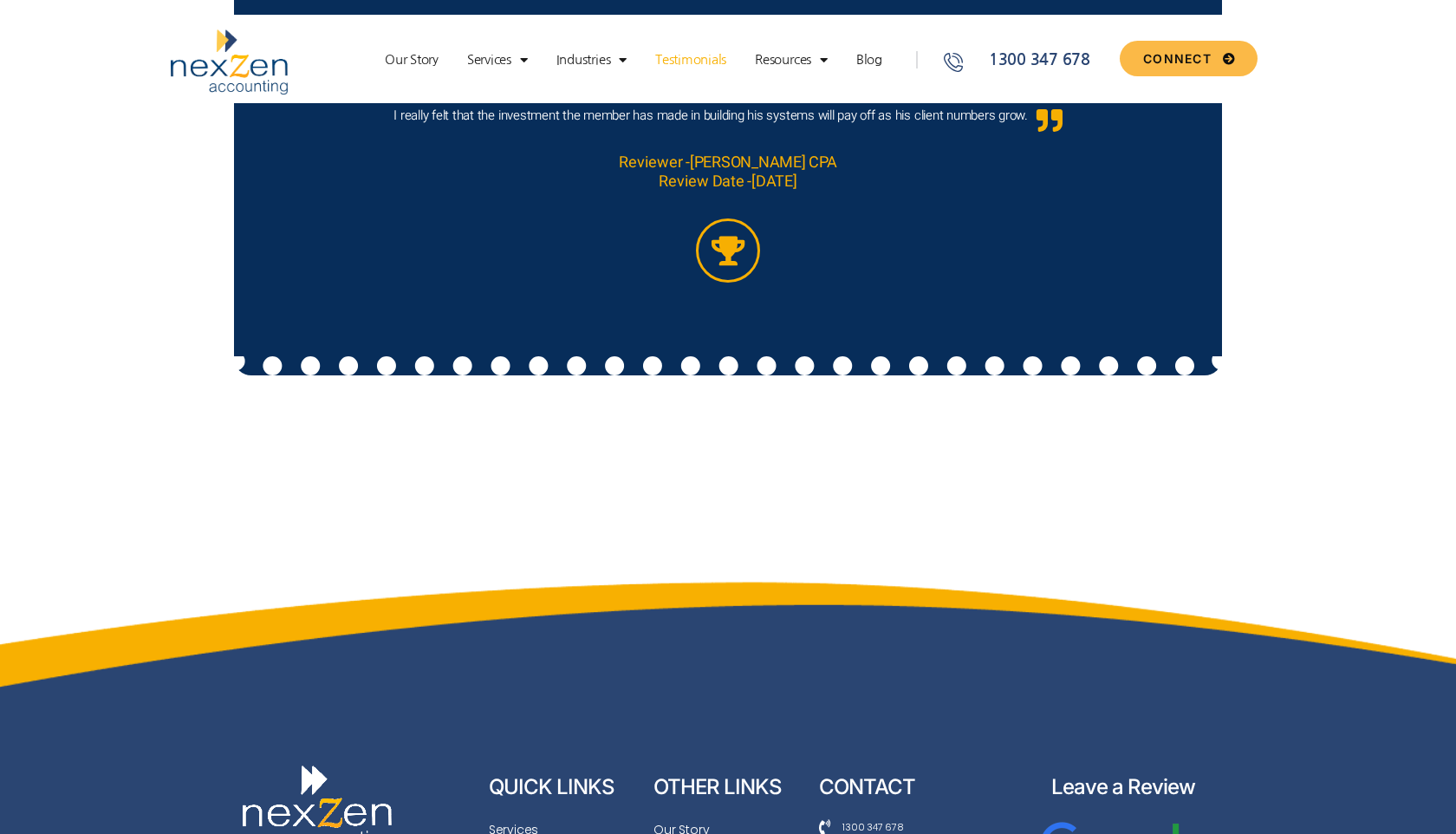
scroll to position [5340, 0]
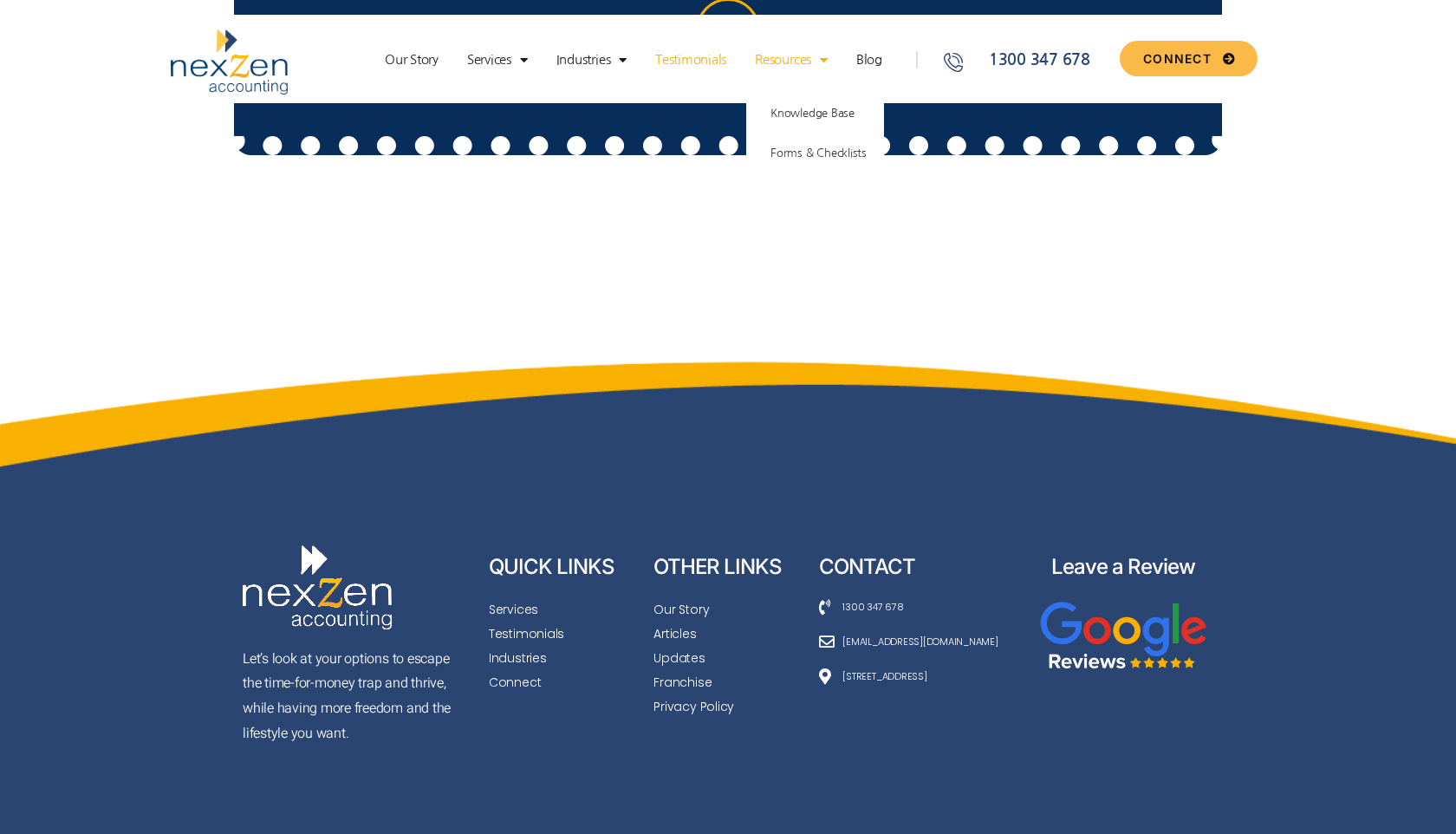
click at [772, 64] on link "Resources" at bounding box center [791, 60] width 90 height 17
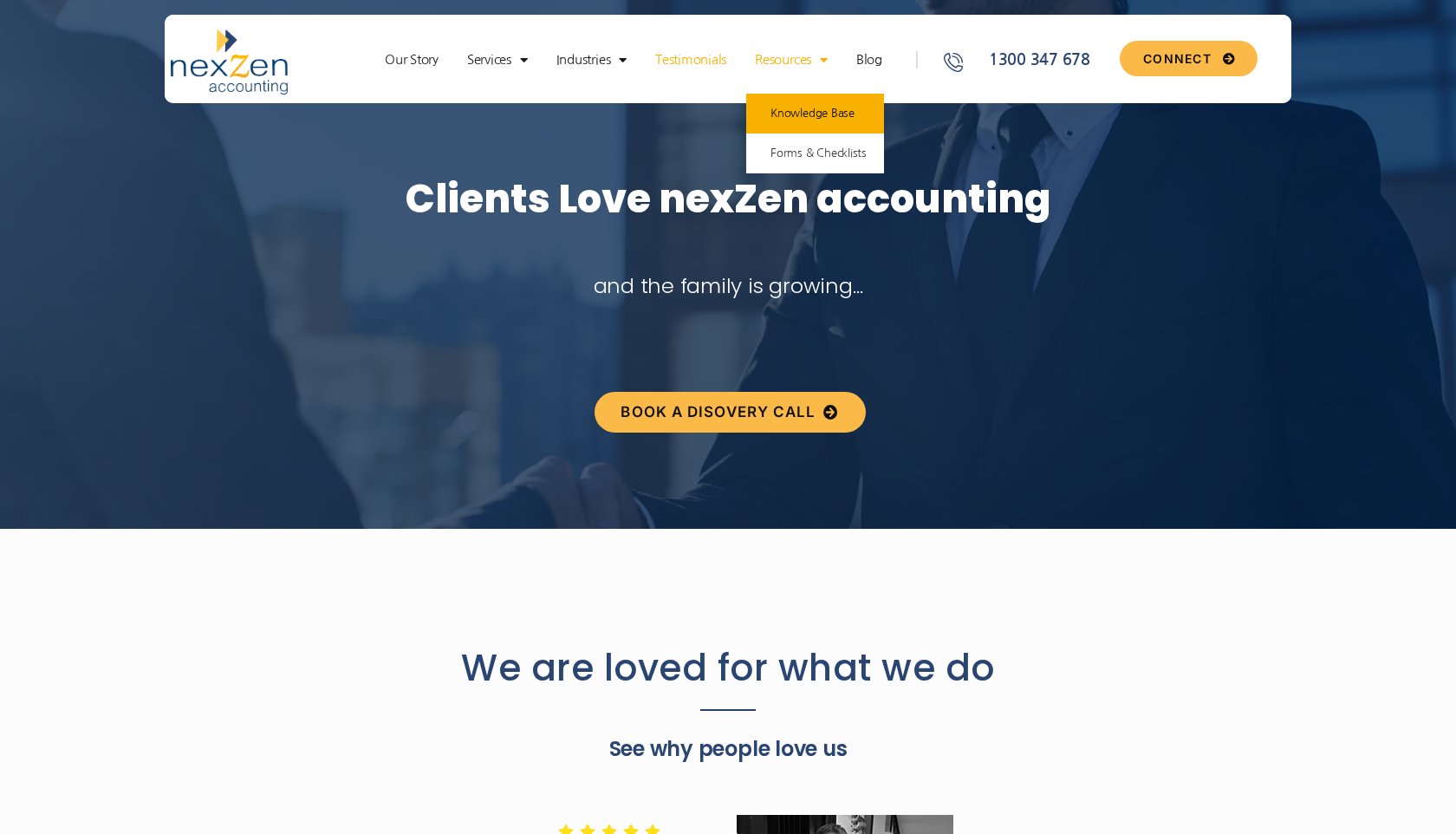
click at [813, 116] on link "Knowledge Base" at bounding box center [815, 113] width 138 height 40
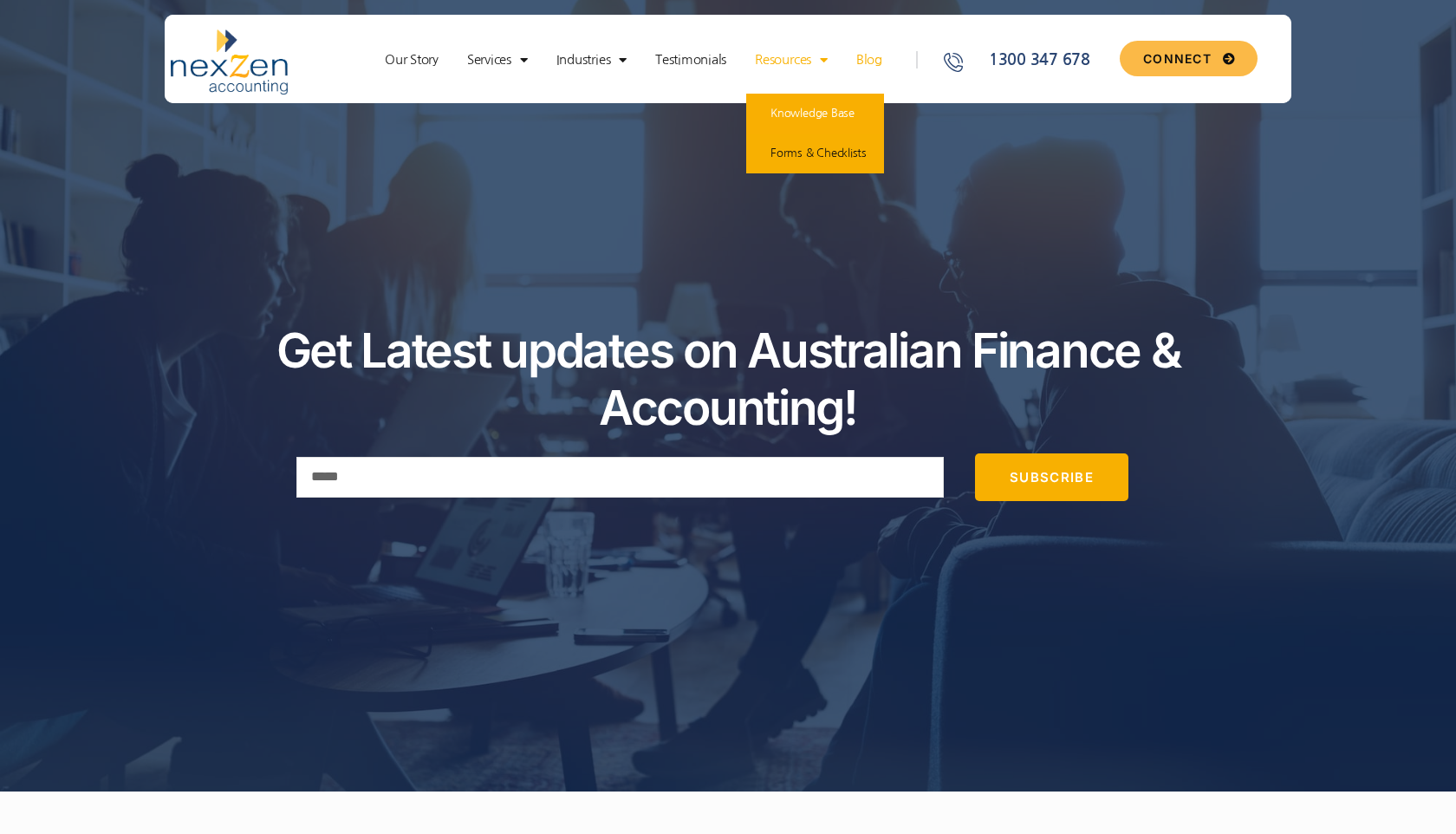
click at [818, 162] on link "Forms & Checklists" at bounding box center [815, 152] width 138 height 40
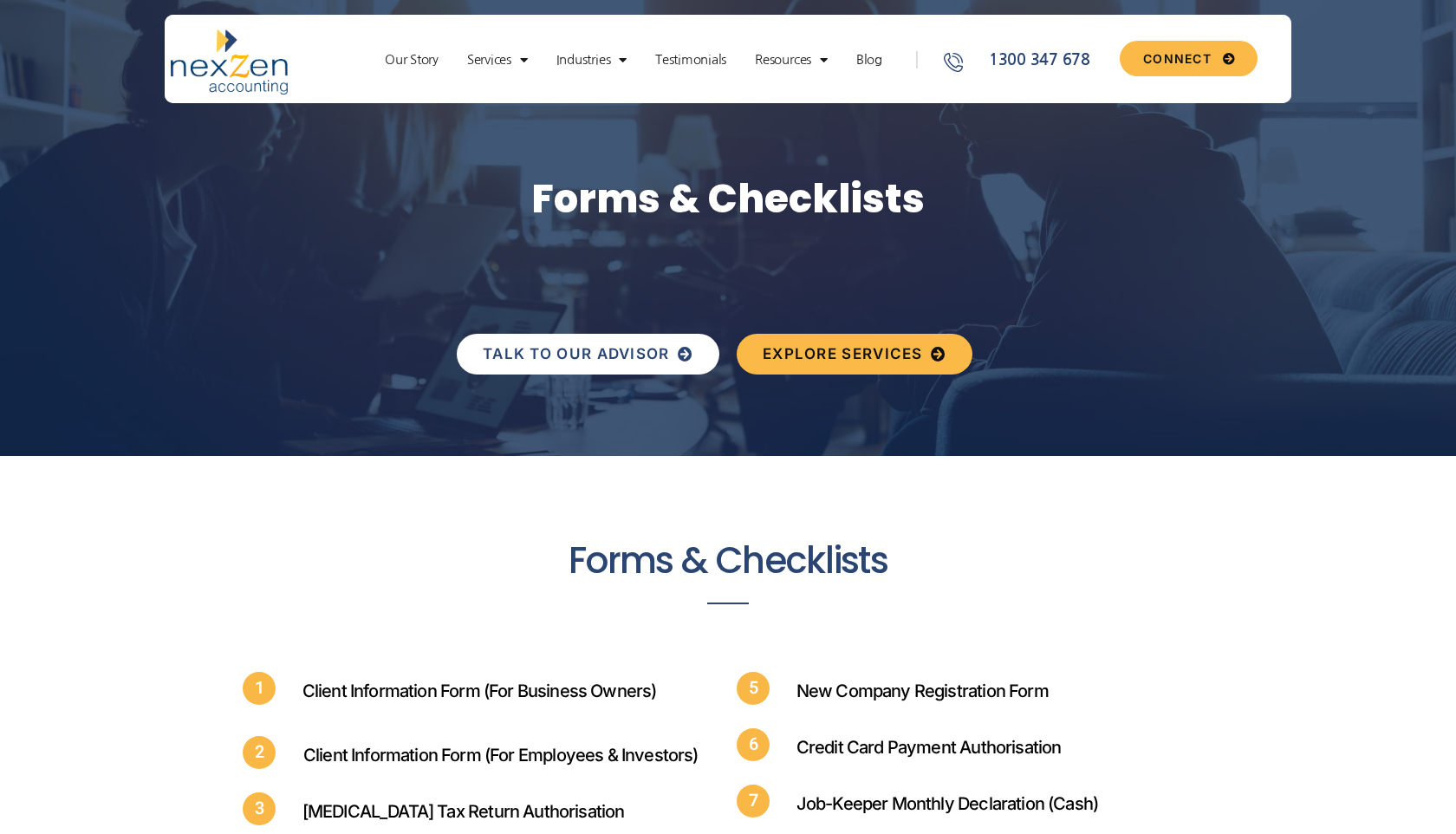
click at [625, 359] on span "TALK TO OUR ADVISOR" at bounding box center [577, 353] width 187 height 14
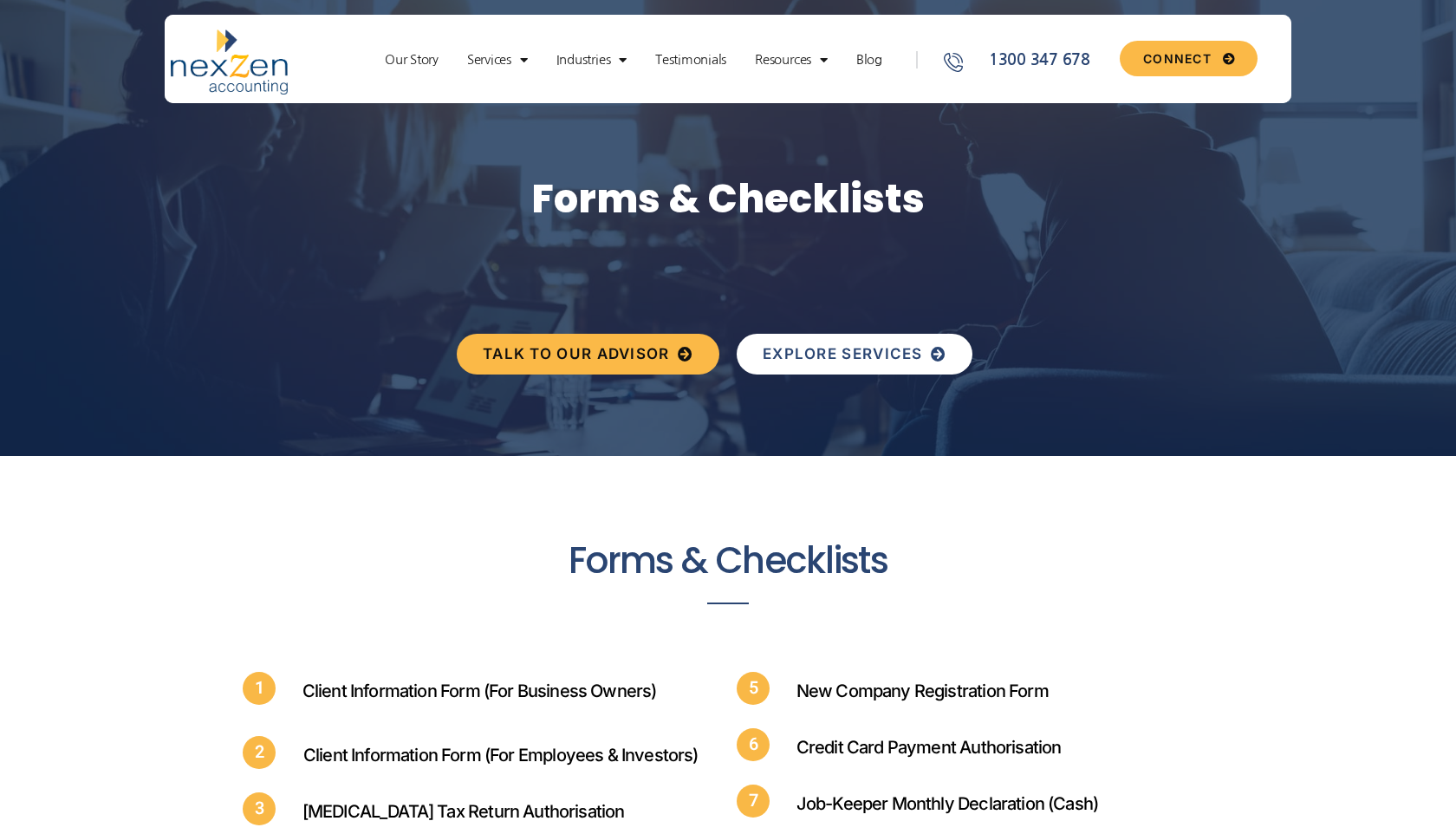
click at [838, 362] on span "EXPLORE SERVICES" at bounding box center [843, 353] width 160 height 14
click at [878, 363] on link "EXPLORE SERVICES" at bounding box center [854, 354] width 235 height 40
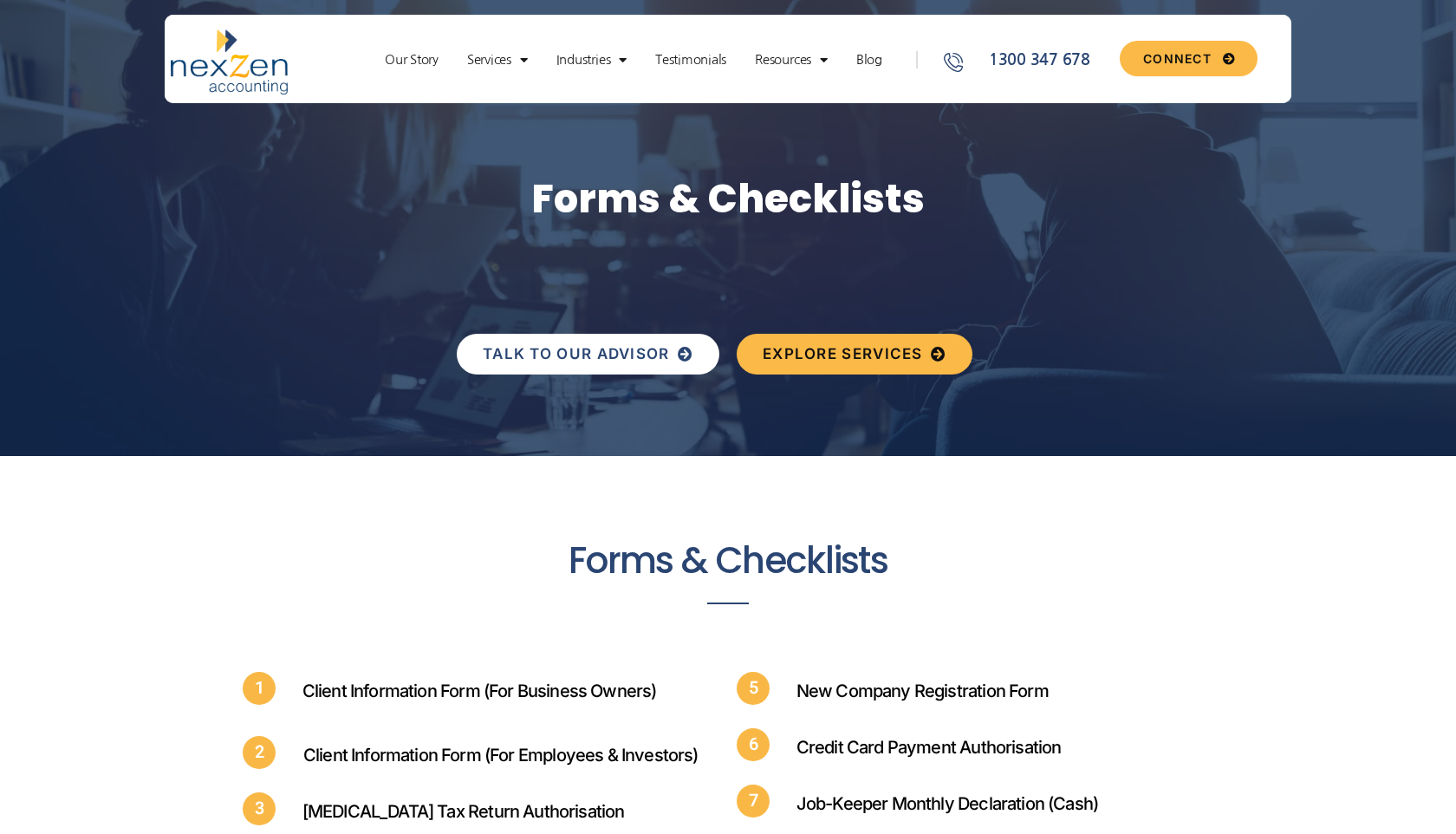
click at [552, 363] on link "TALK TO OUR ADVISOR" at bounding box center [588, 354] width 262 height 40
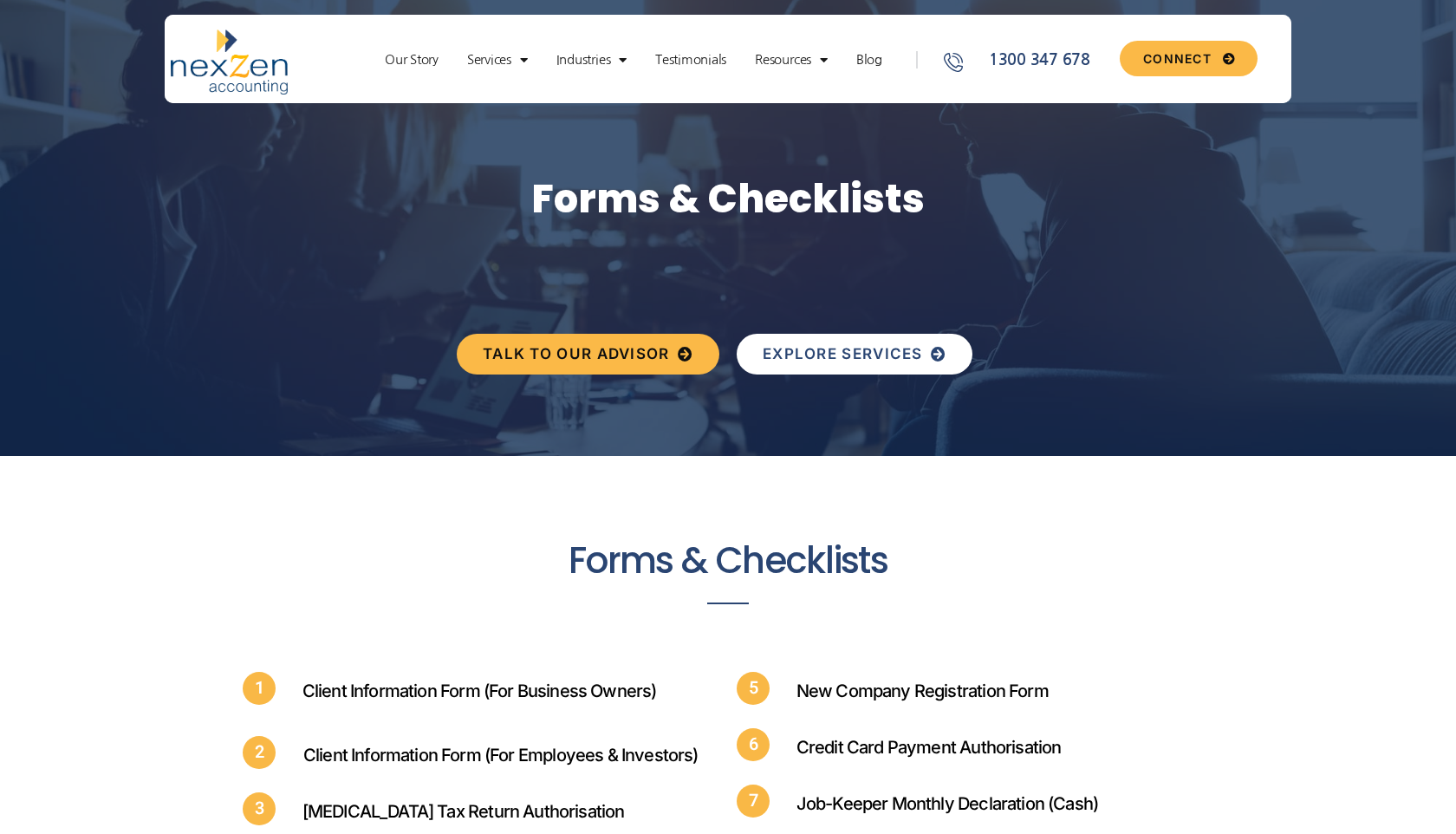
click at [837, 360] on span "EXPLORE SERVICES" at bounding box center [843, 353] width 160 height 14
click at [822, 89] on div "Our Story Services New Business Set up Proactive Compliance Day to Day Accounti…" at bounding box center [638, 63] width 576 height 66
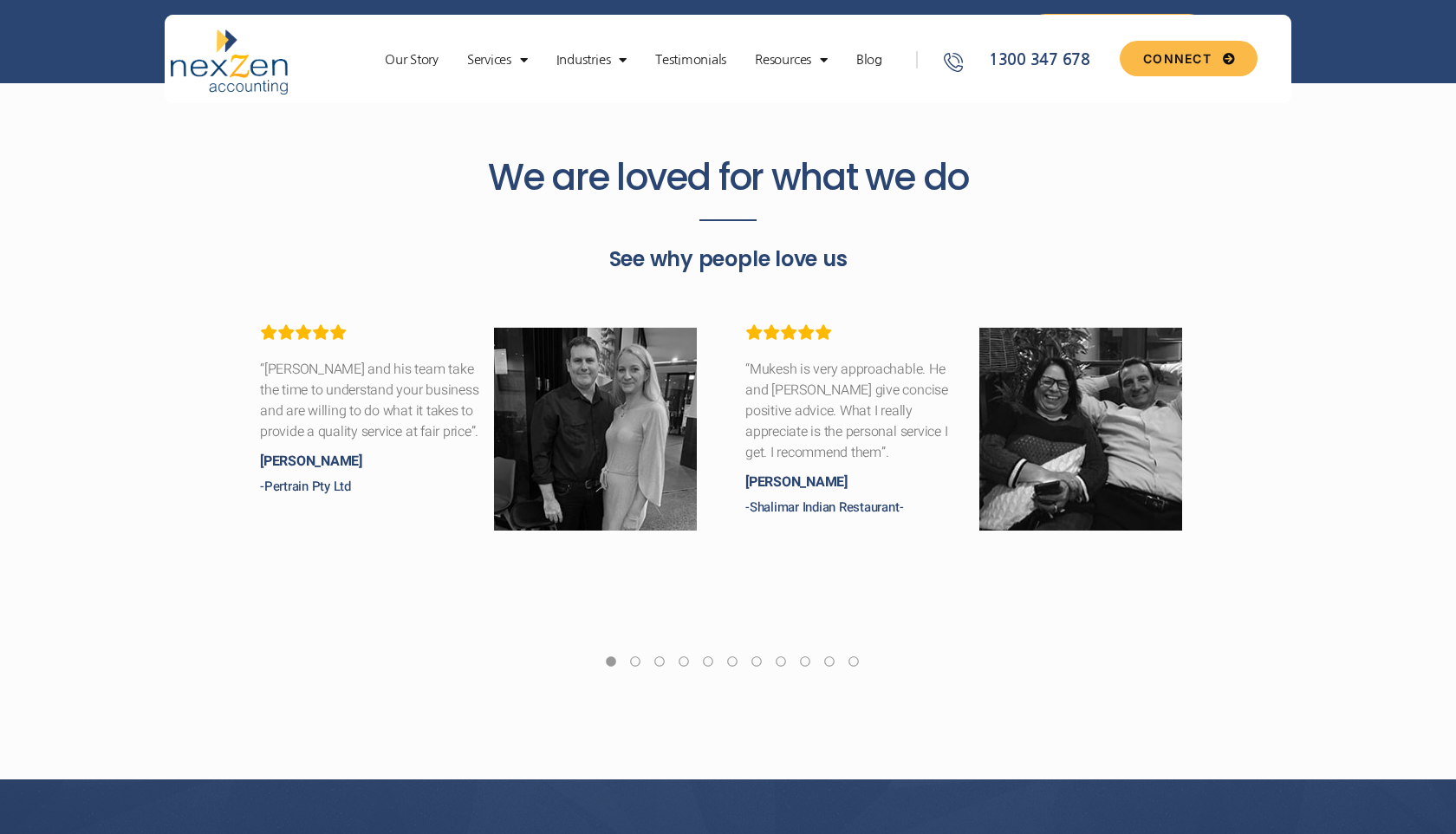
scroll to position [1064, 0]
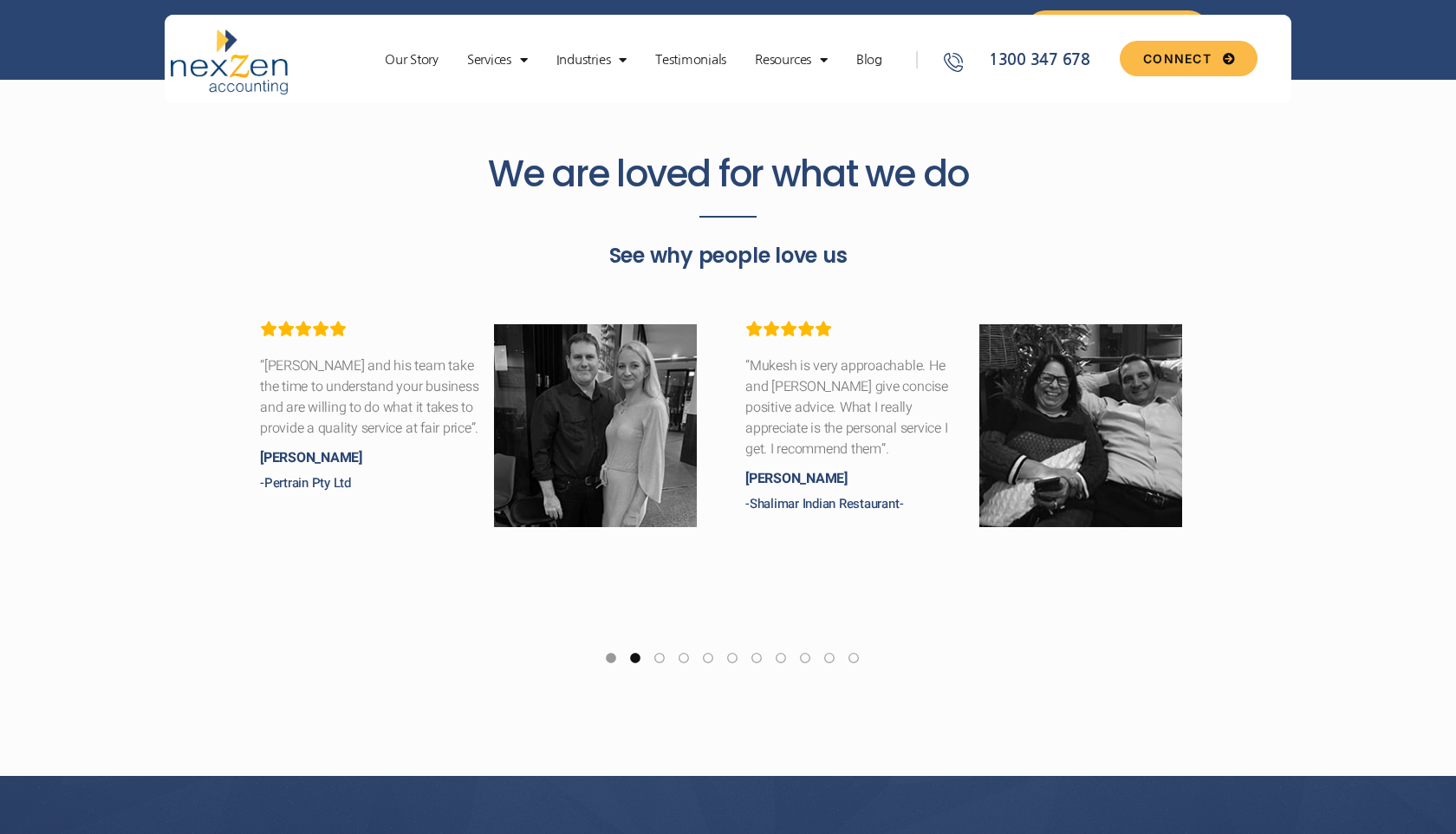
click at [638, 659] on link at bounding box center [635, 661] width 15 height 21
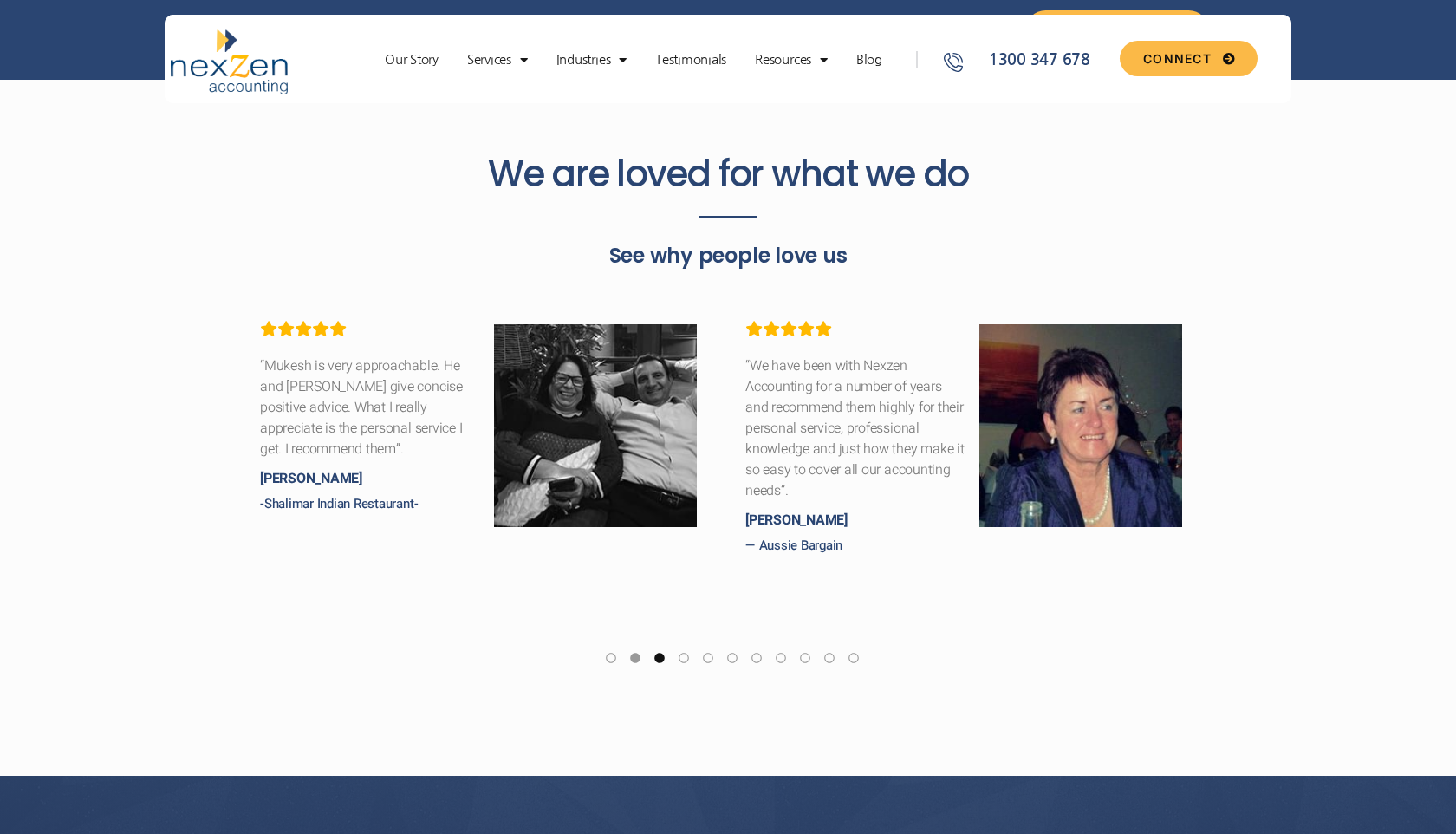
click at [658, 659] on link at bounding box center [660, 661] width 15 height 21
